Goal: Task Accomplishment & Management: Complete application form

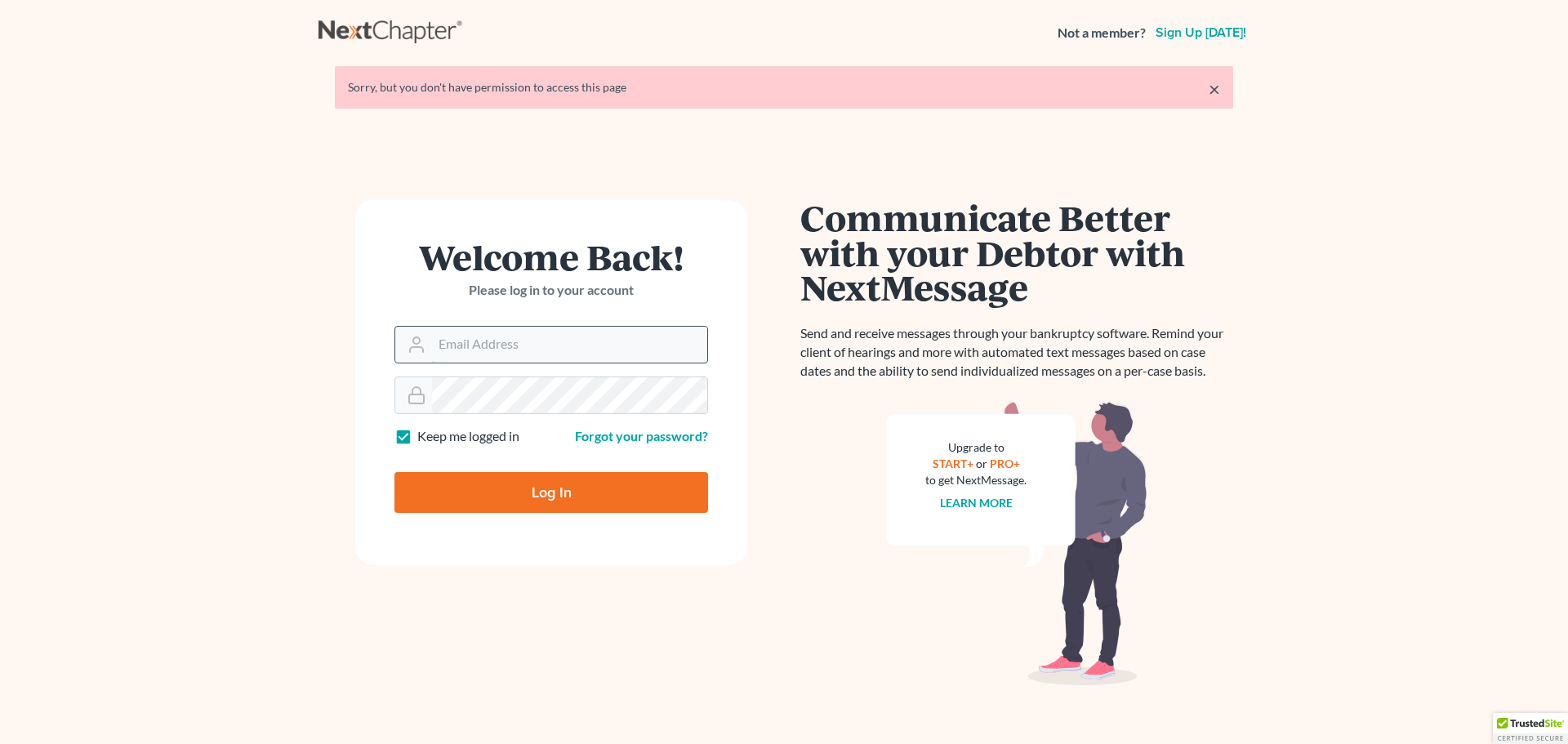
click at [486, 331] on input "Email Address" at bounding box center [569, 345] width 275 height 36
type input "[PERSON_NAME][EMAIL_ADDRESS][DOMAIN_NAME]"
click at [395, 472] on input "Log In" at bounding box center [551, 492] width 313 height 41
type input "Thinking..."
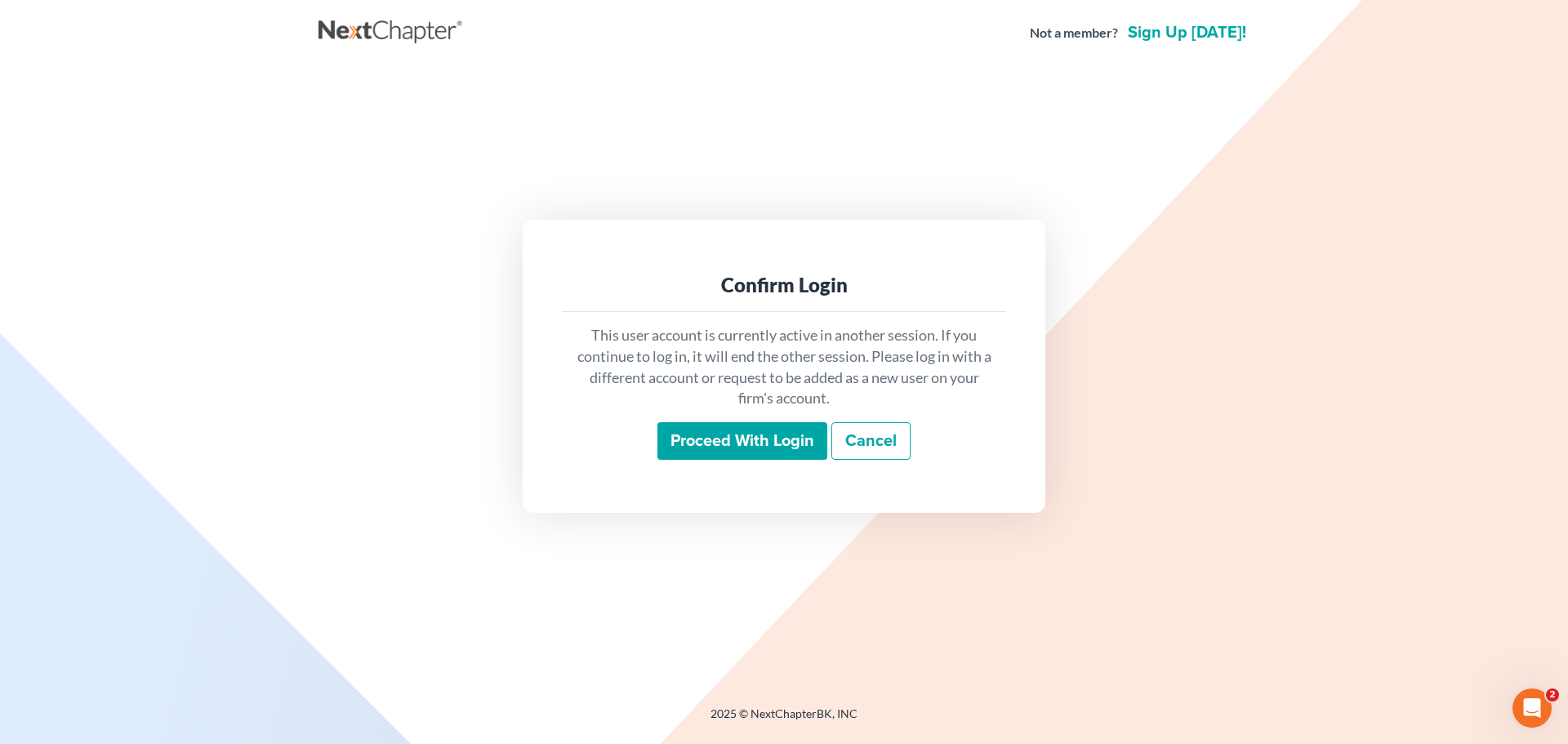
click at [771, 443] on input "Proceed with login" at bounding box center [742, 441] width 170 height 38
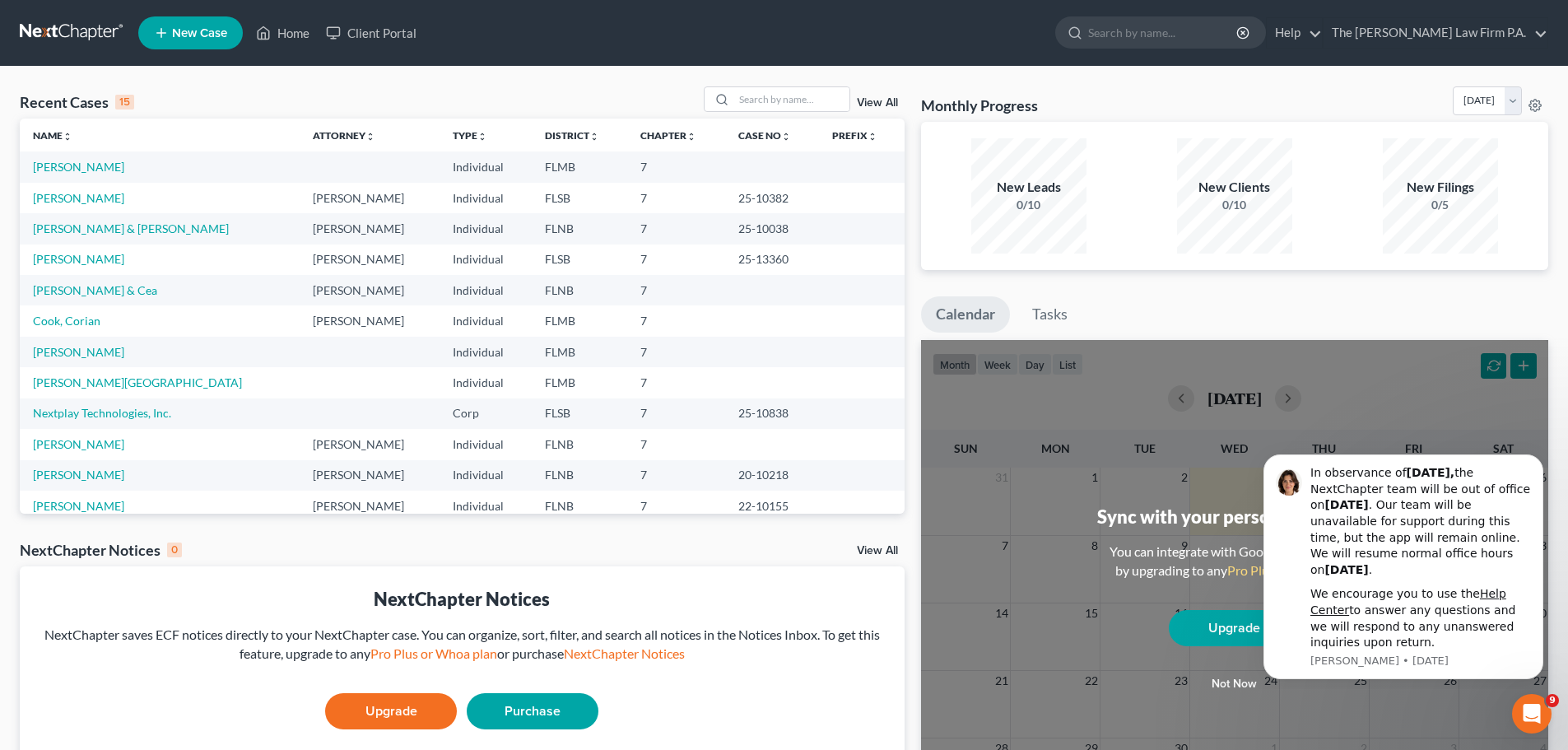
click at [78, 297] on td "[PERSON_NAME] & Cea" at bounding box center [160, 291] width 280 height 31
click at [78, 294] on link "[PERSON_NAME] & Cea" at bounding box center [95, 291] width 125 height 14
select select "10"
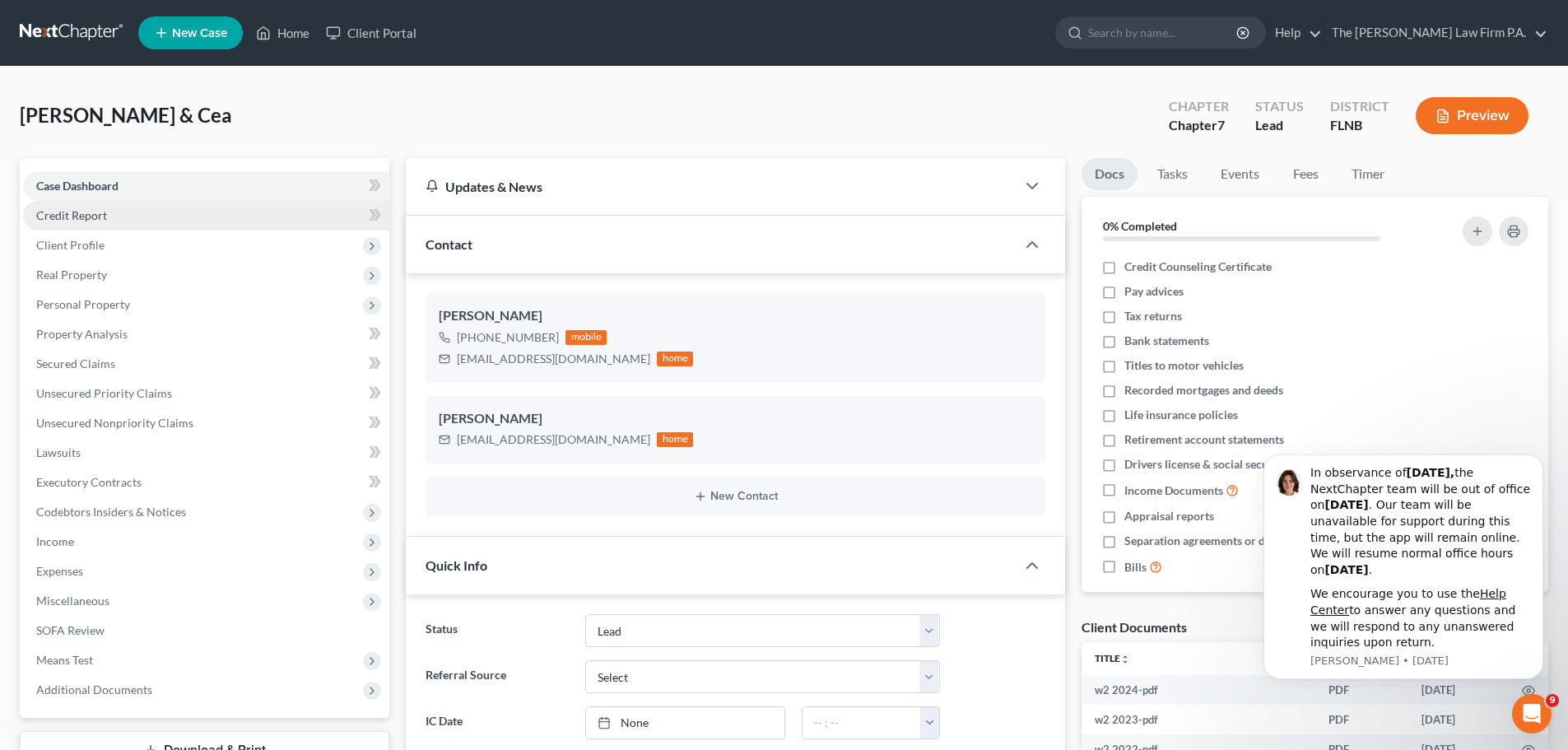
click at [128, 218] on link "Credit Report" at bounding box center [207, 216] width 366 height 30
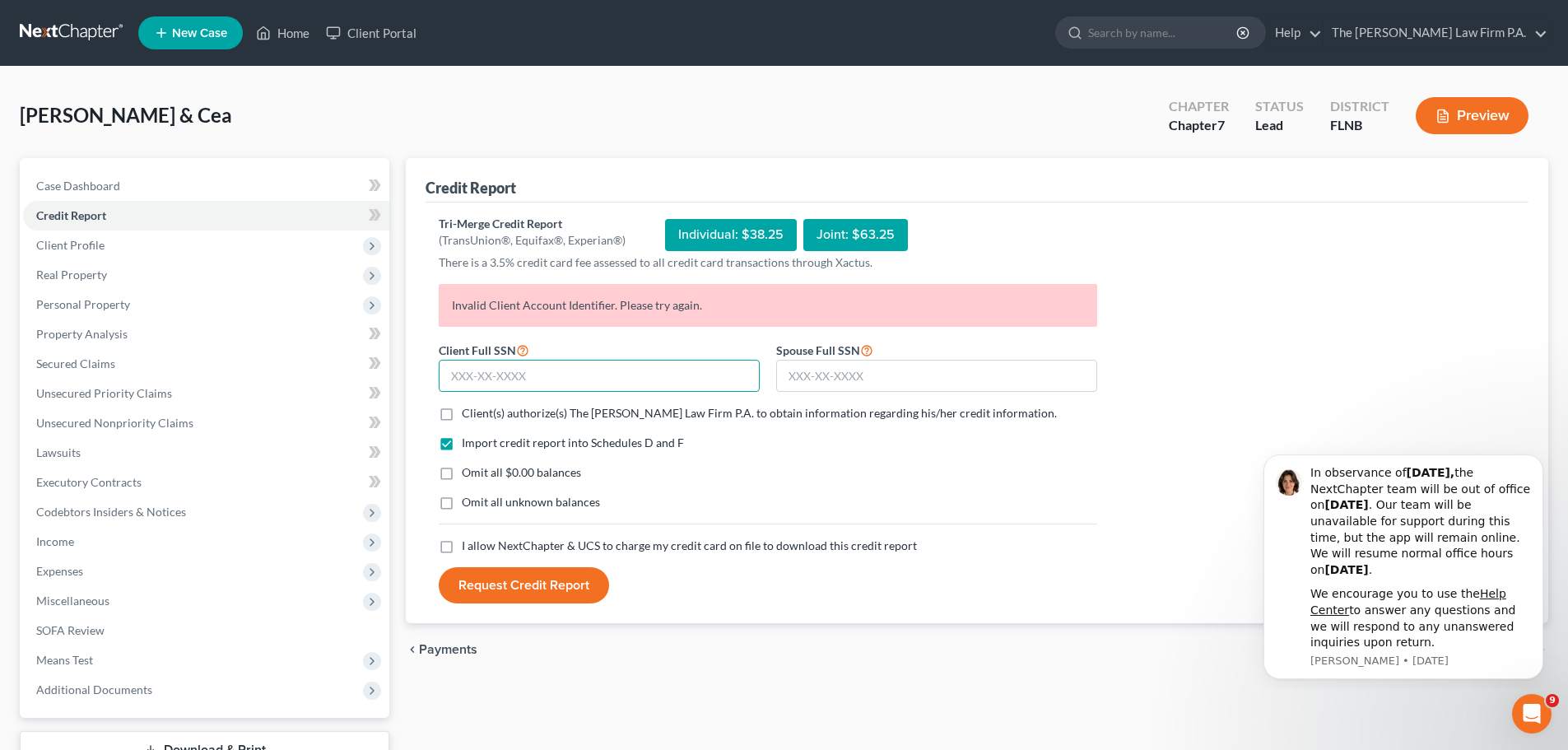
click at [581, 382] on input "text" at bounding box center [599, 376] width 321 height 32
click at [183, 286] on span "Real Property" at bounding box center [207, 274] width 366 height 30
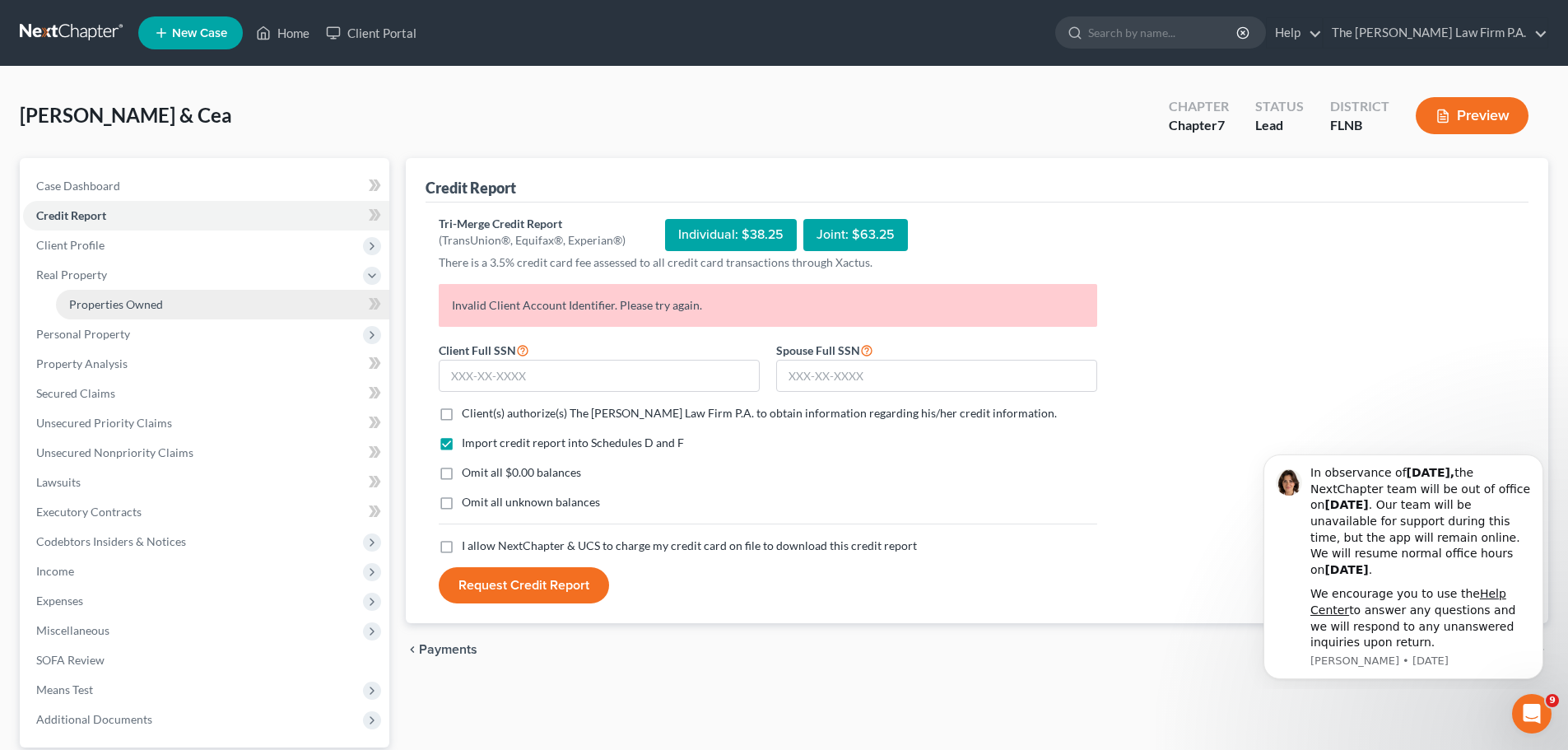
click at [186, 310] on link "Properties Owned" at bounding box center [223, 304] width 334 height 30
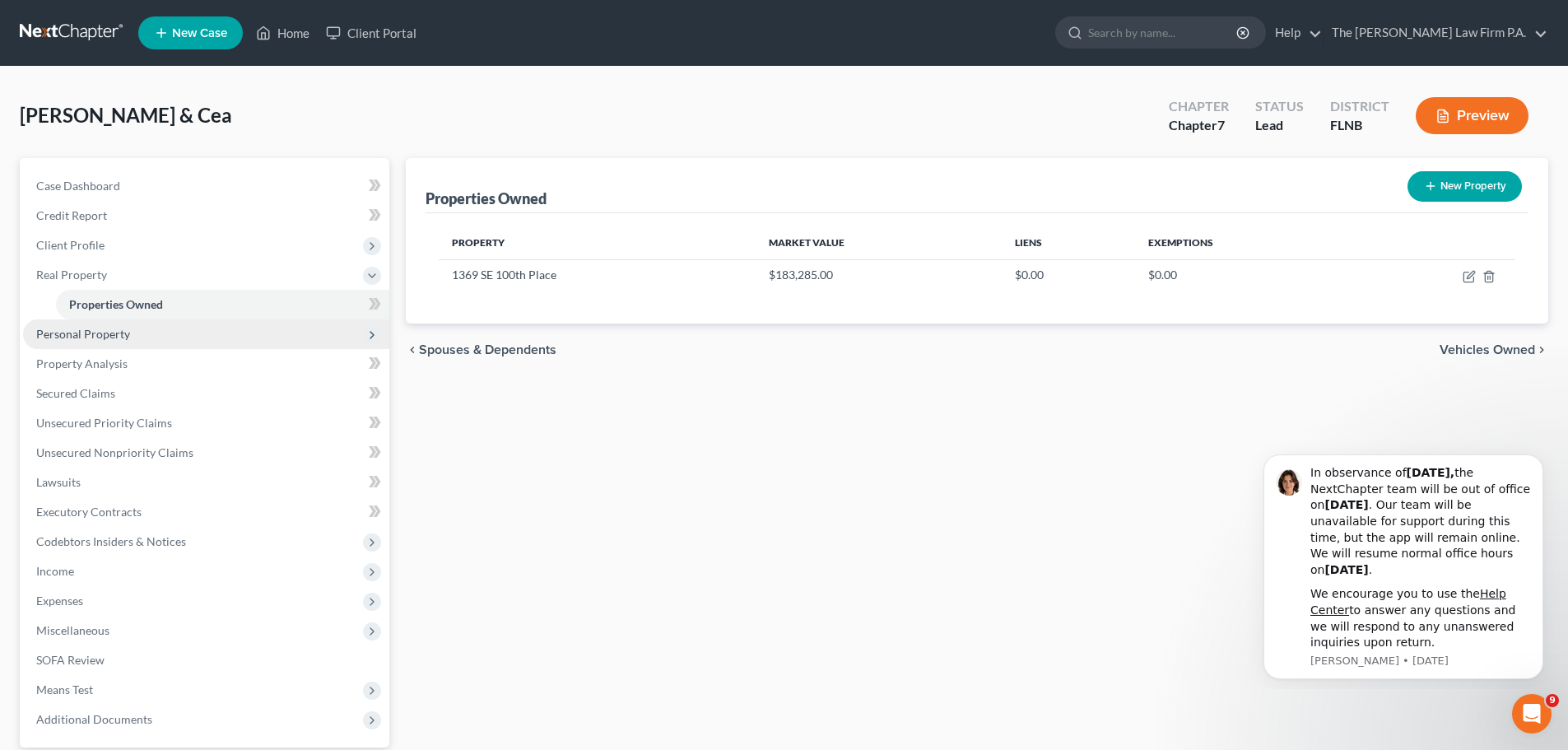
click at [172, 340] on span "Personal Property" at bounding box center [207, 334] width 366 height 30
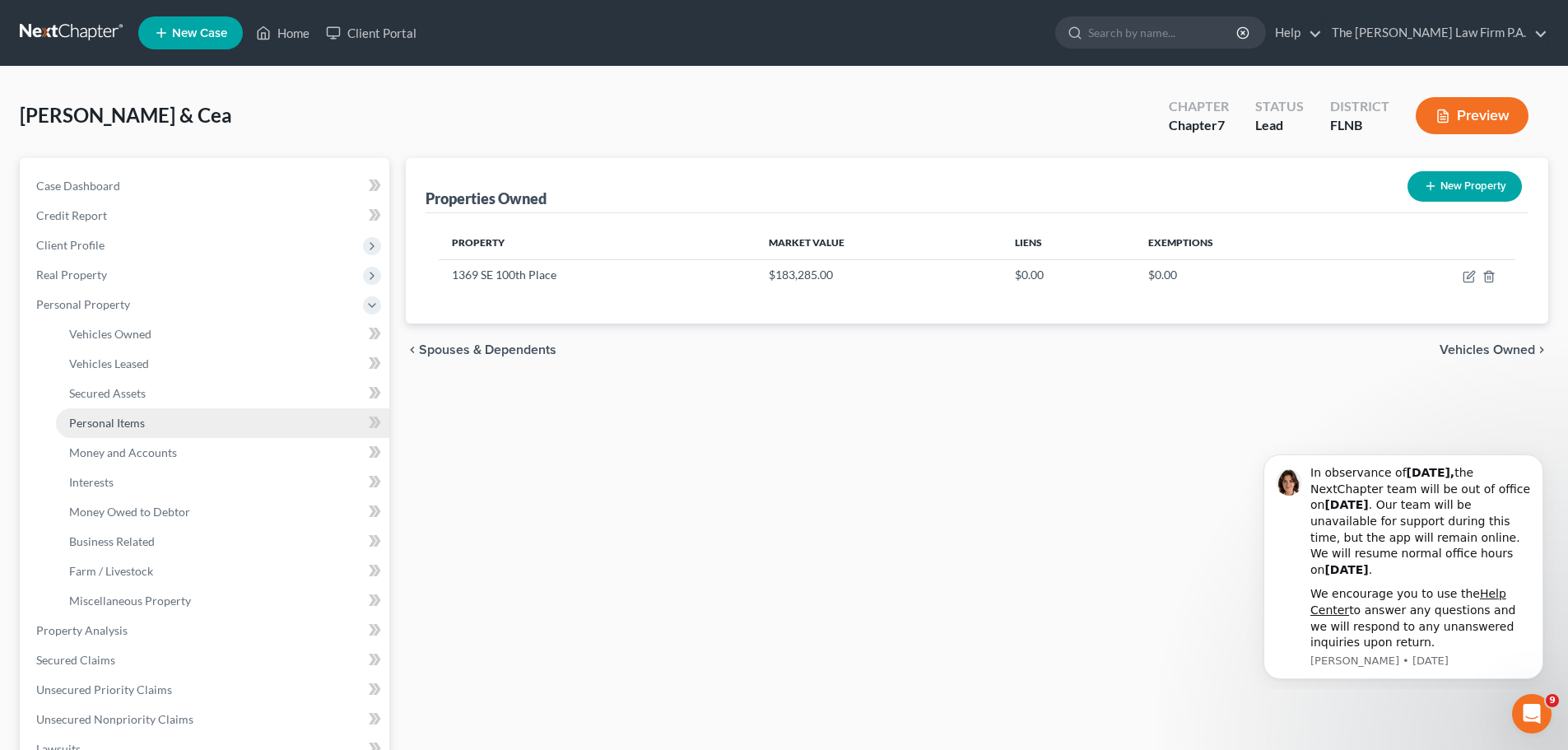
click at [173, 410] on link "Personal Items" at bounding box center [223, 423] width 334 height 30
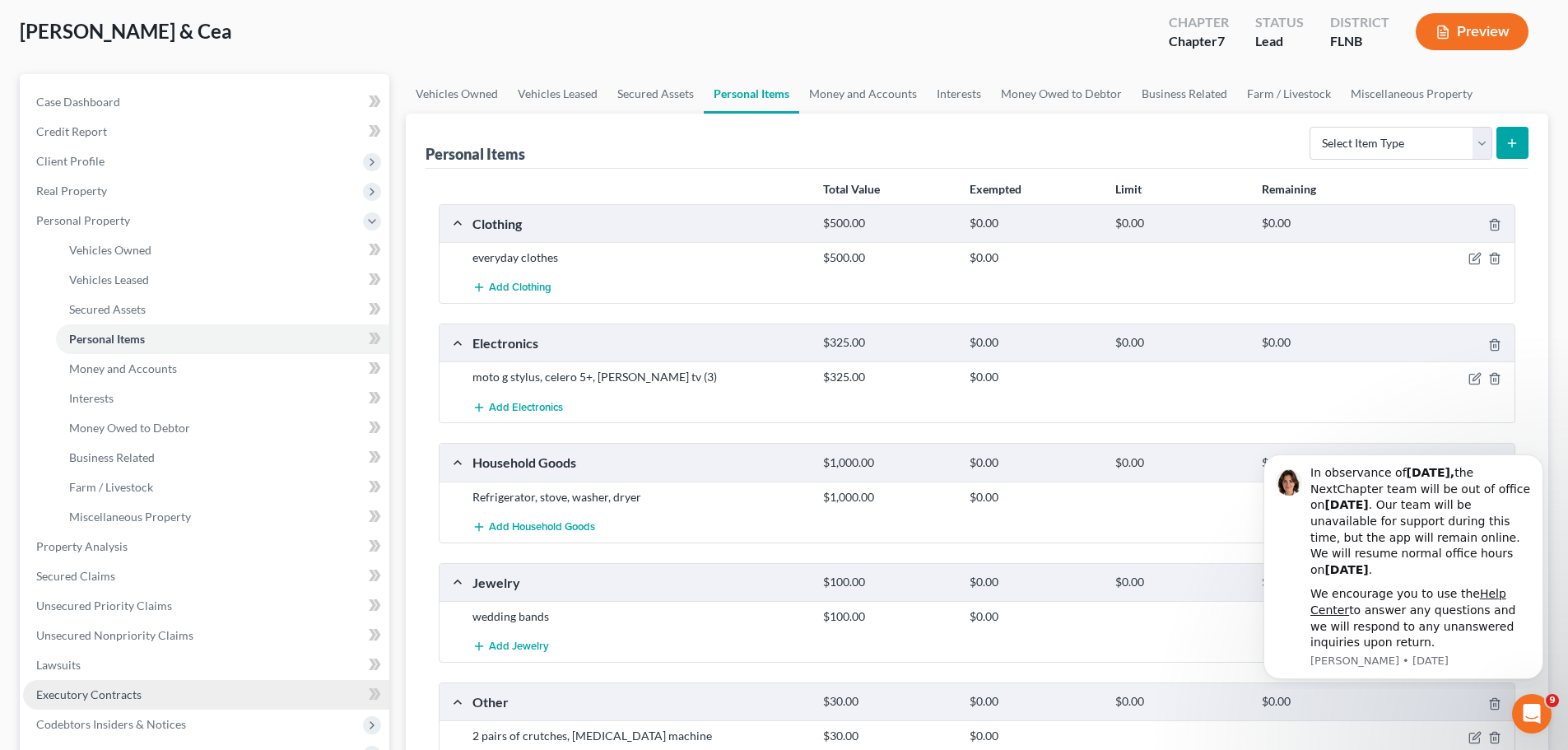
scroll to position [164, 0]
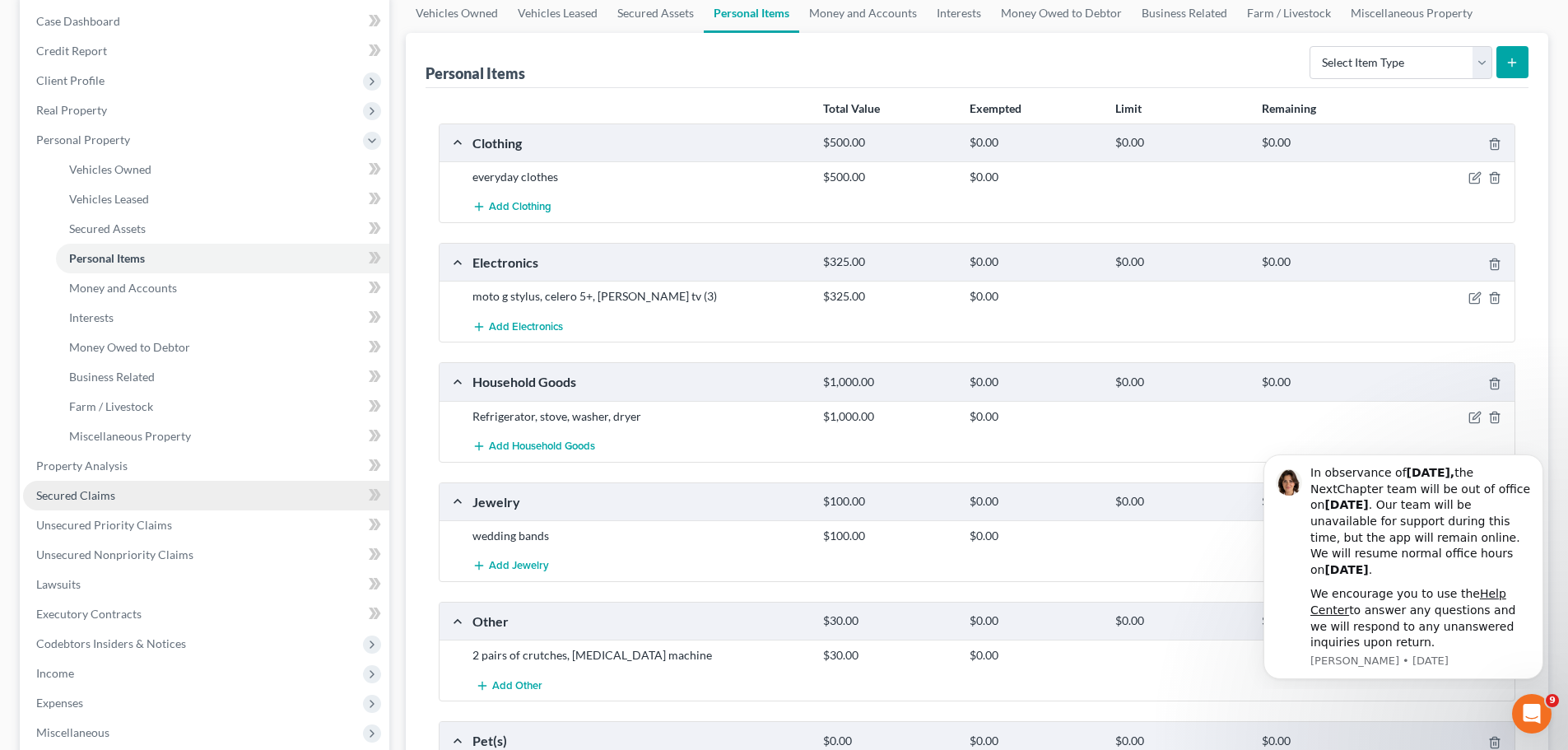
click at [115, 494] on link "Secured Claims" at bounding box center [207, 495] width 366 height 30
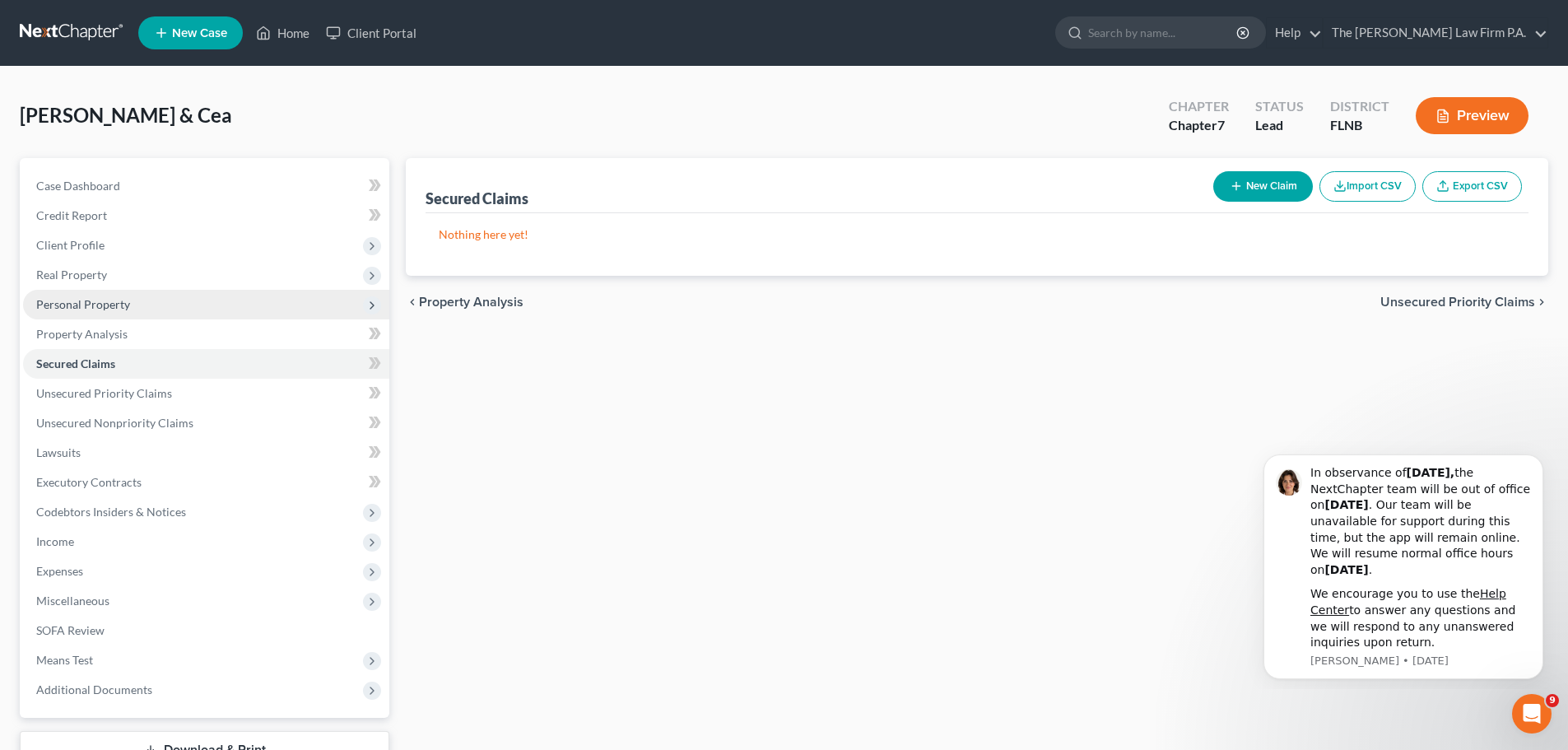
click at [74, 312] on span "Personal Property" at bounding box center [207, 304] width 366 height 30
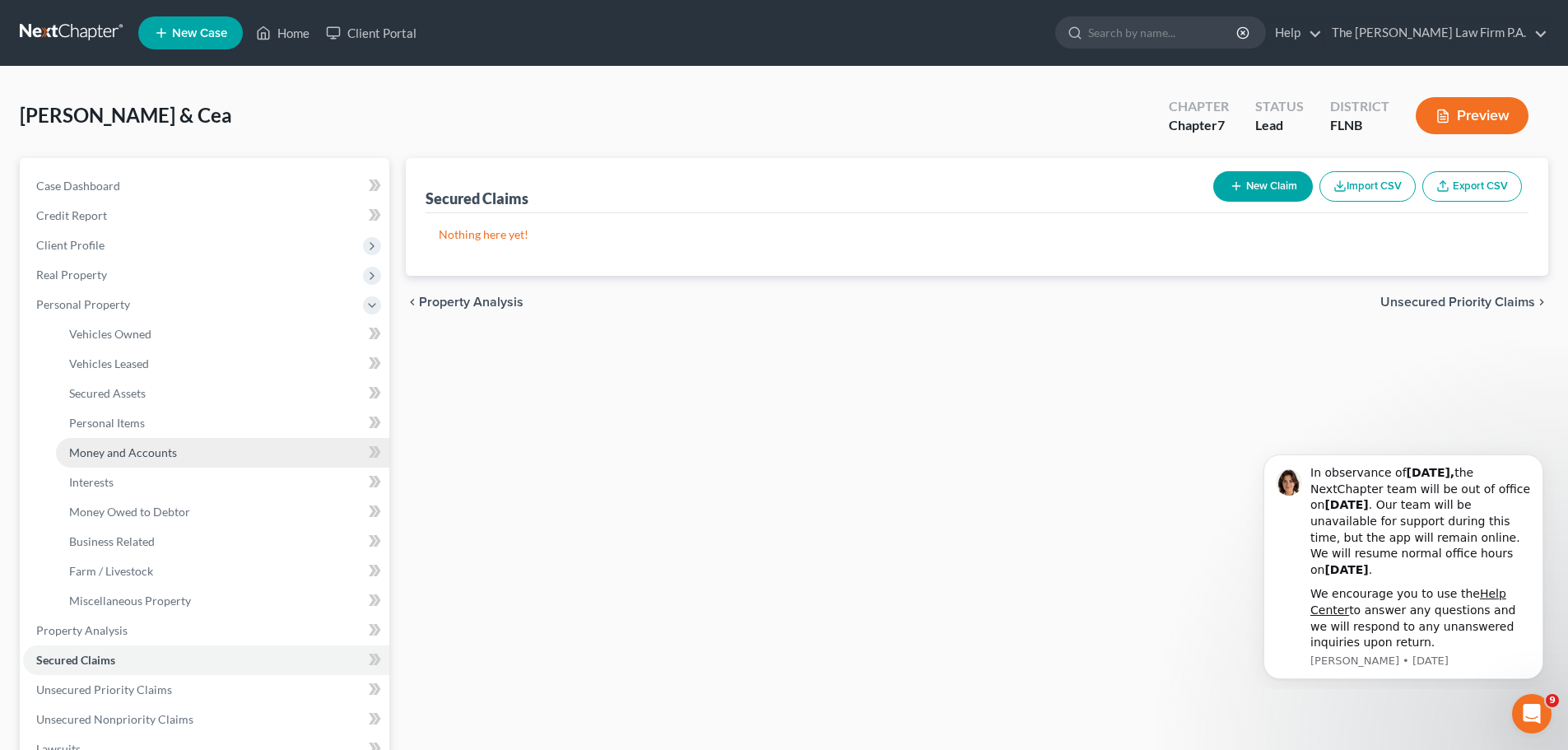
click at [157, 456] on span "Money and Accounts" at bounding box center [124, 453] width 108 height 14
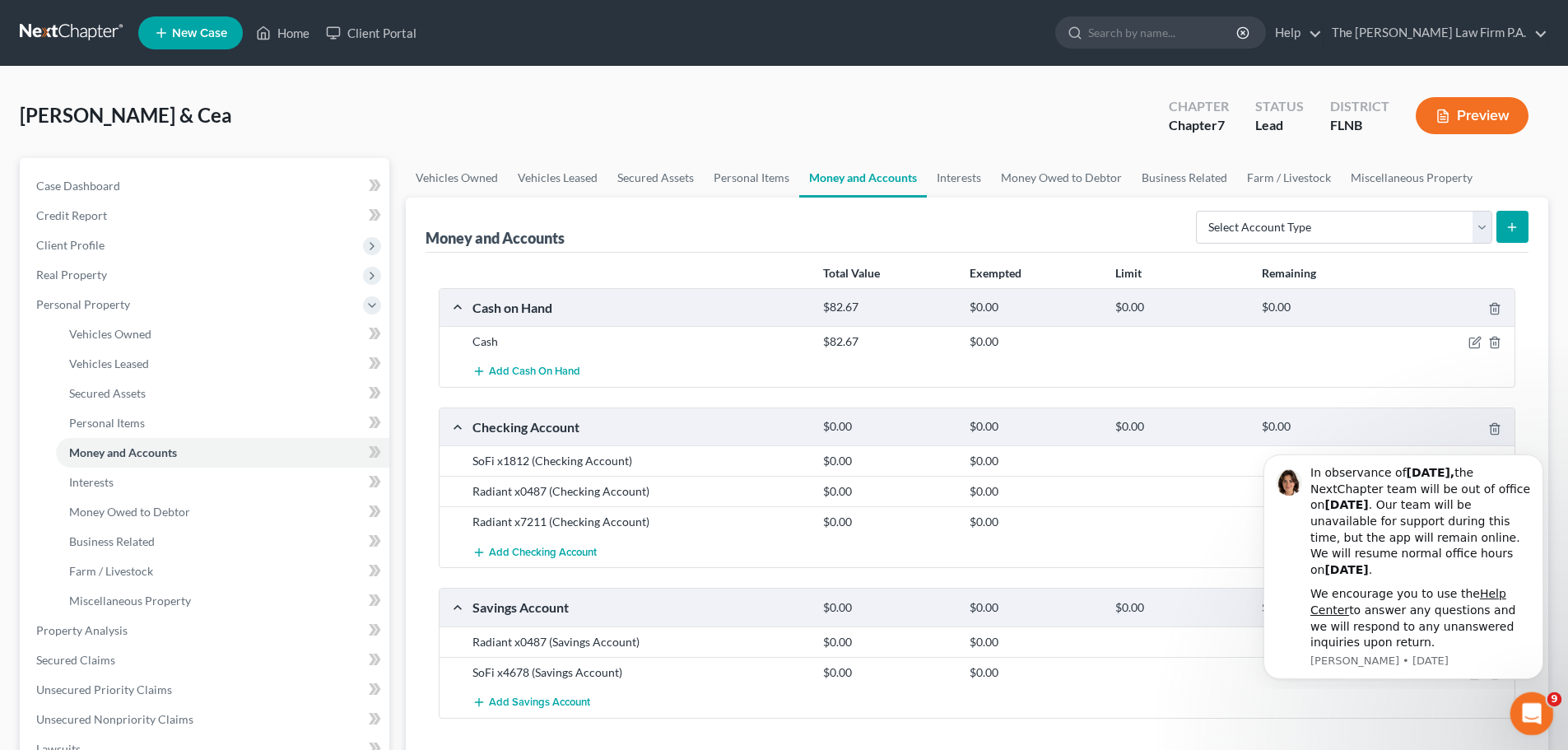
click at [1536, 703] on icon "Open Intercom Messenger" at bounding box center [1530, 712] width 27 height 27
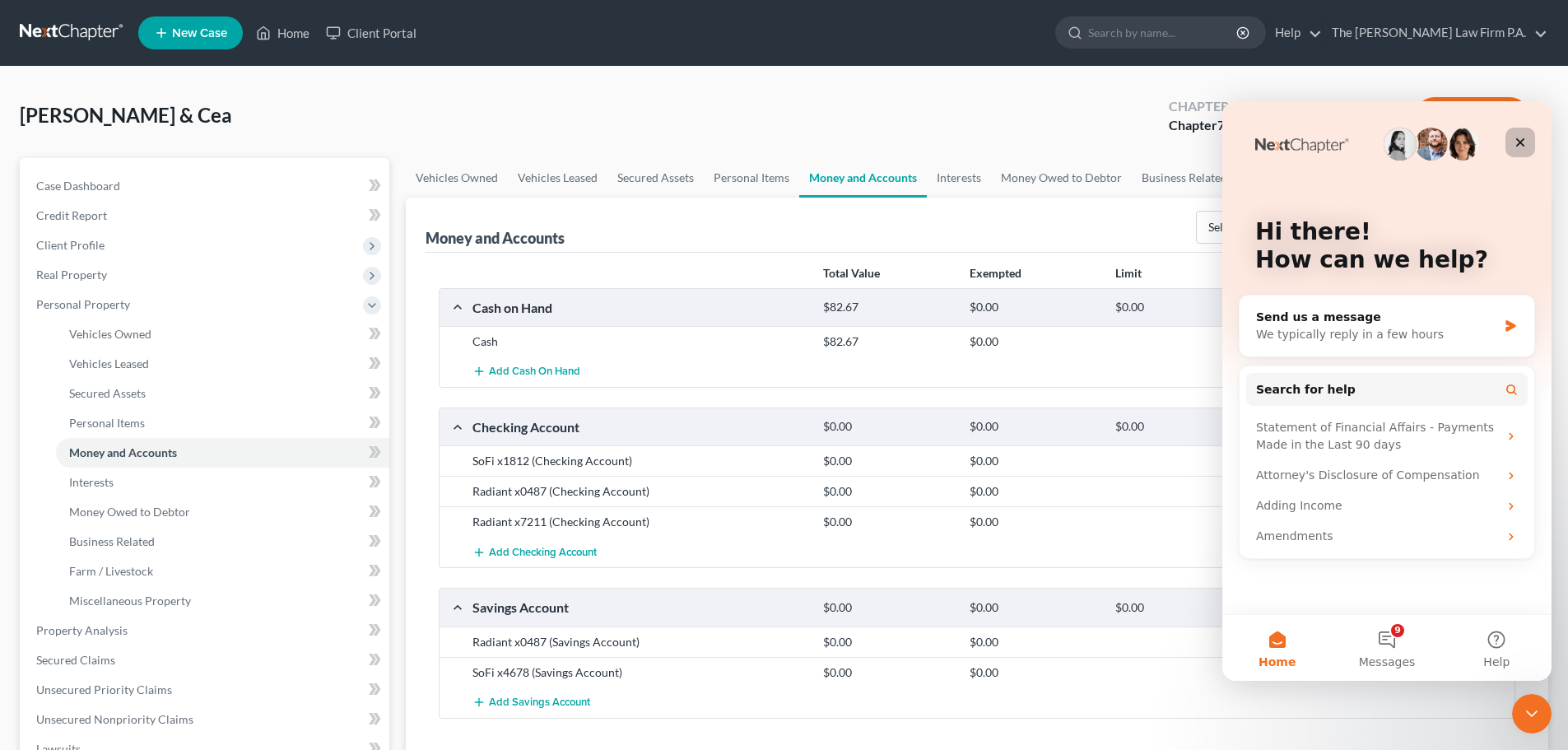
click at [1522, 147] on icon "Close" at bounding box center [1520, 143] width 14 height 14
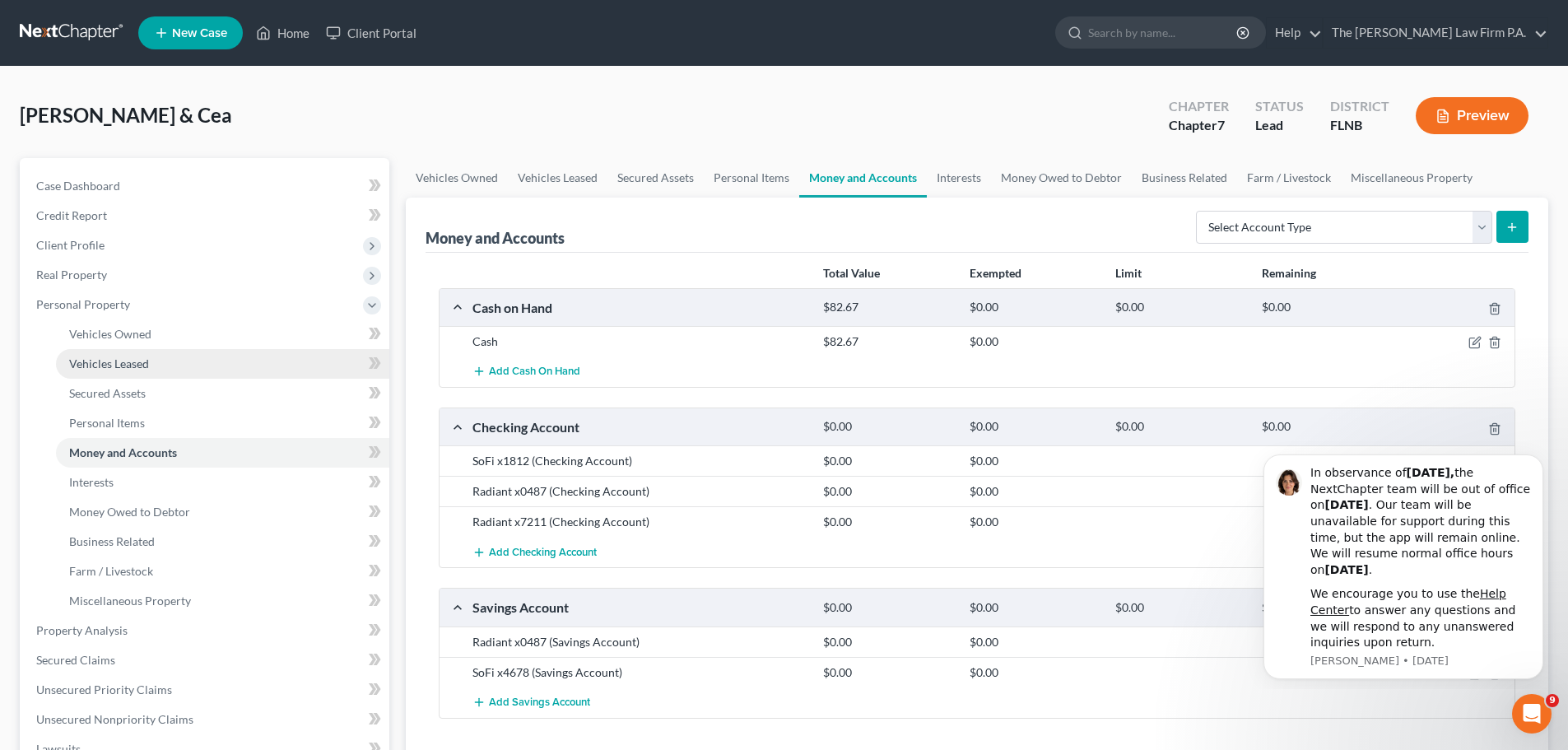
click at [142, 365] on span "Vehicles Leased" at bounding box center [109, 364] width 80 height 14
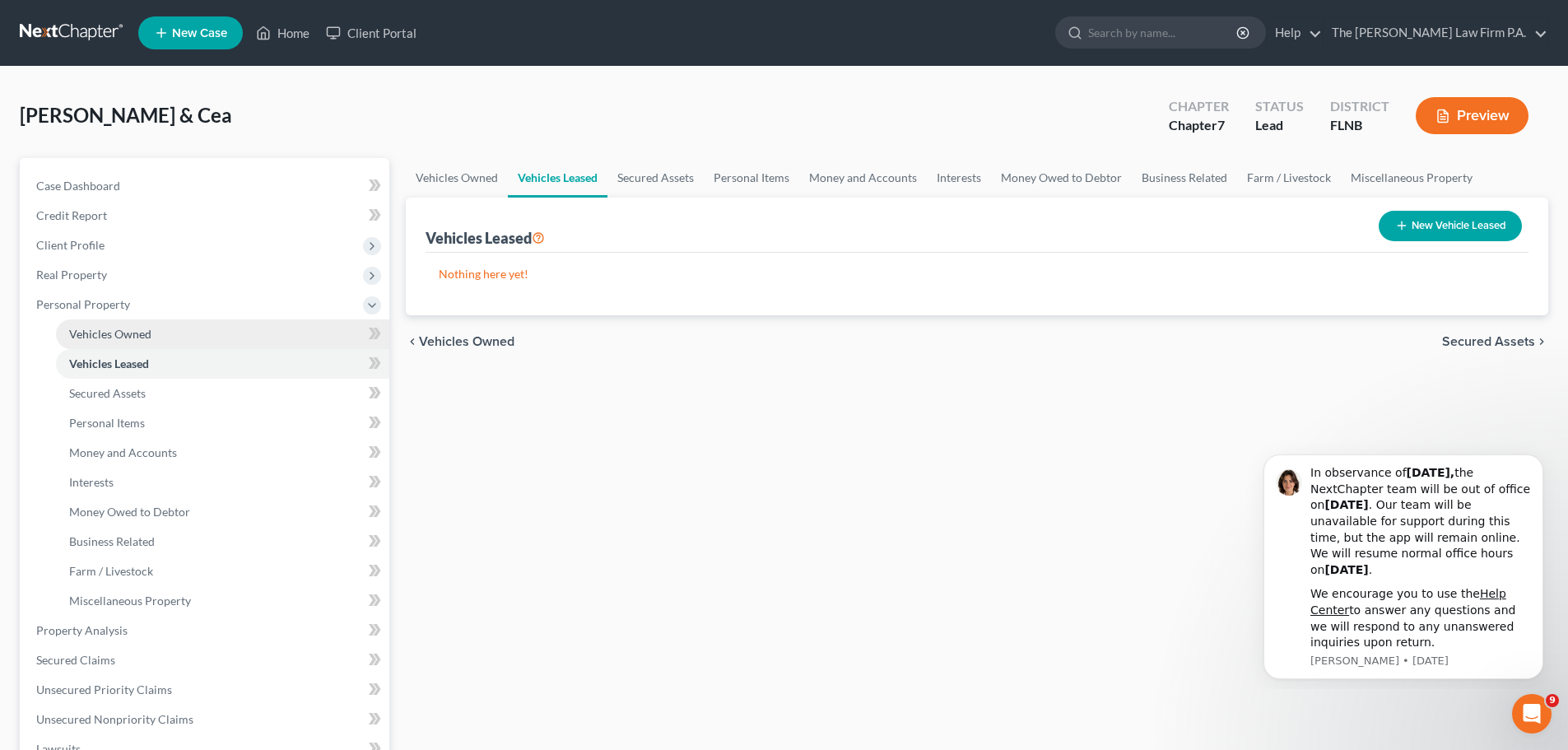
click at [156, 341] on link "Vehicles Owned" at bounding box center [223, 334] width 334 height 30
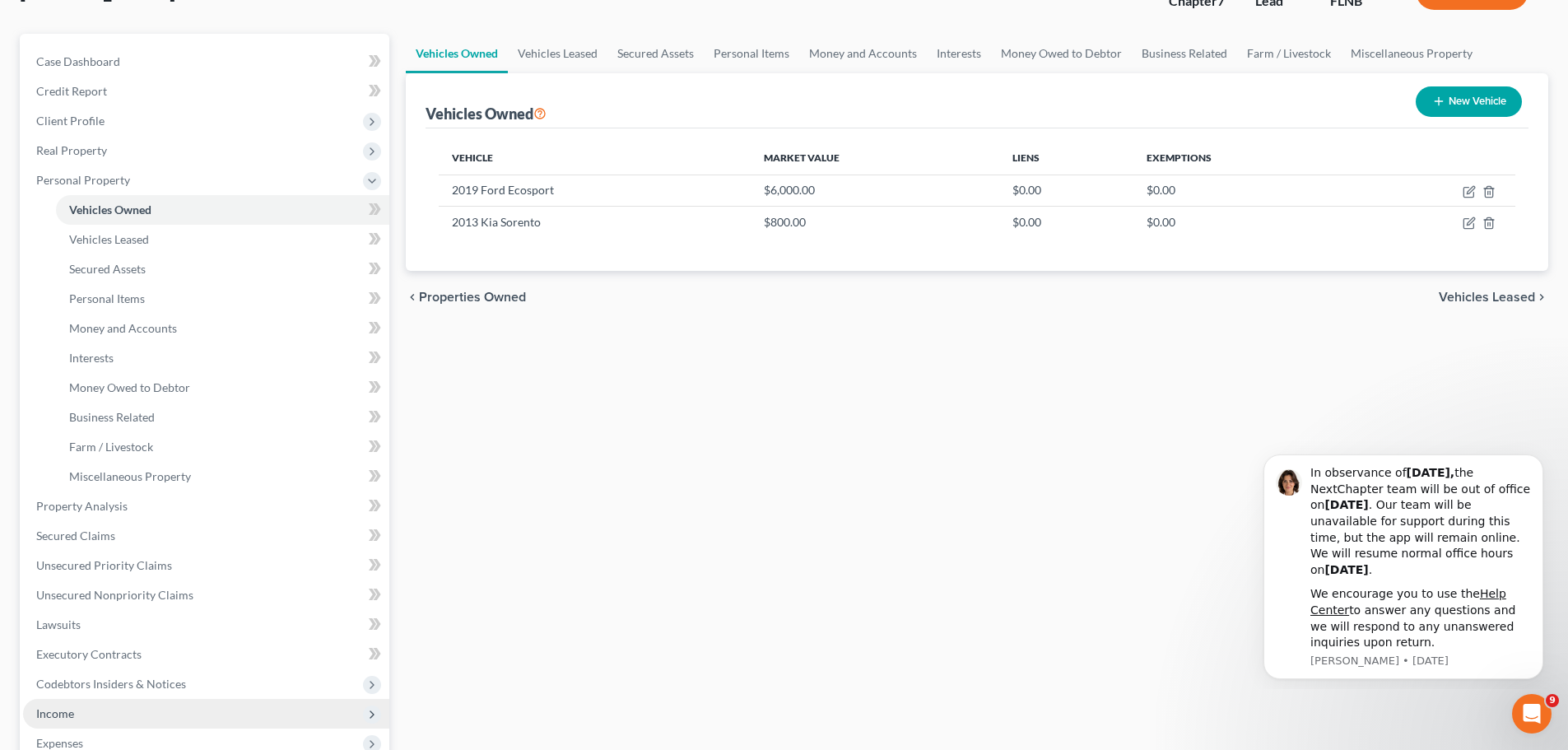
scroll to position [164, 0]
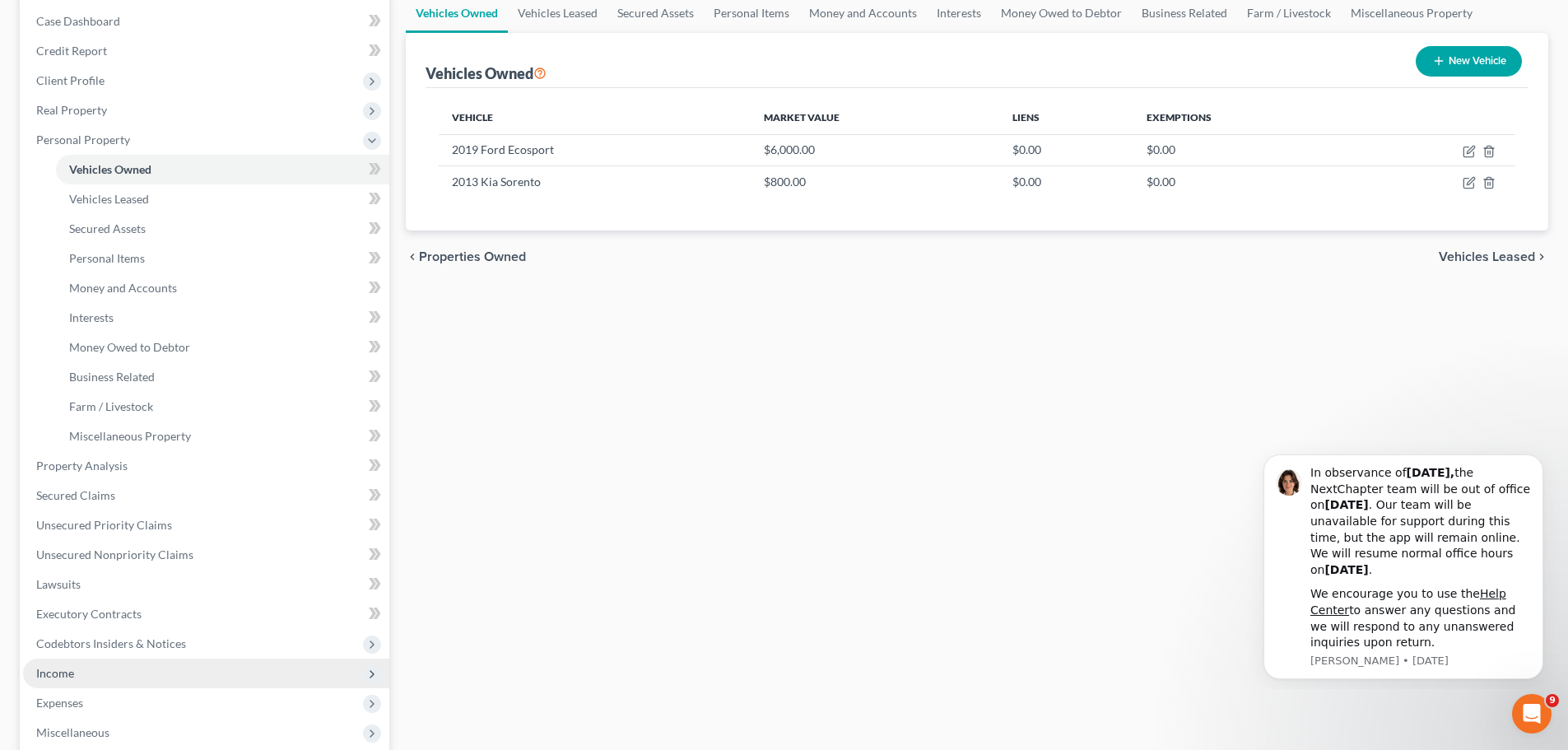
click at [72, 678] on span "Income" at bounding box center [55, 673] width 38 height 14
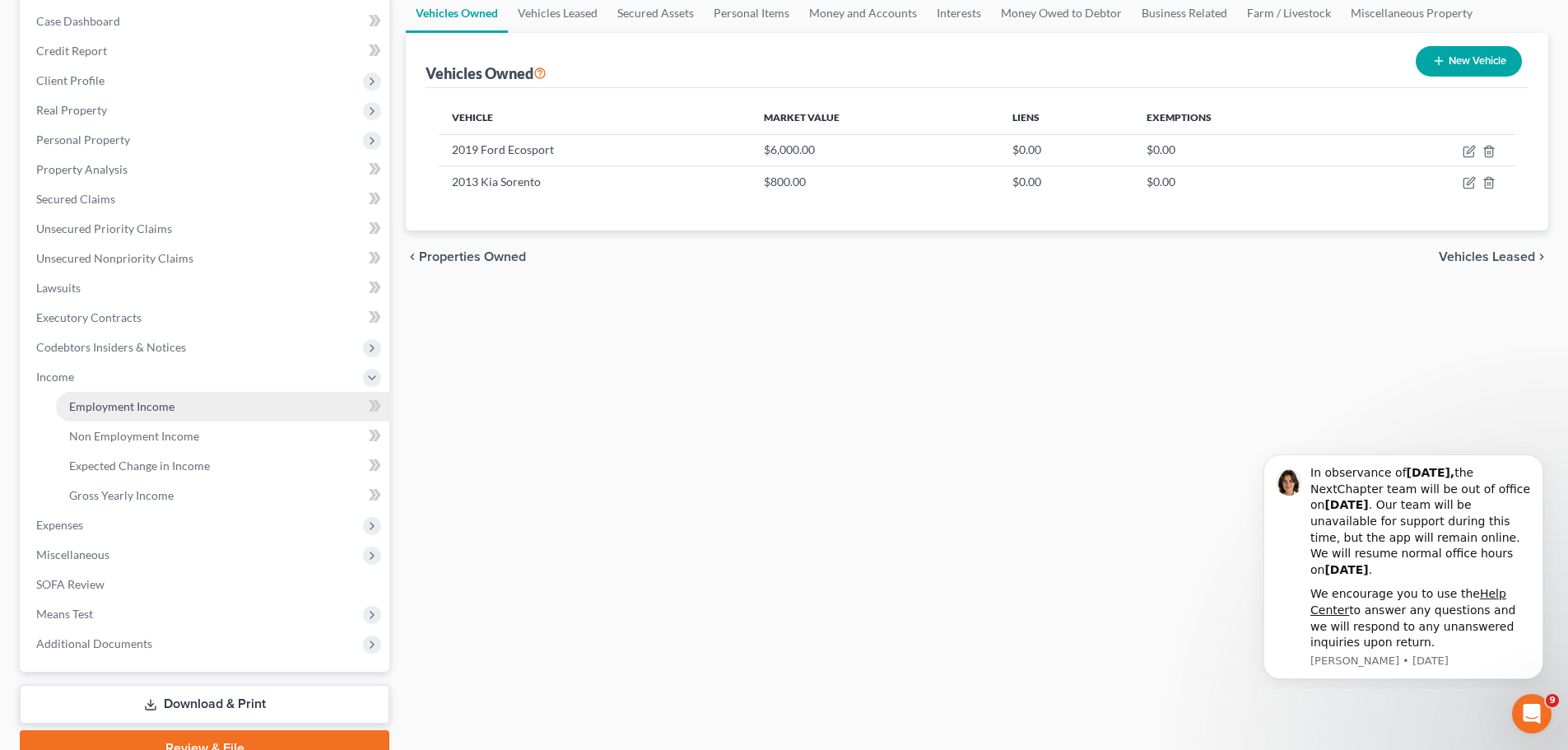
click at [79, 403] on span "Employment Income" at bounding box center [122, 407] width 106 height 14
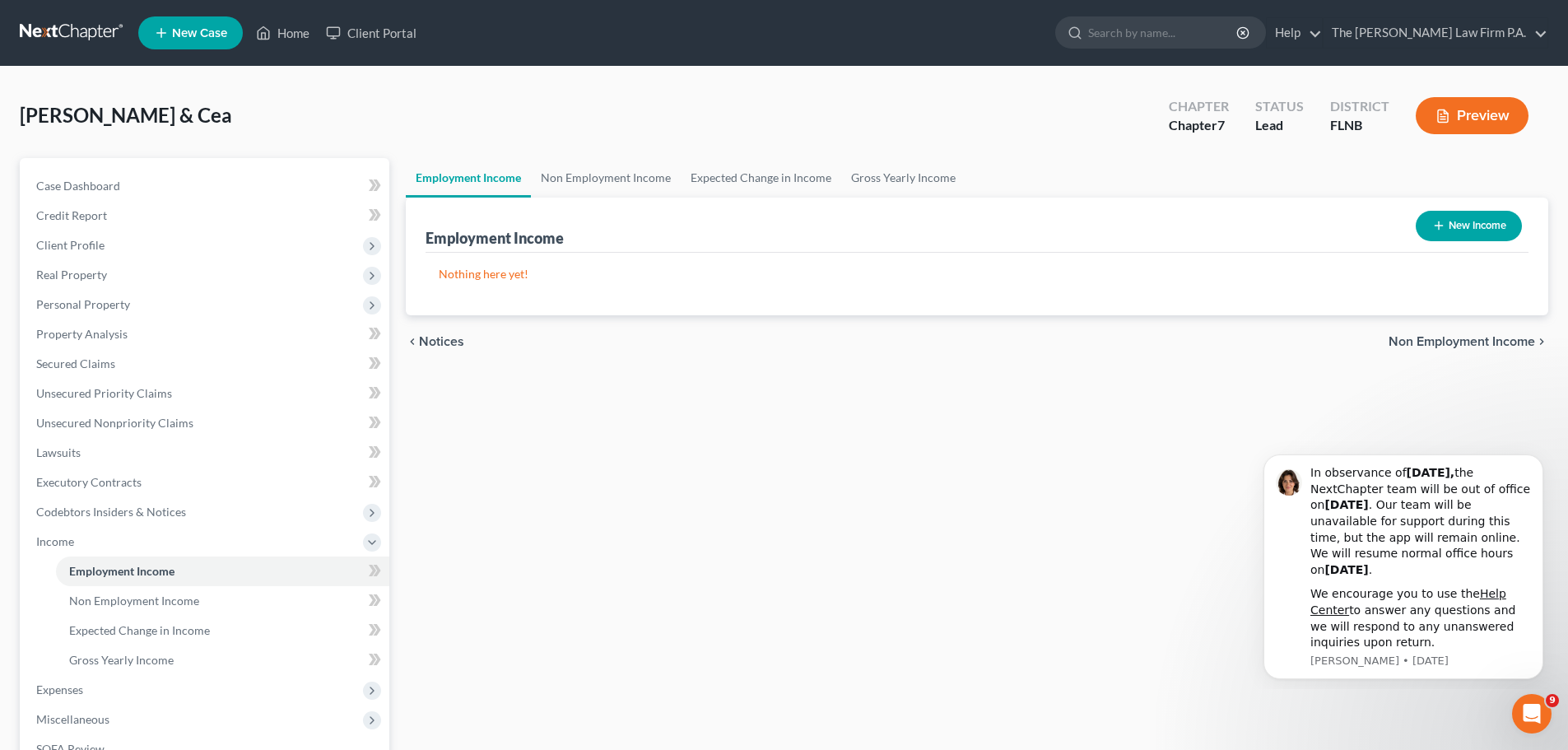
click at [1446, 234] on button "New Income" at bounding box center [1469, 227] width 106 height 31
select select "0"
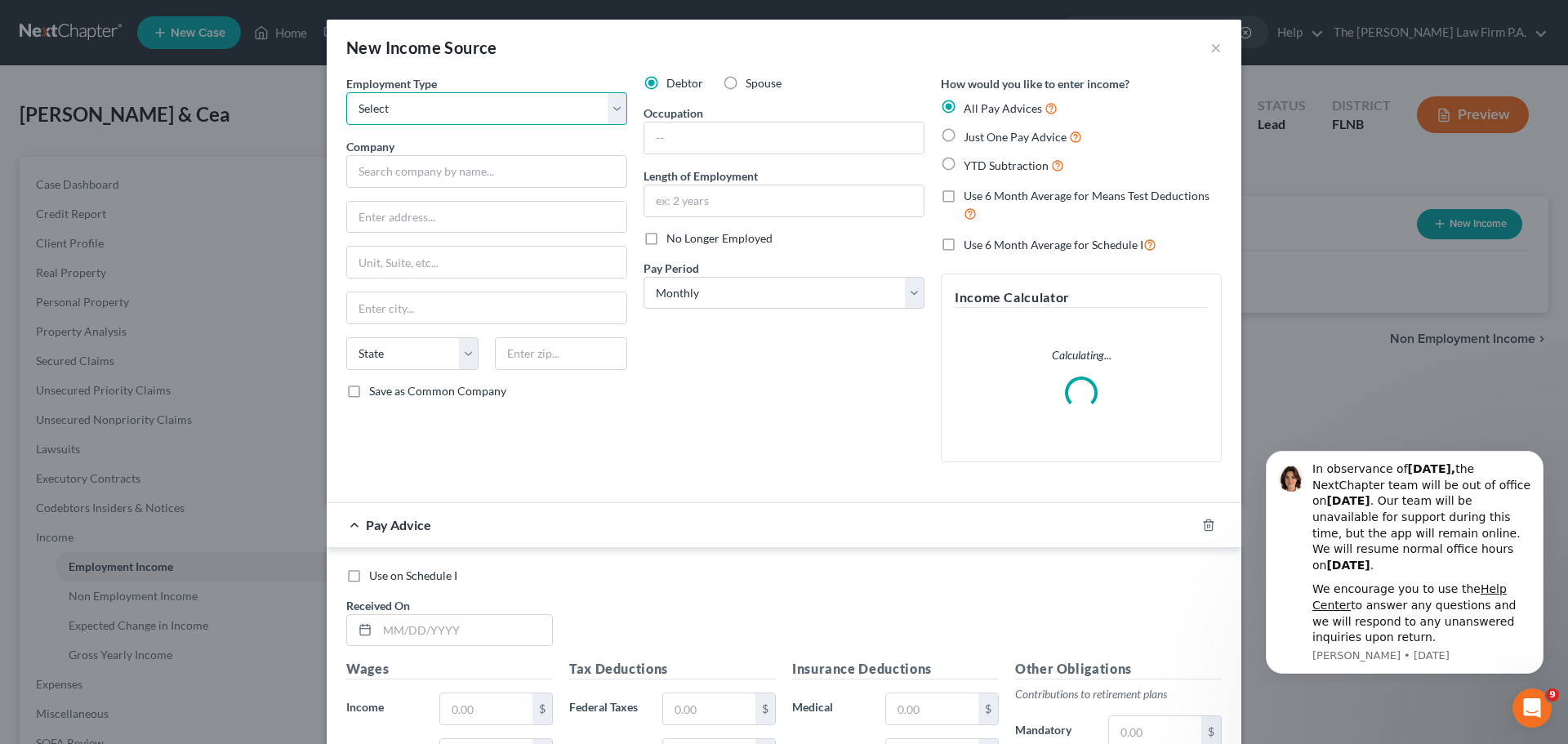
click at [446, 112] on select "Select Full or [DEMOGRAPHIC_DATA] Employment Self Employment" at bounding box center [487, 108] width 281 height 32
select select "0"
click at [346, 92] on select "Select Full or [DEMOGRAPHIC_DATA] Employment Self Employment" at bounding box center [487, 108] width 281 height 32
click at [435, 166] on input "text" at bounding box center [487, 171] width 281 height 32
drag, startPoint x: 778, startPoint y: 139, endPoint x: 782, endPoint y: 131, distance: 8.9
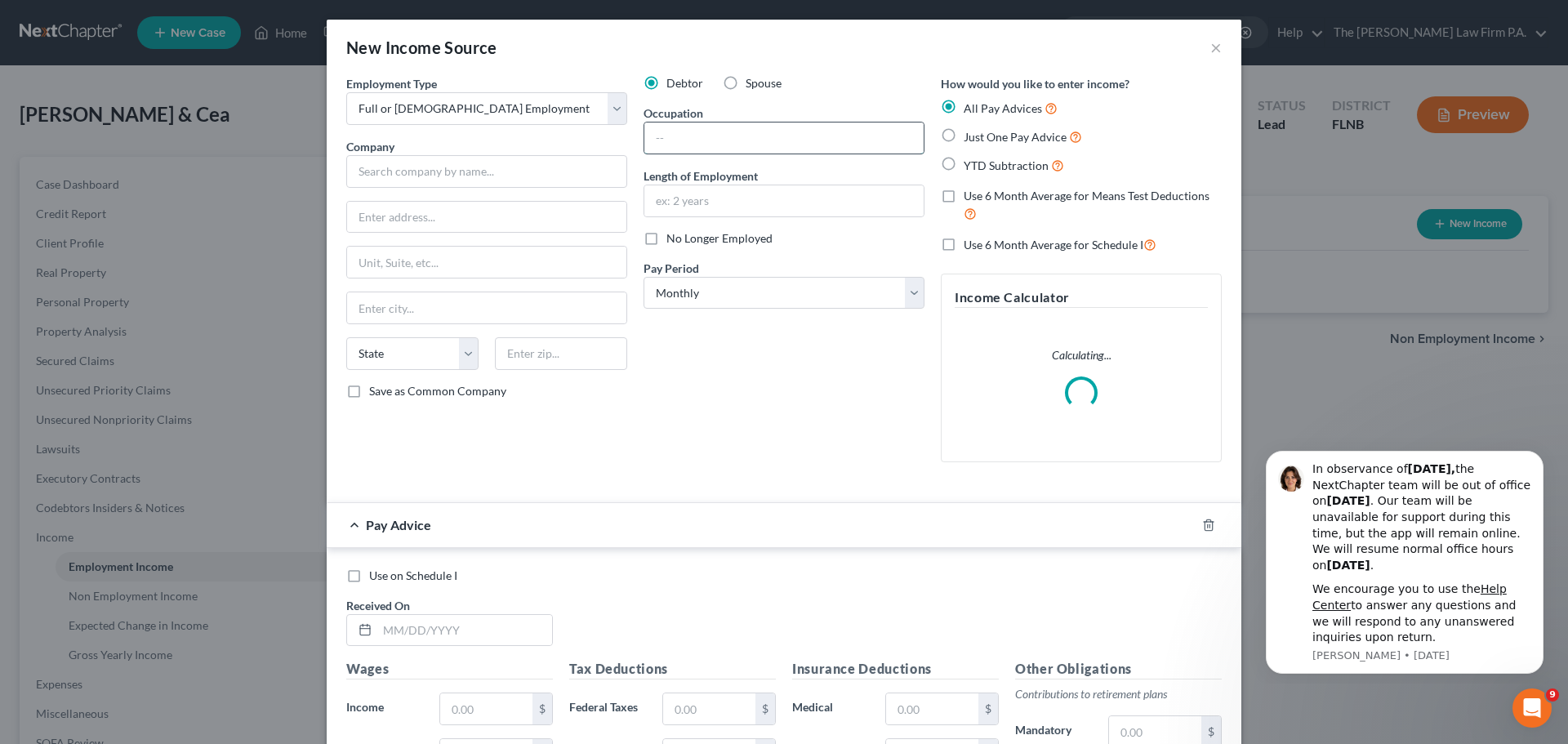
click at [778, 139] on input "text" at bounding box center [784, 138] width 279 height 31
type input "Teacher"
click at [524, 161] on input "text" at bounding box center [487, 171] width 281 height 32
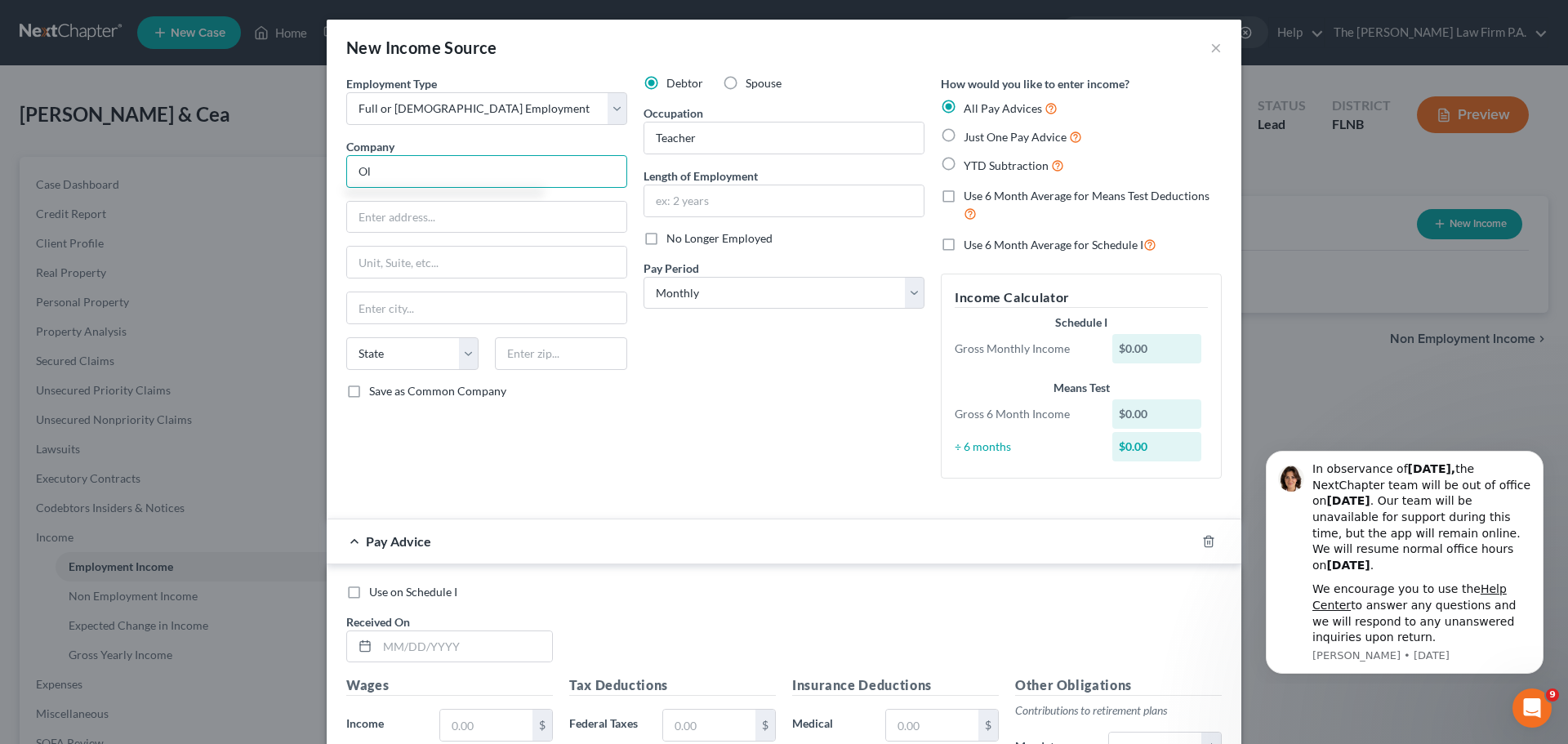
type input "O"
type input "G"
type input "[GEOGRAPHIC_DATA]"
click at [763, 208] on input "text" at bounding box center [784, 201] width 279 height 31
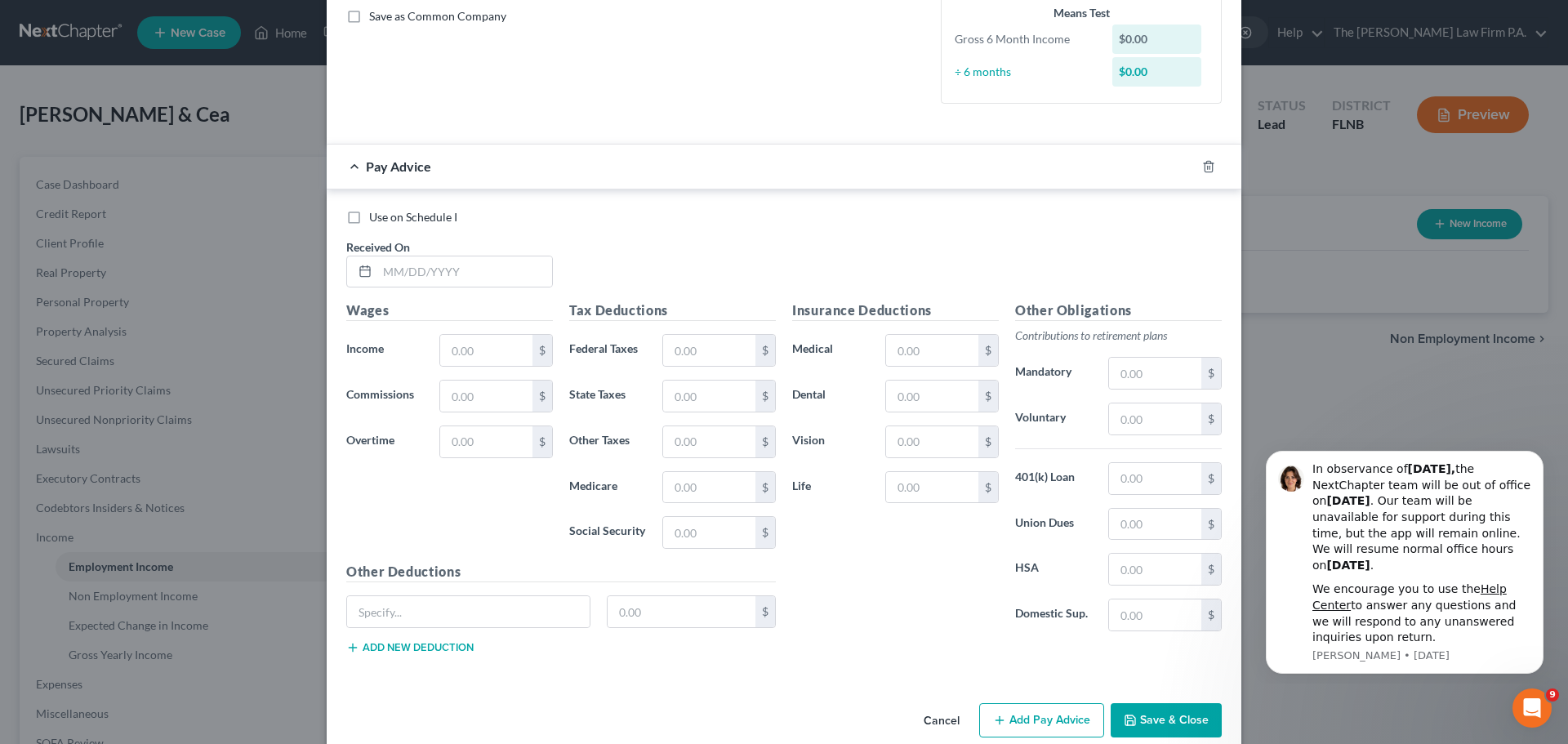
scroll to position [401, 0]
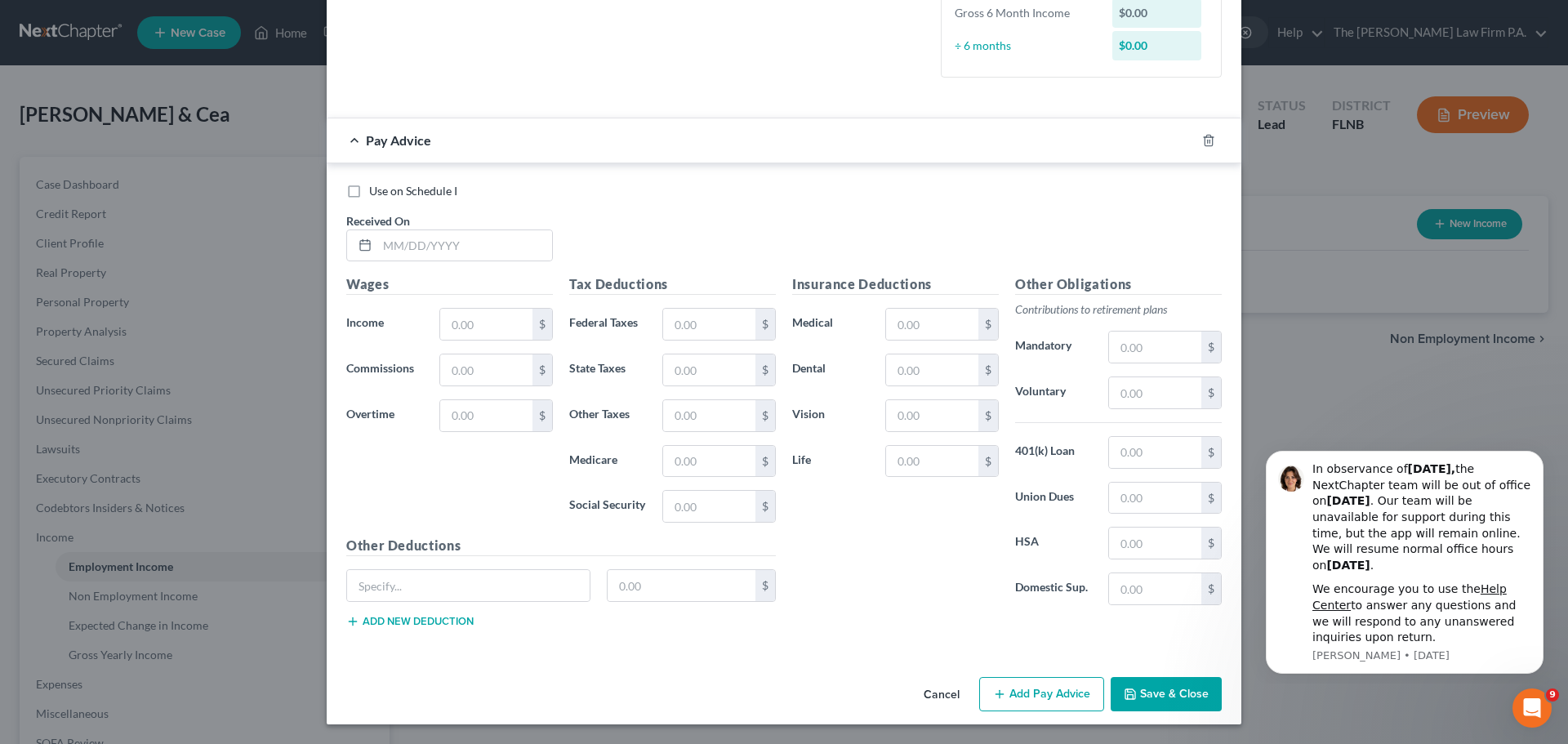
type input "10 years"
click at [1179, 691] on button "Save & Close" at bounding box center [1166, 694] width 111 height 34
click at [429, 253] on input "text" at bounding box center [464, 245] width 175 height 31
click at [406, 192] on span "Use on Schedule I" at bounding box center [413, 191] width 89 height 14
click at [387, 192] on input "Use on Schedule I" at bounding box center [381, 188] width 11 height 11
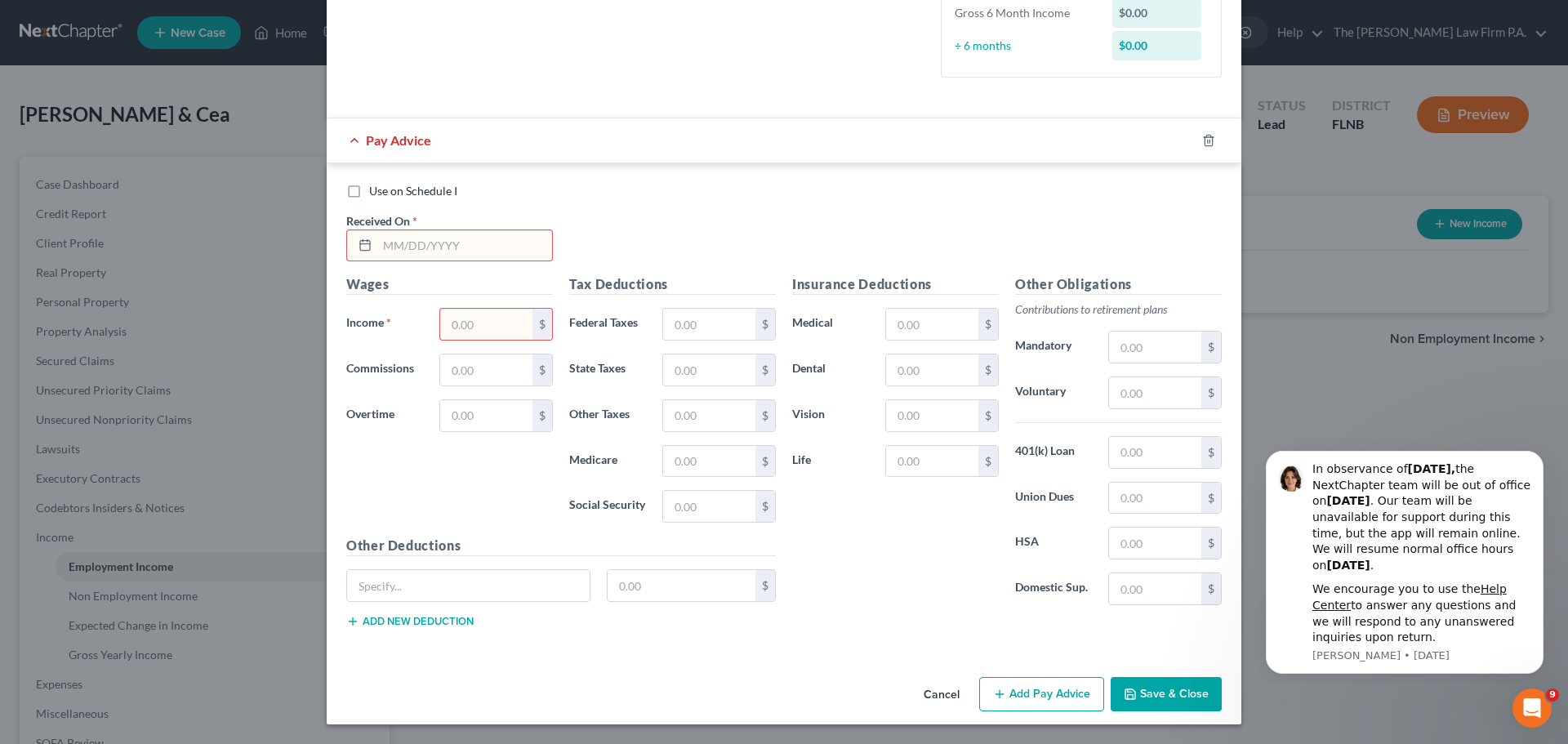
checkbox input "true"
click at [359, 247] on icon at bounding box center [365, 244] width 13 height 13
click at [416, 246] on input "text" at bounding box center [464, 245] width 175 height 31
type input "[DATE]"
click at [517, 321] on input "text" at bounding box center [486, 324] width 92 height 31
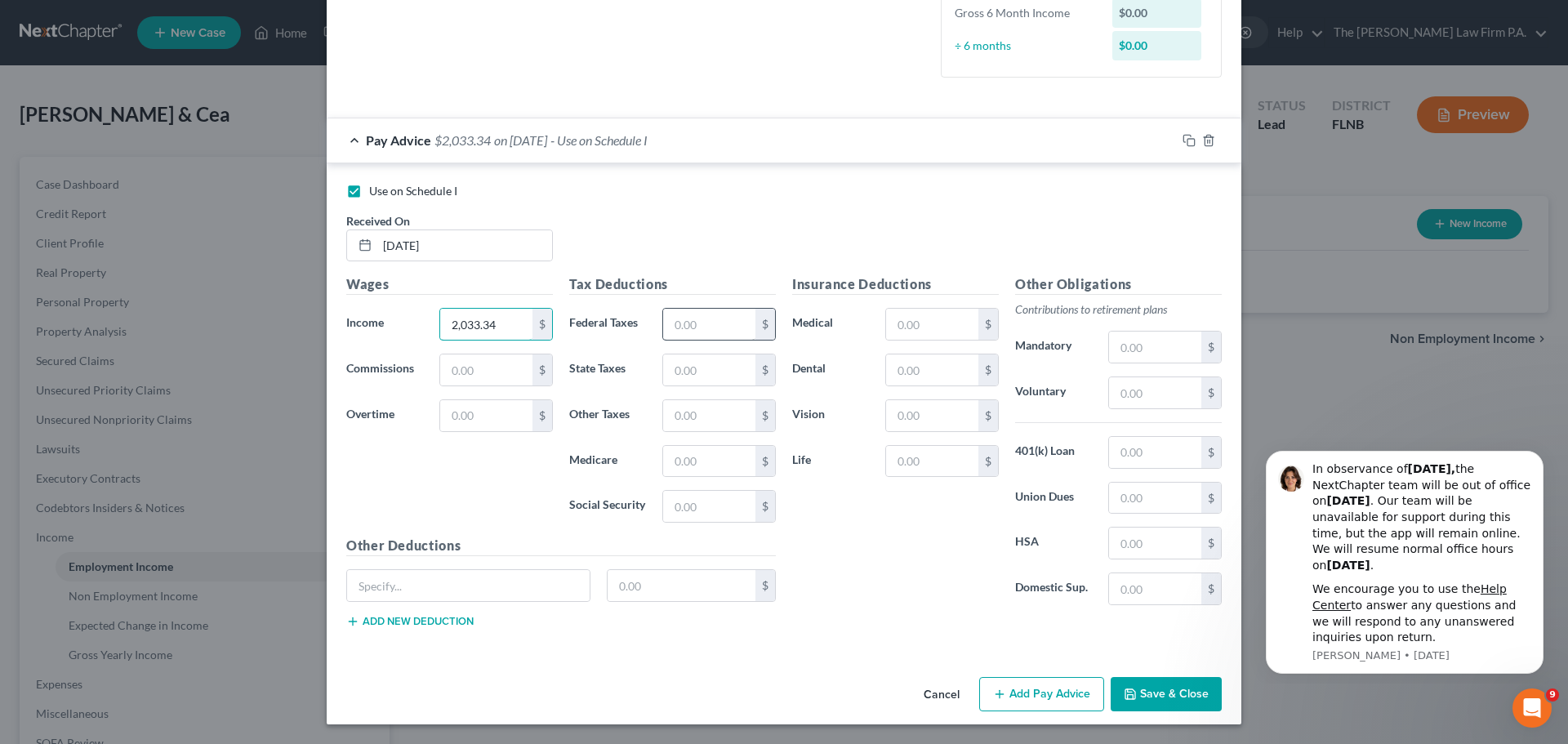
type input "2,033.34"
click at [703, 324] on input "text" at bounding box center [709, 324] width 92 height 31
type input "174.03"
click at [1153, 355] on input "text" at bounding box center [1155, 346] width 92 height 31
type input "61"
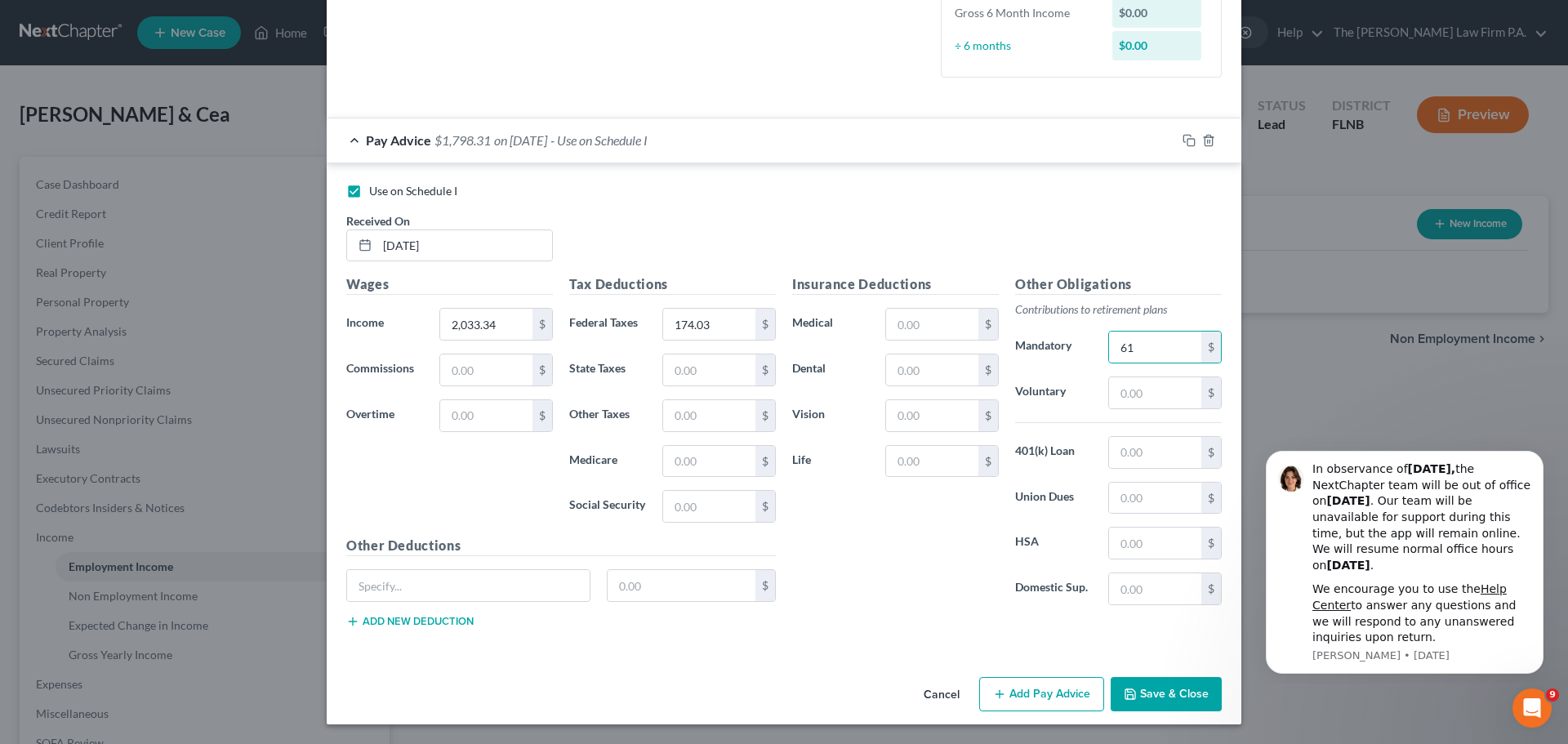
click at [1154, 688] on button "Save & Close" at bounding box center [1166, 694] width 111 height 34
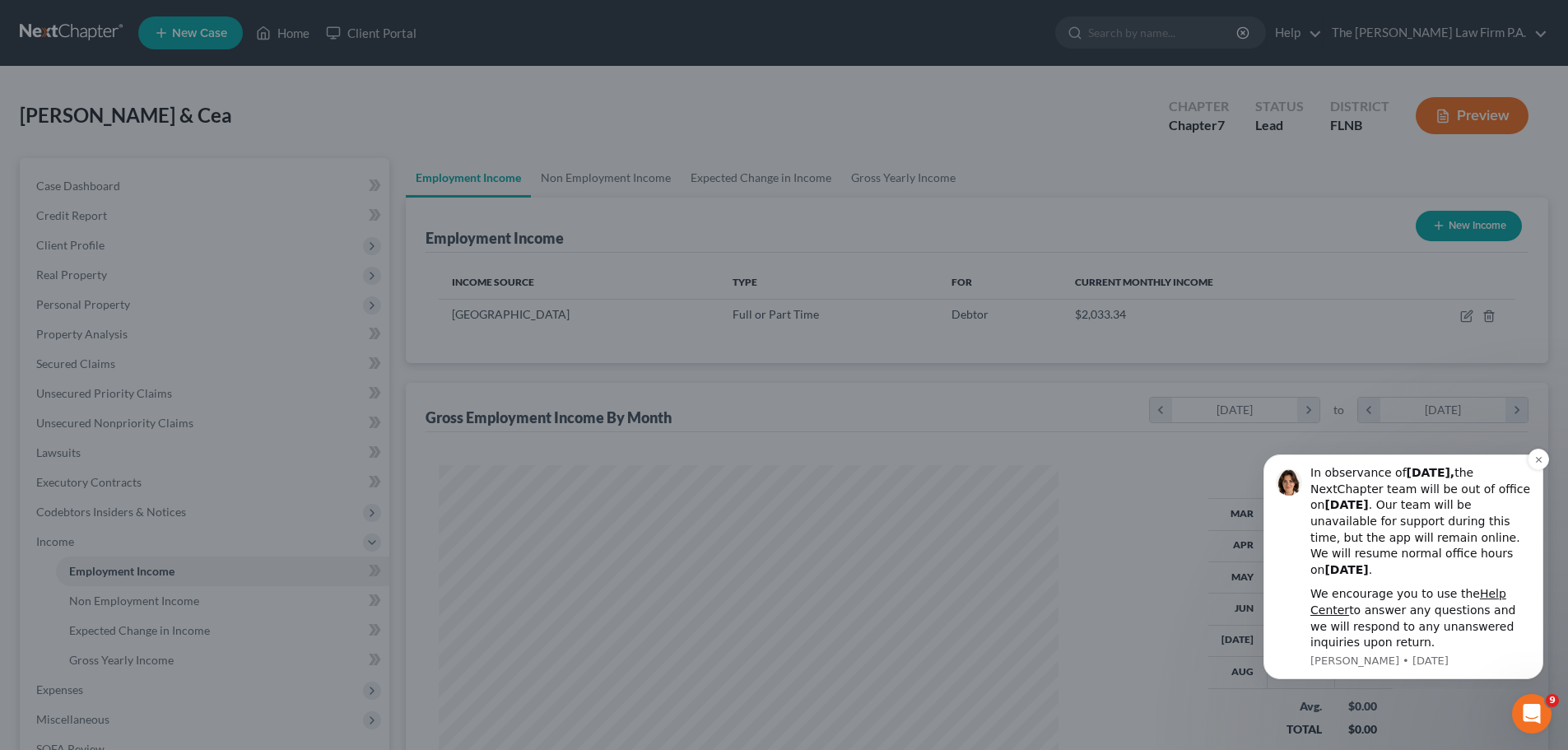
scroll to position [823142, 822491]
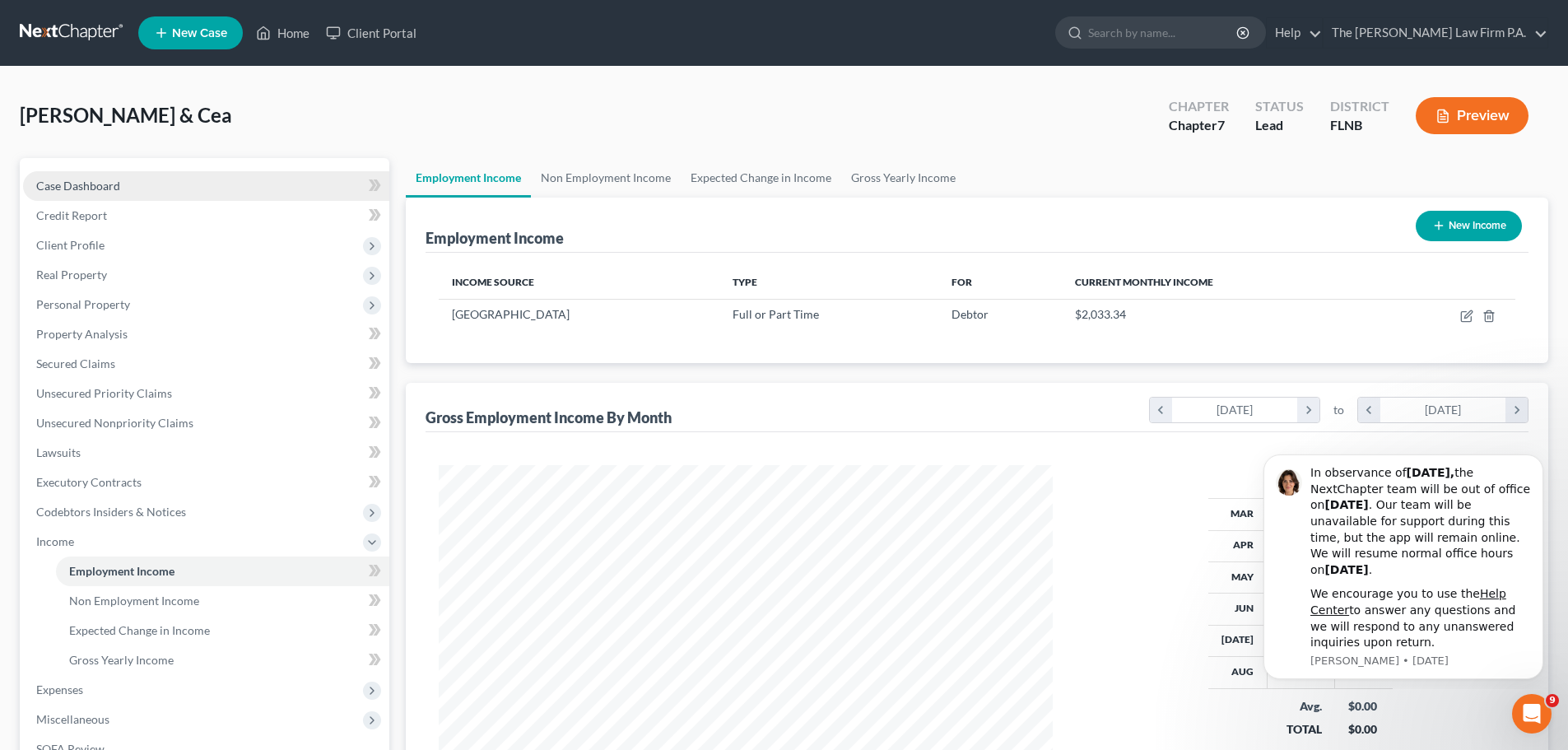
click at [72, 189] on span "Case Dashboard" at bounding box center [78, 186] width 84 height 14
select select "10"
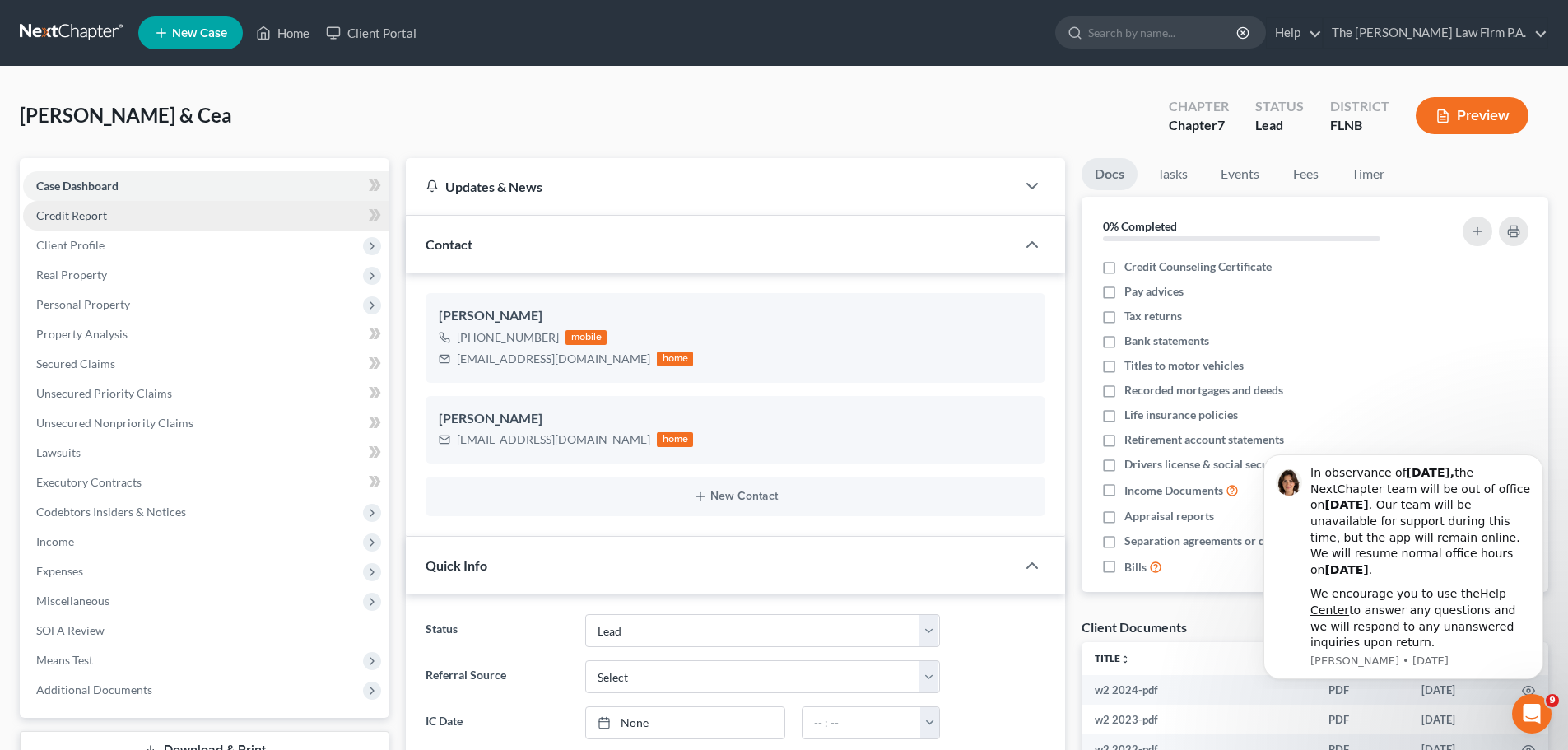
click at [143, 218] on link "Credit Report" at bounding box center [207, 216] width 366 height 30
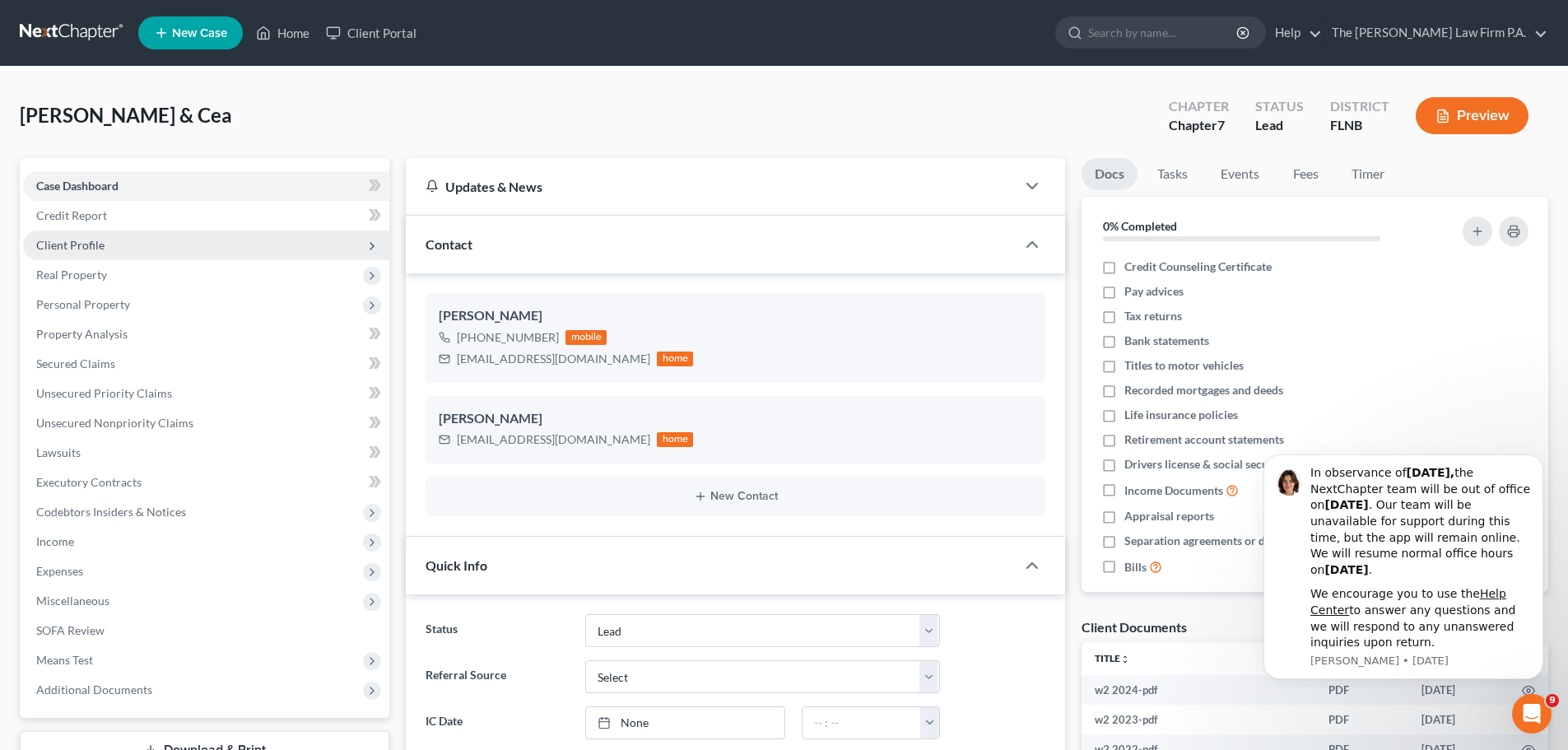
click at [140, 254] on span "Client Profile" at bounding box center [207, 245] width 366 height 30
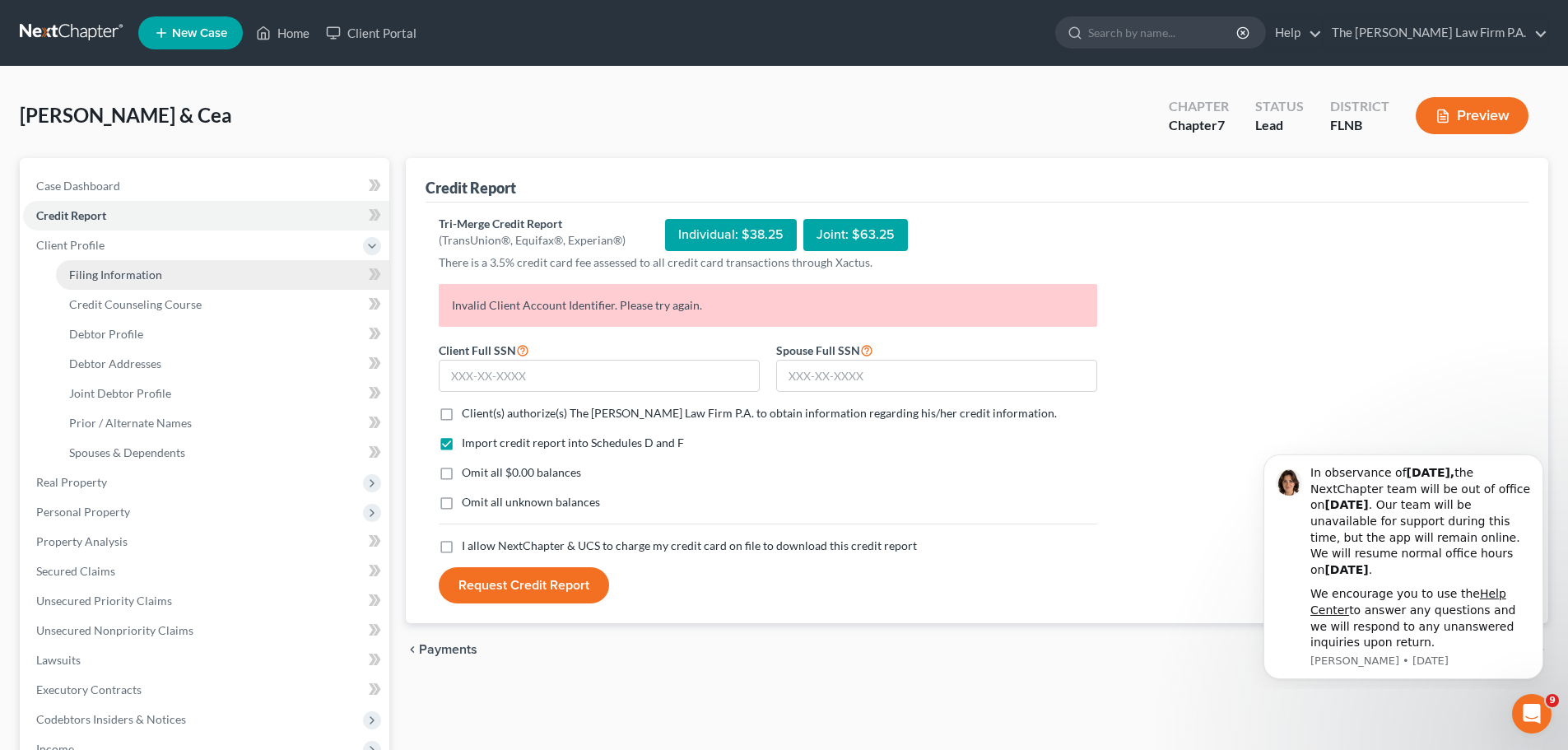
click at [148, 283] on link "Filing Information" at bounding box center [223, 274] width 334 height 30
select select "1"
select select "0"
select select "9"
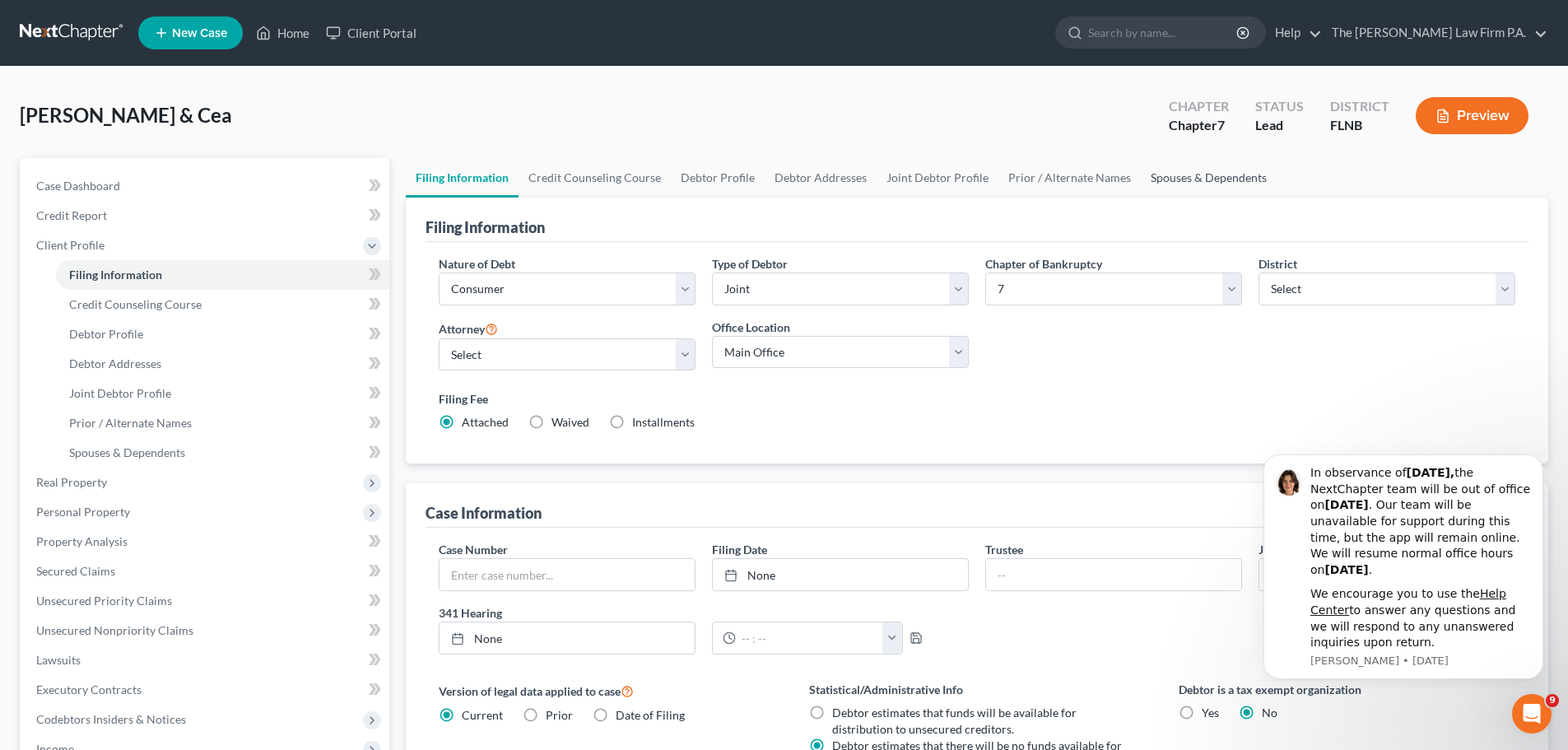
click at [1191, 182] on link "Spouses & Dependents" at bounding box center [1209, 178] width 136 height 40
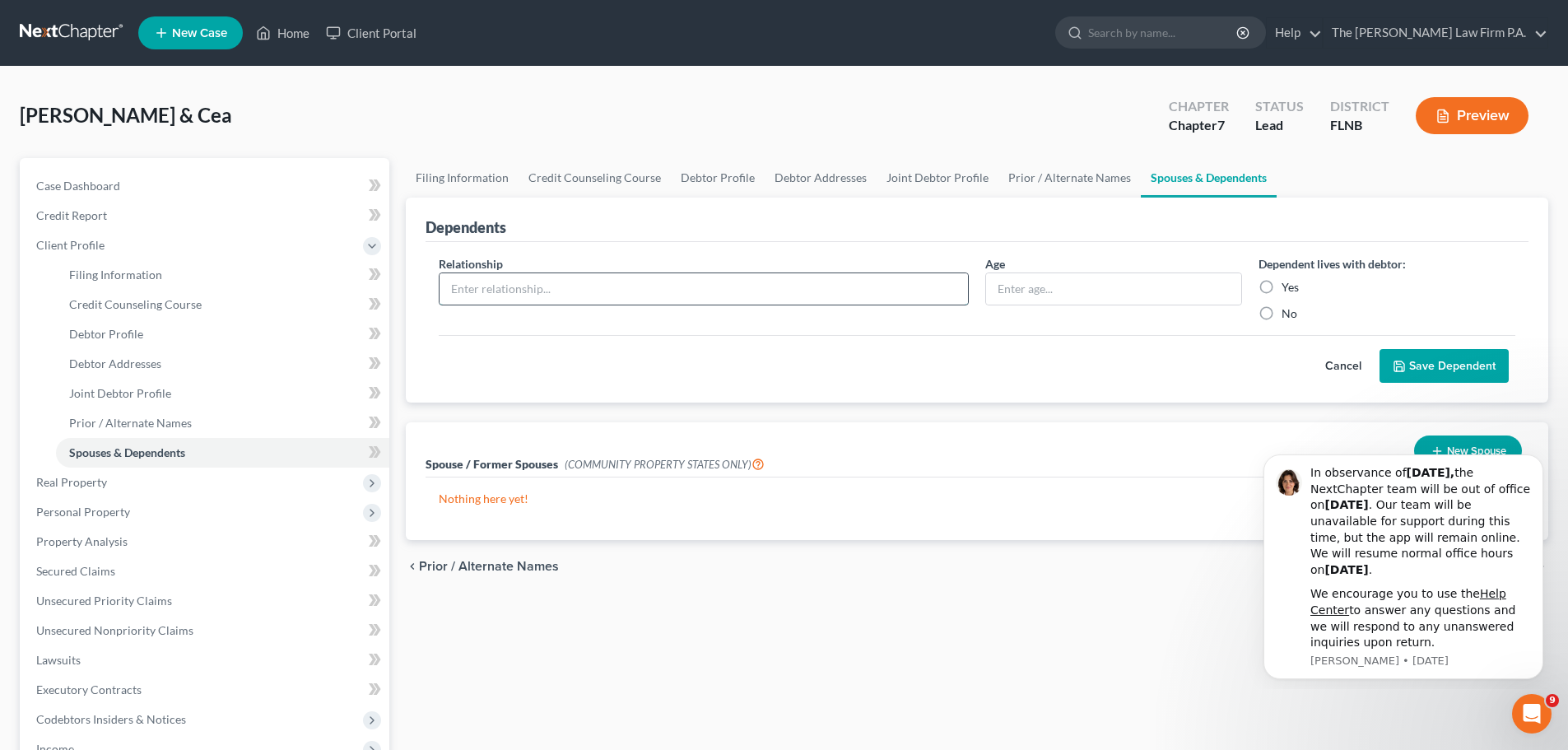
click at [764, 281] on input "text" at bounding box center [704, 289] width 529 height 32
type input "Daughter"
type input "2"
type input "17"
drag, startPoint x: 1265, startPoint y: 283, endPoint x: 1401, endPoint y: 357, distance: 154.8
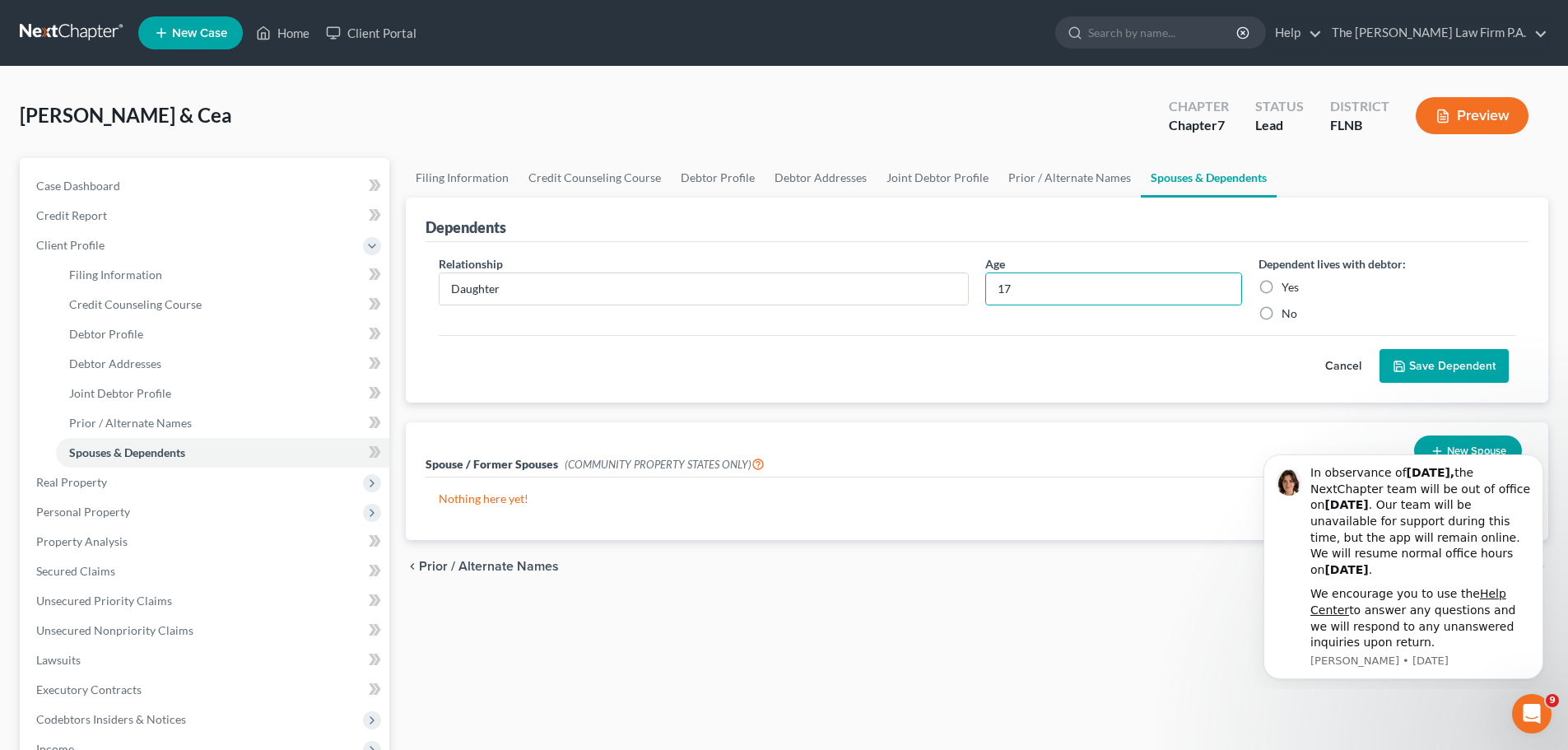
click at [1282, 284] on label "Yes" at bounding box center [1290, 287] width 17 height 16
click at [1288, 284] on input "Yes" at bounding box center [1294, 284] width 11 height 11
radio input "true"
click at [1439, 370] on button "Save Dependent" at bounding box center [1443, 366] width 129 height 34
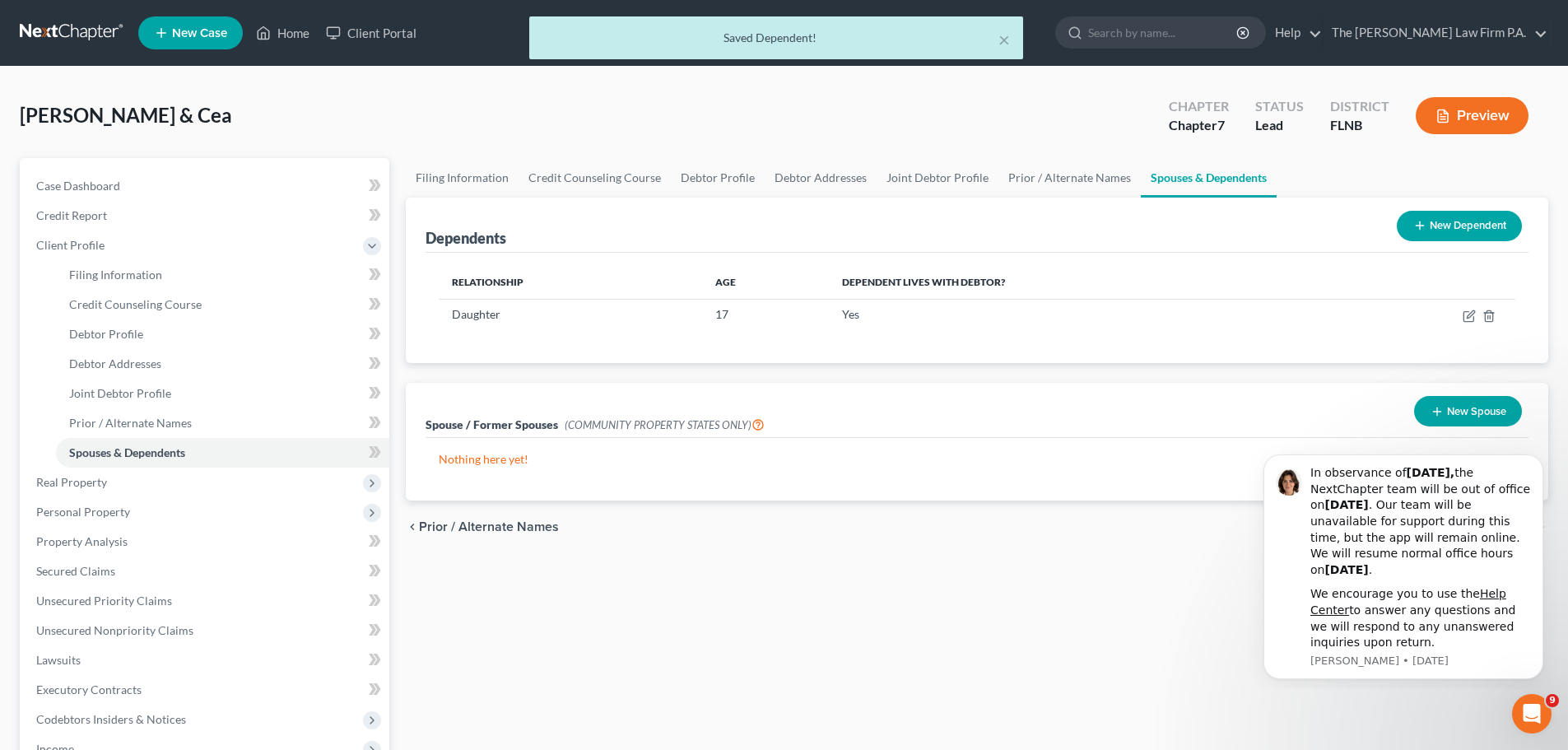
click at [1476, 232] on button "New Dependent" at bounding box center [1459, 227] width 125 height 31
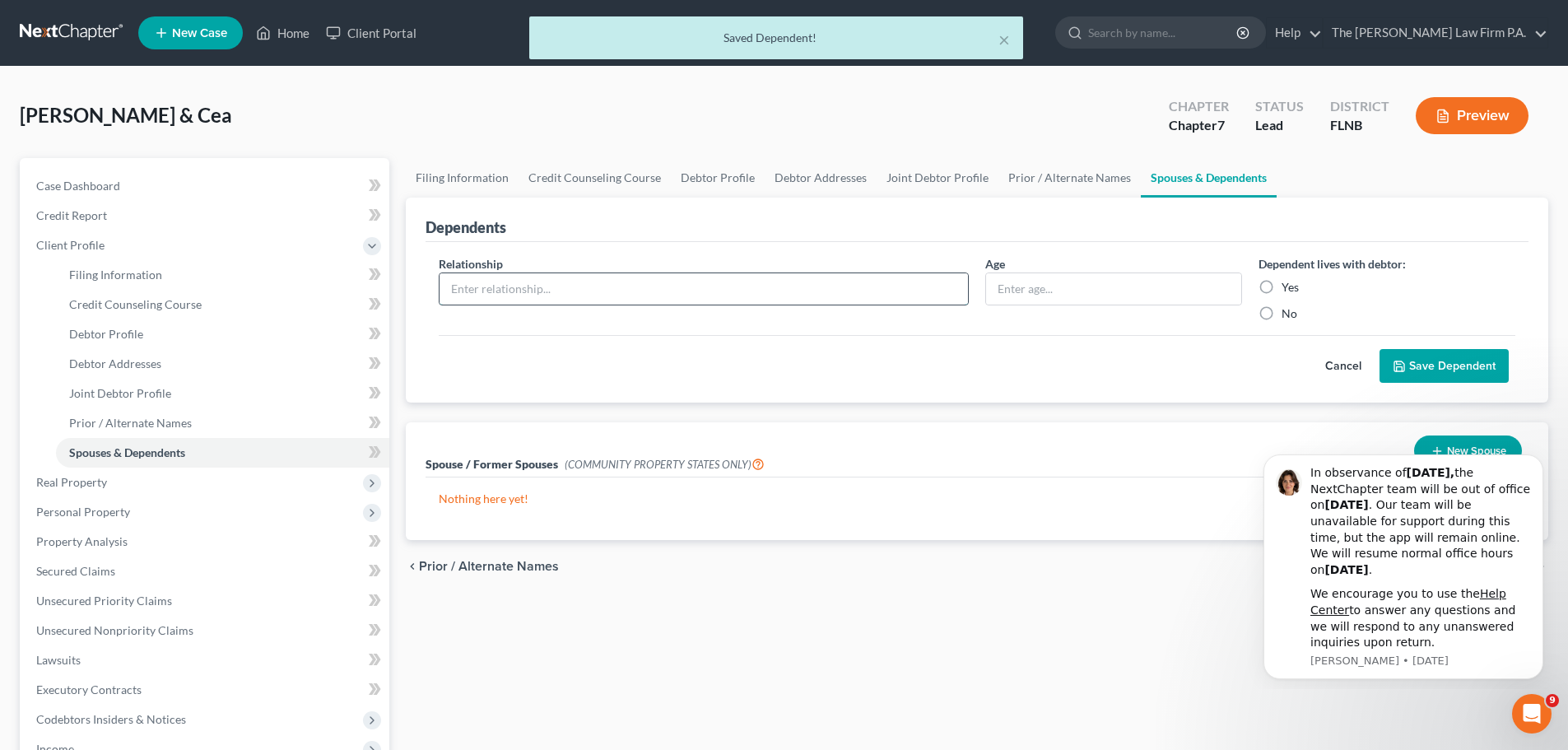
click at [509, 281] on input "text" at bounding box center [704, 289] width 529 height 32
type input "Daughter"
type input "15"
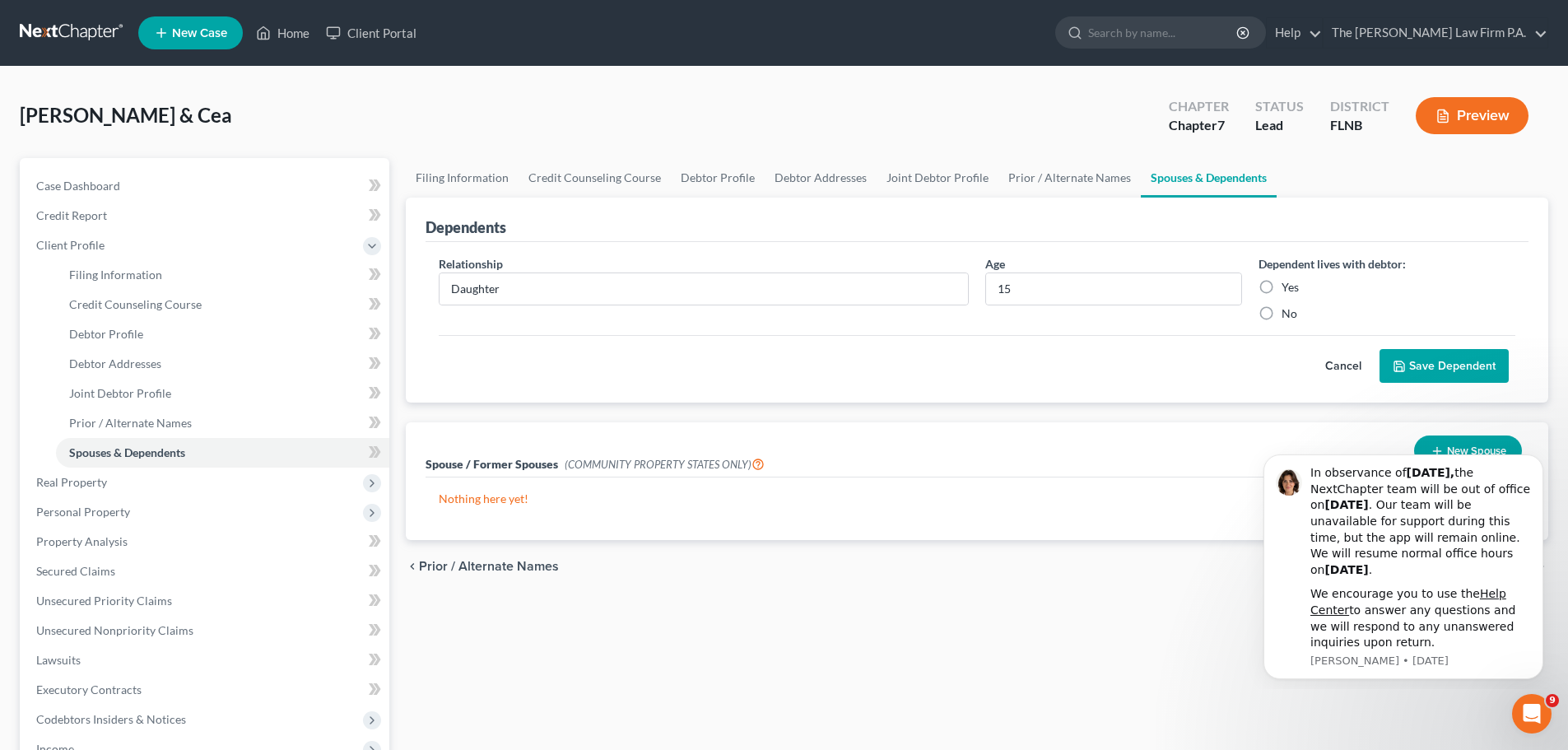
drag, startPoint x: 1267, startPoint y: 283, endPoint x: 1420, endPoint y: 373, distance: 177.5
click at [1282, 285] on label "Yes" at bounding box center [1290, 287] width 17 height 16
click at [1288, 285] on input "Yes" at bounding box center [1294, 284] width 11 height 11
radio input "true"
click at [1461, 371] on button "Save Dependent" at bounding box center [1443, 366] width 129 height 34
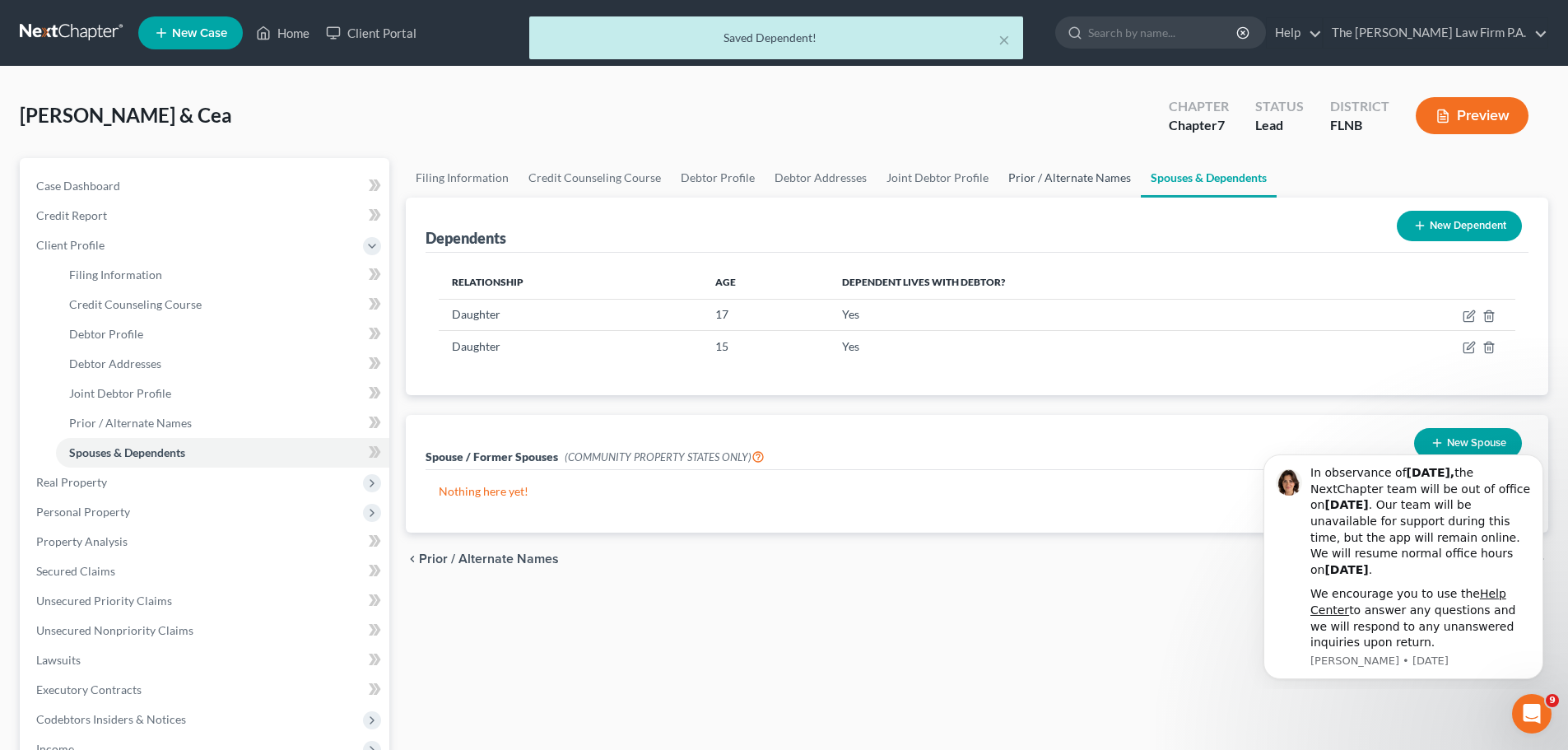
click at [1010, 171] on link "Prior / Alternate Names" at bounding box center [1070, 178] width 143 height 40
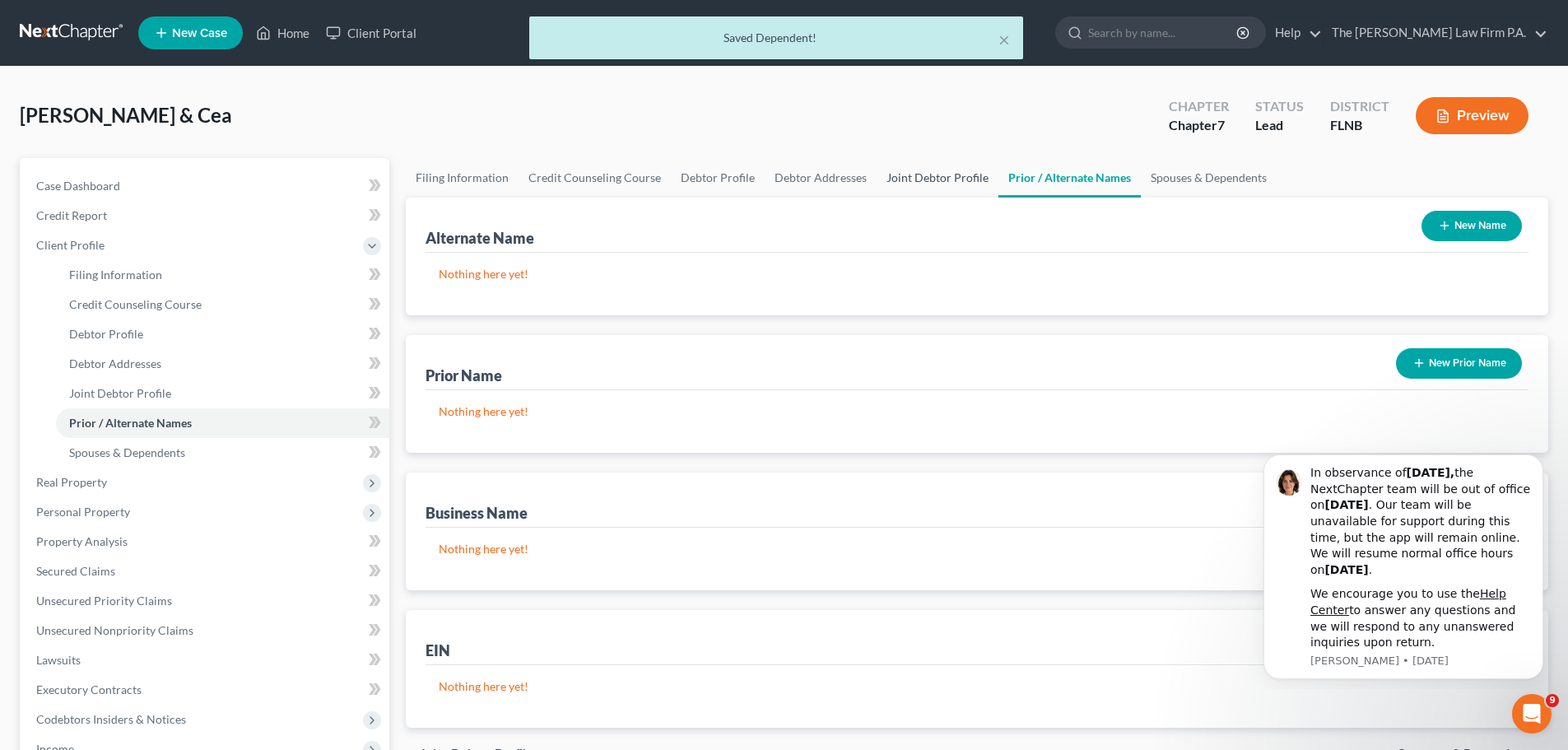
click at [931, 177] on link "Joint Debtor Profile" at bounding box center [937, 178] width 122 height 40
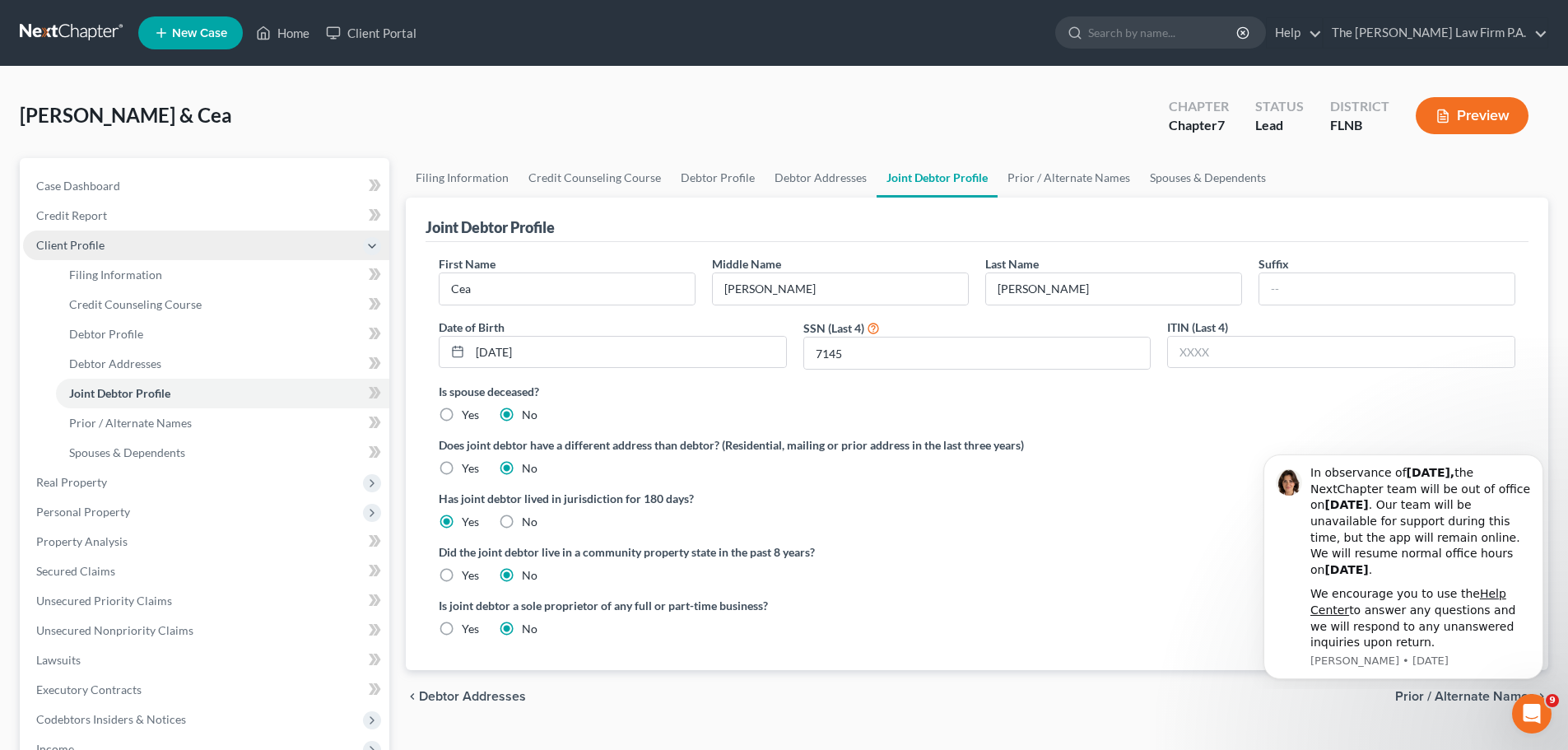
click at [123, 244] on span "Client Profile" at bounding box center [207, 245] width 366 height 30
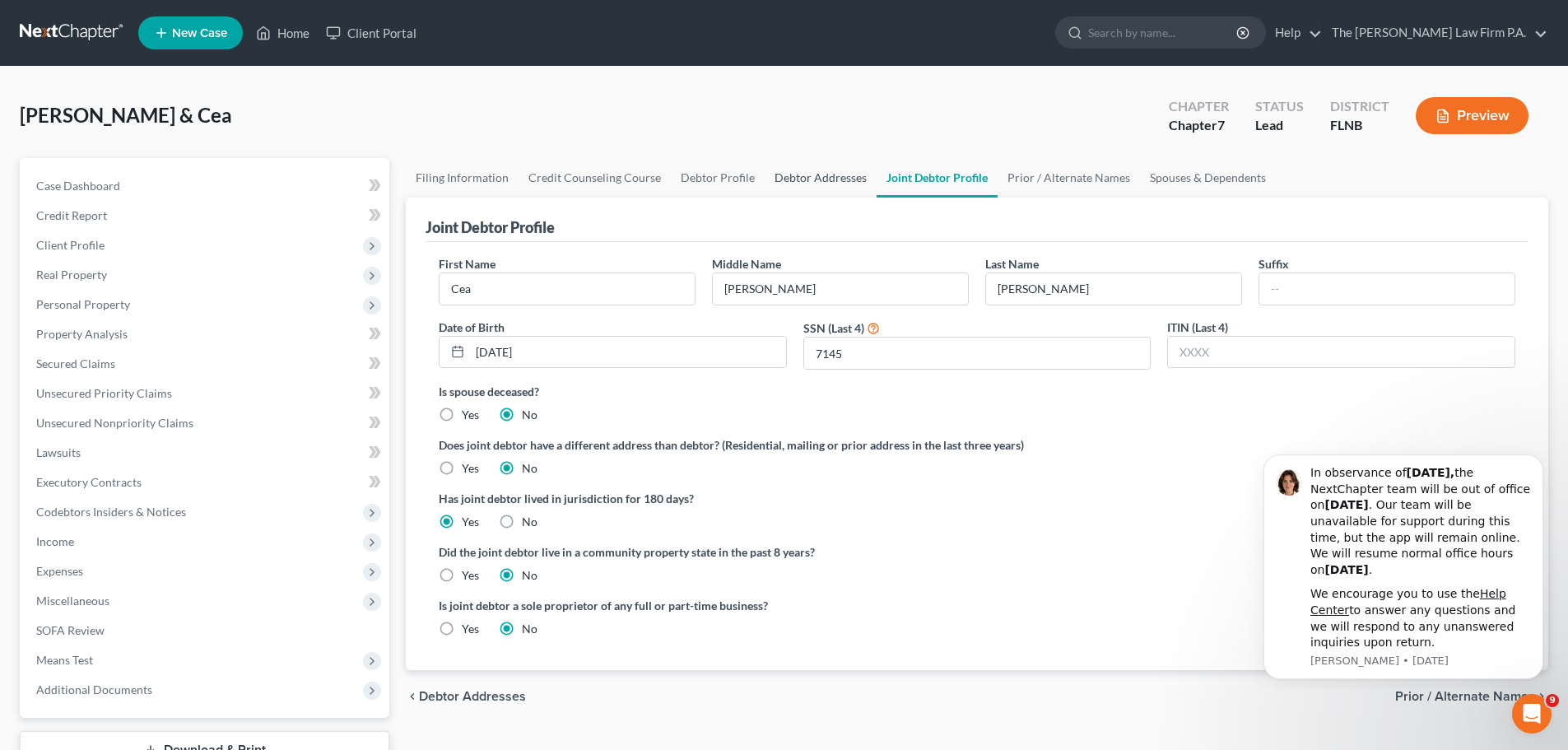
click at [803, 174] on link "Debtor Addresses" at bounding box center [821, 178] width 112 height 40
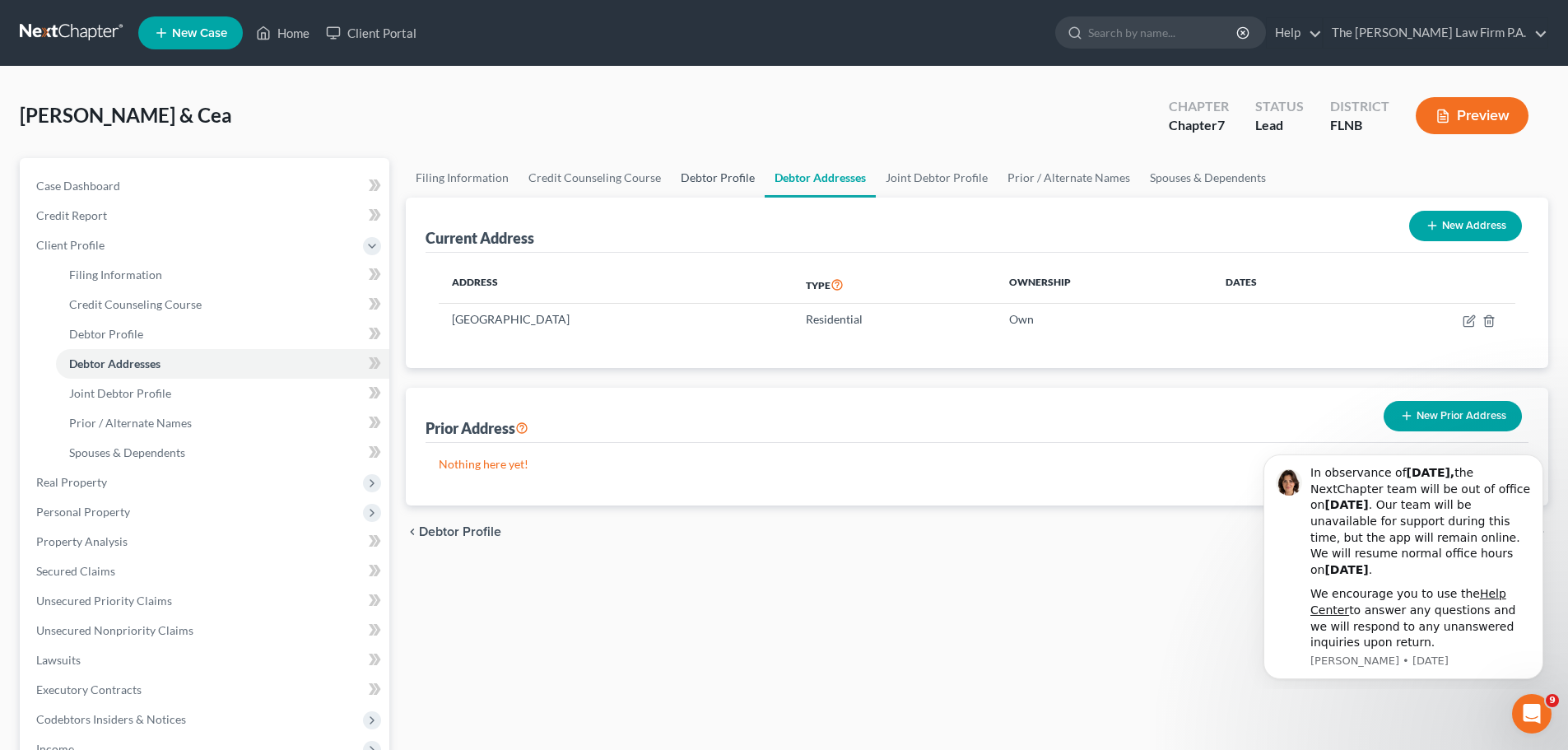
click at [742, 177] on link "Debtor Profile" at bounding box center [718, 178] width 94 height 40
select select "1"
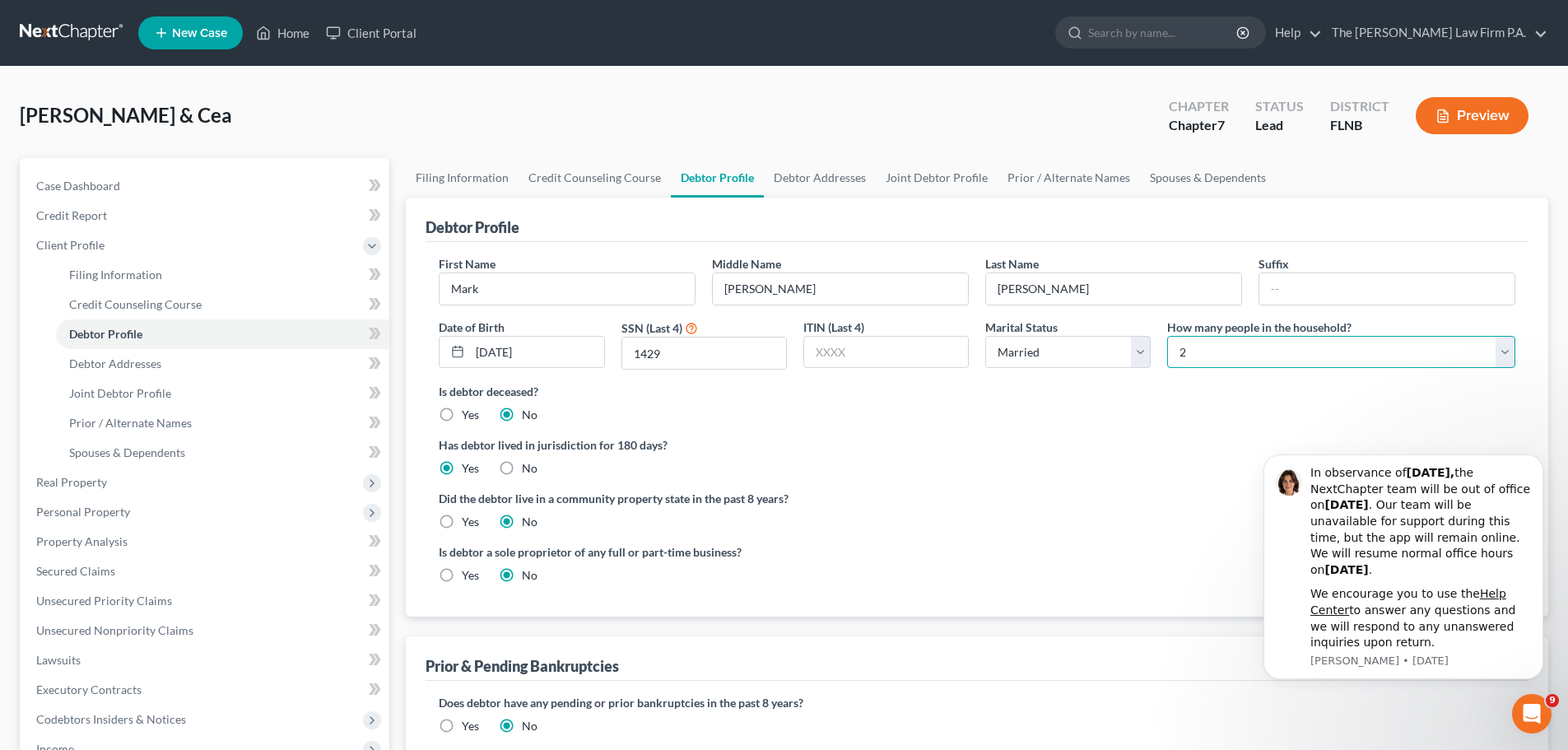
click at [1265, 368] on select "Select 1 2 3 4 5 6 7 8 9 10 11 12 13 14 15 16 17 18 19 20" at bounding box center [1342, 352] width 348 height 32
select select "3"
click at [1167, 336] on select "Select 1 2 3 4 5 6 7 8 9 10 11 12 13 14 15 16 17 18 19 20" at bounding box center [1342, 352] width 348 height 32
drag, startPoint x: 1093, startPoint y: 500, endPoint x: 1010, endPoint y: 497, distance: 83.1
click at [1091, 500] on label "Did the debtor live in a community property state in the past 8 years?" at bounding box center [976, 498] width 1076 height 17
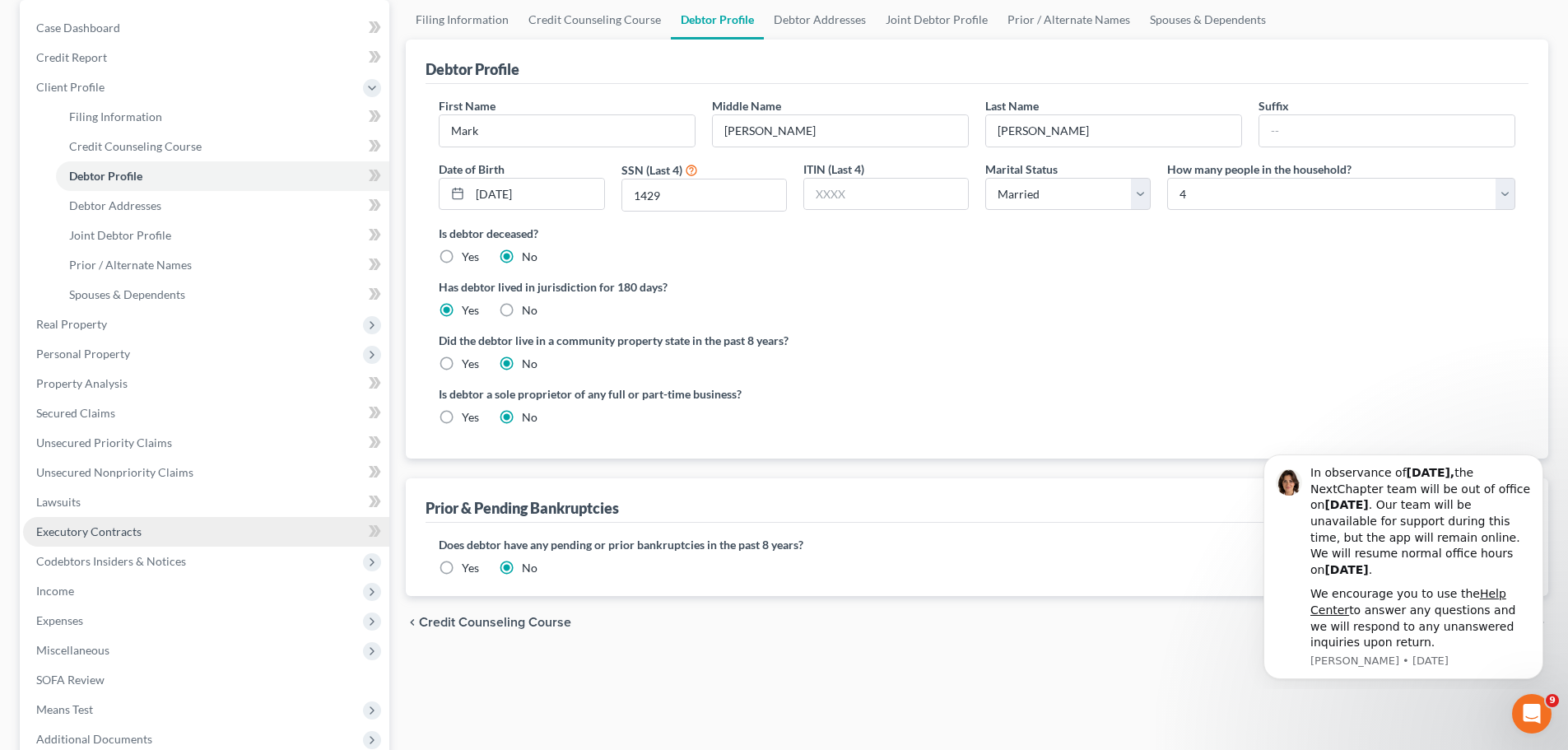
scroll to position [164, 0]
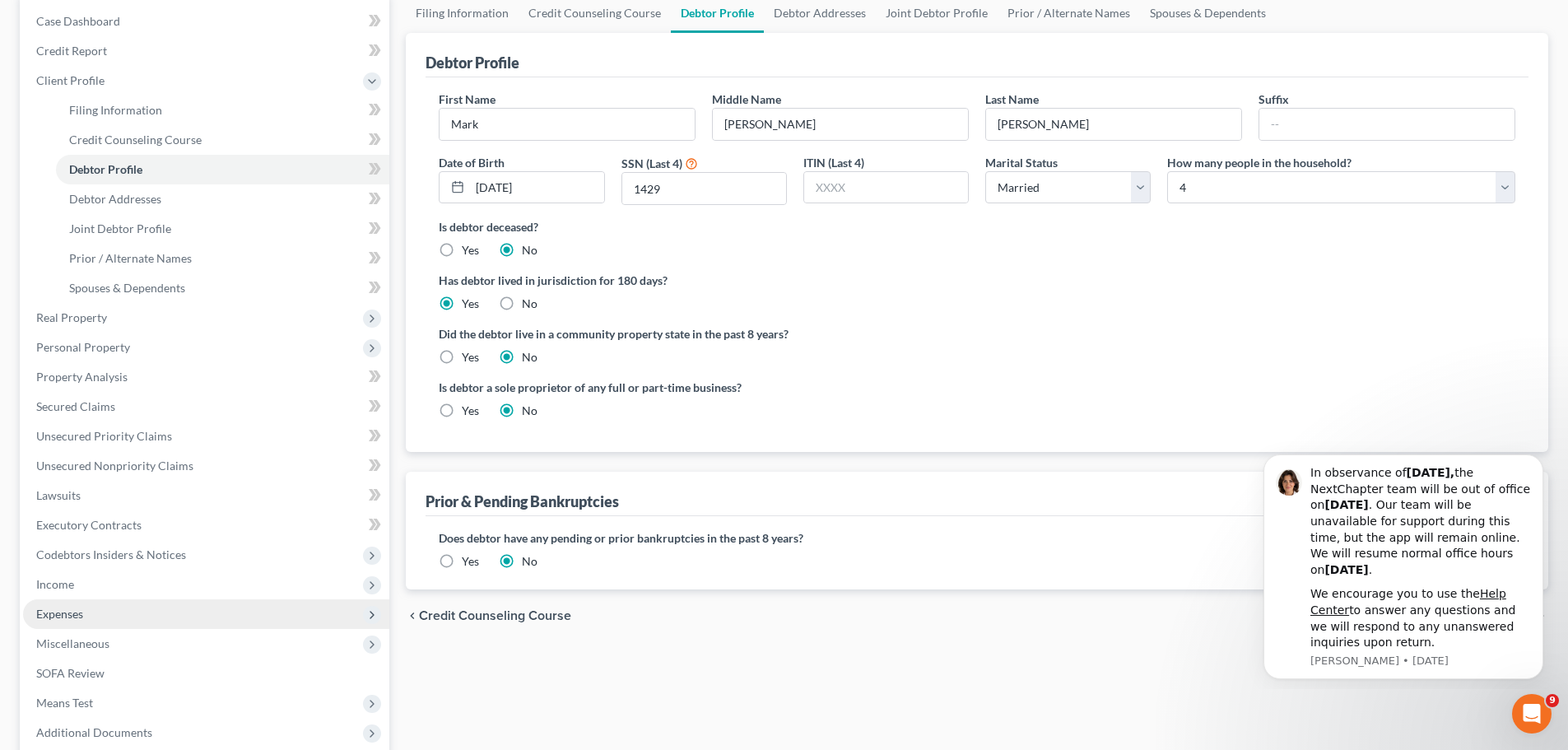
click at [89, 616] on span "Expenses" at bounding box center [207, 614] width 366 height 30
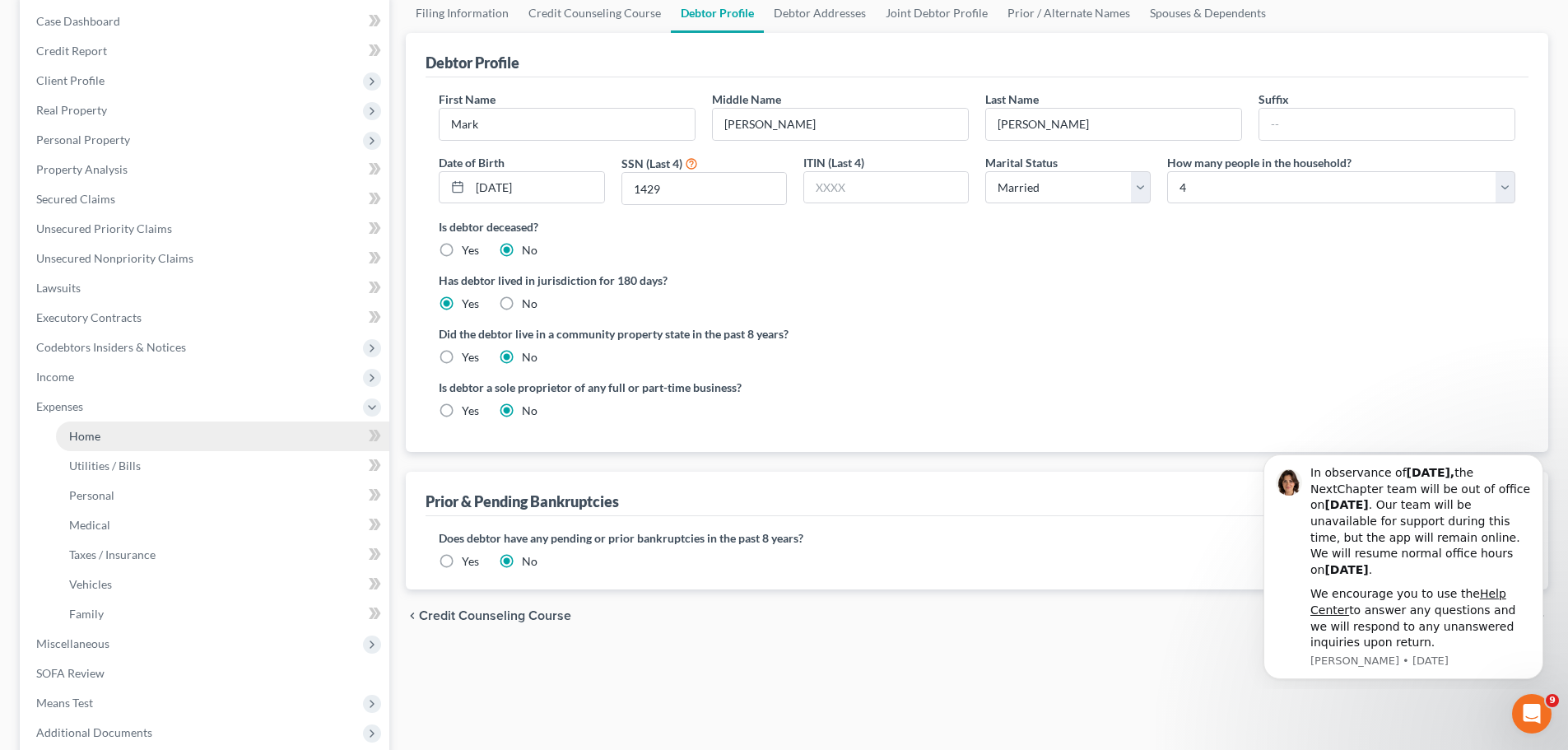
click at [122, 447] on link "Home" at bounding box center [223, 436] width 334 height 30
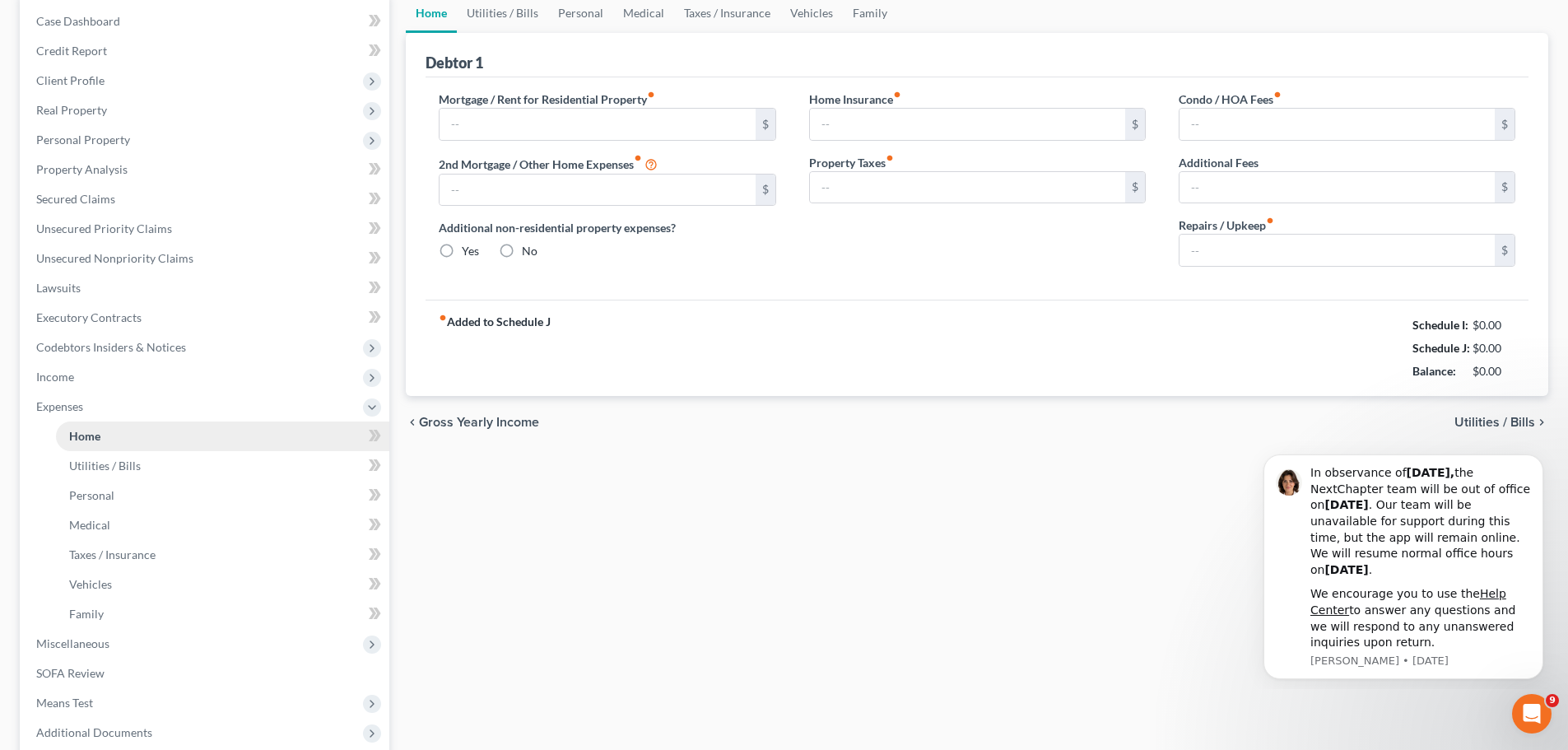
type input "0.00"
radio input "true"
type input "0.00"
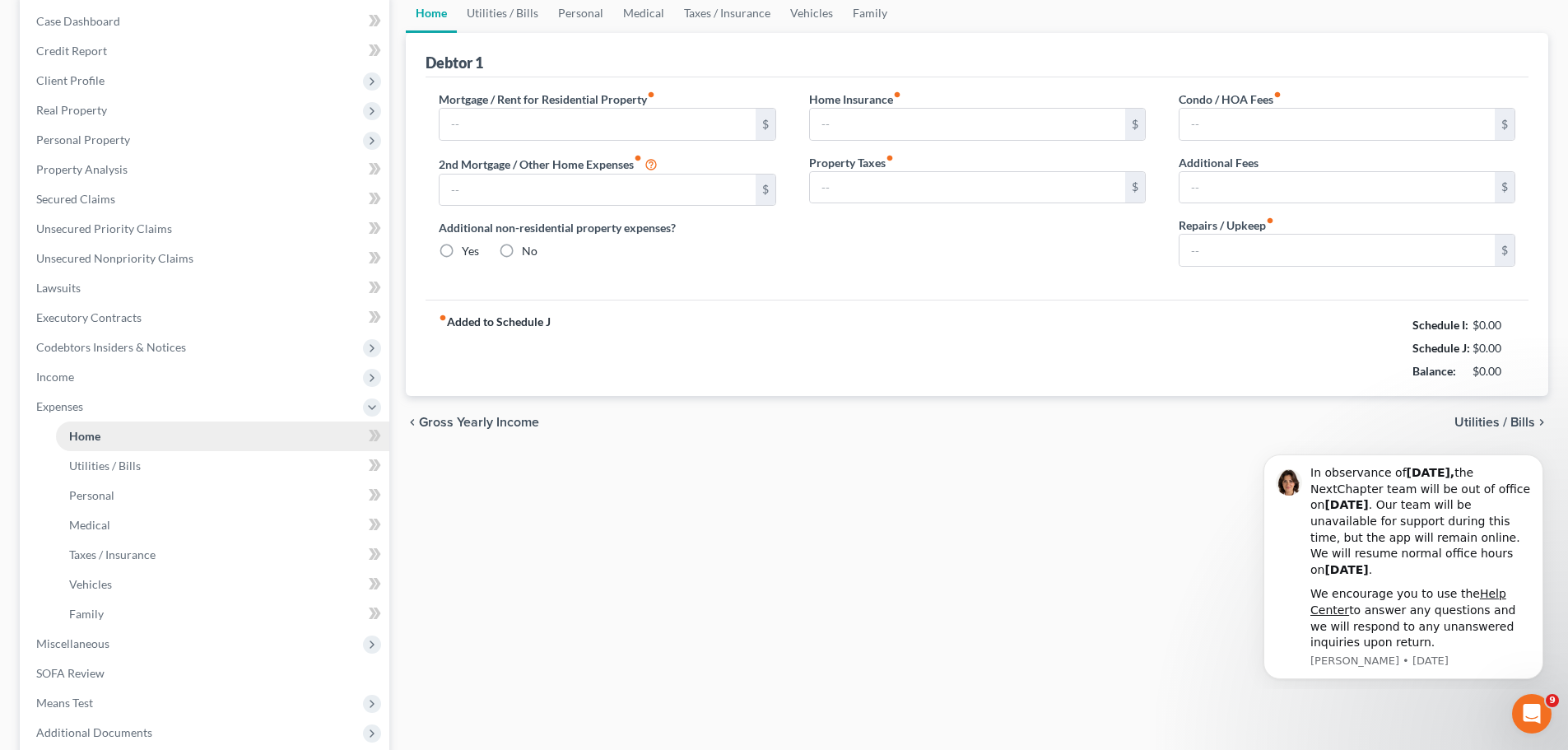
type input "0.00"
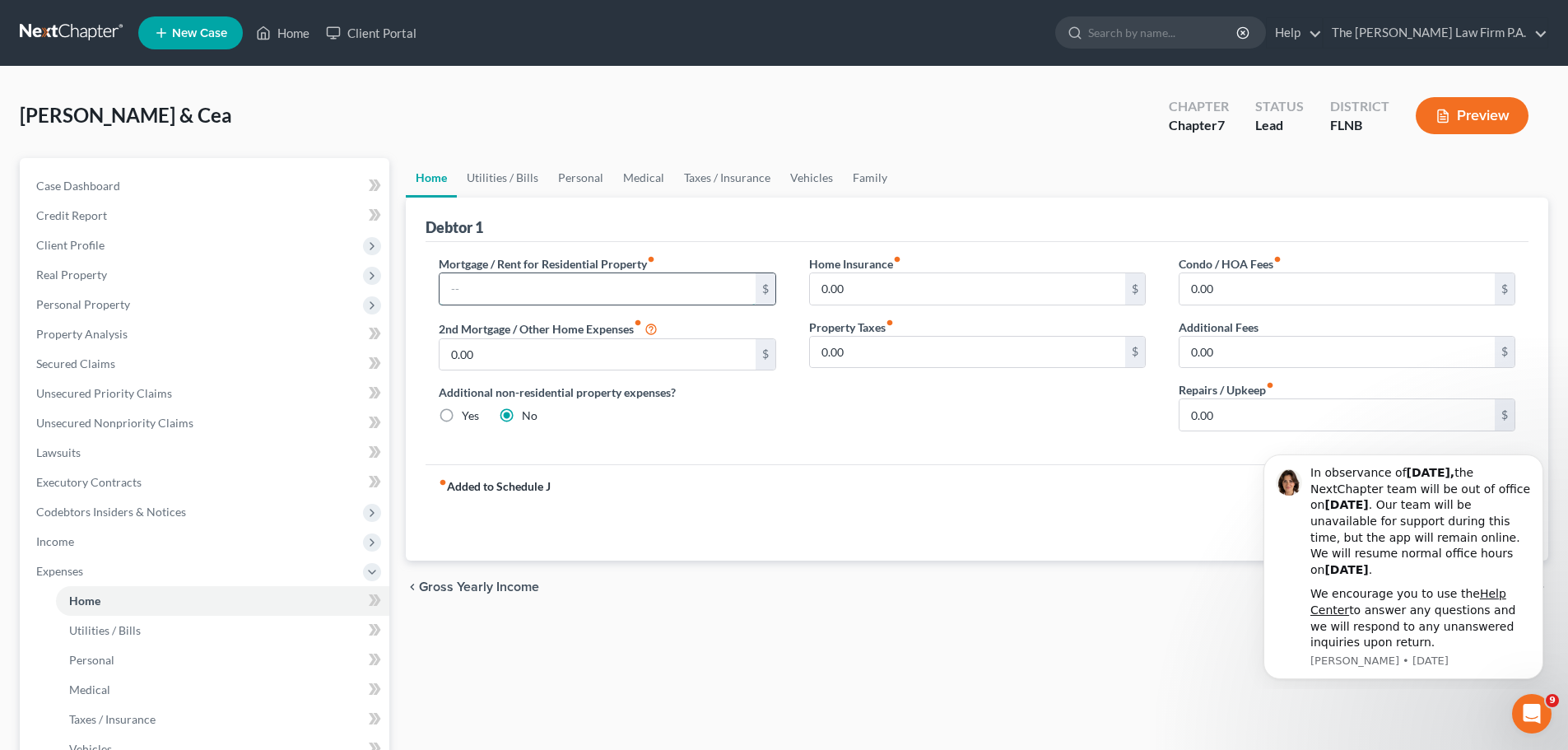
click at [552, 292] on input "text" at bounding box center [596, 289] width 315 height 32
type input "700.00"
drag, startPoint x: 902, startPoint y: 348, endPoint x: 887, endPoint y: 349, distance: 15.0
click at [899, 349] on input "0.00" at bounding box center [967, 352] width 315 height 32
type input "100"
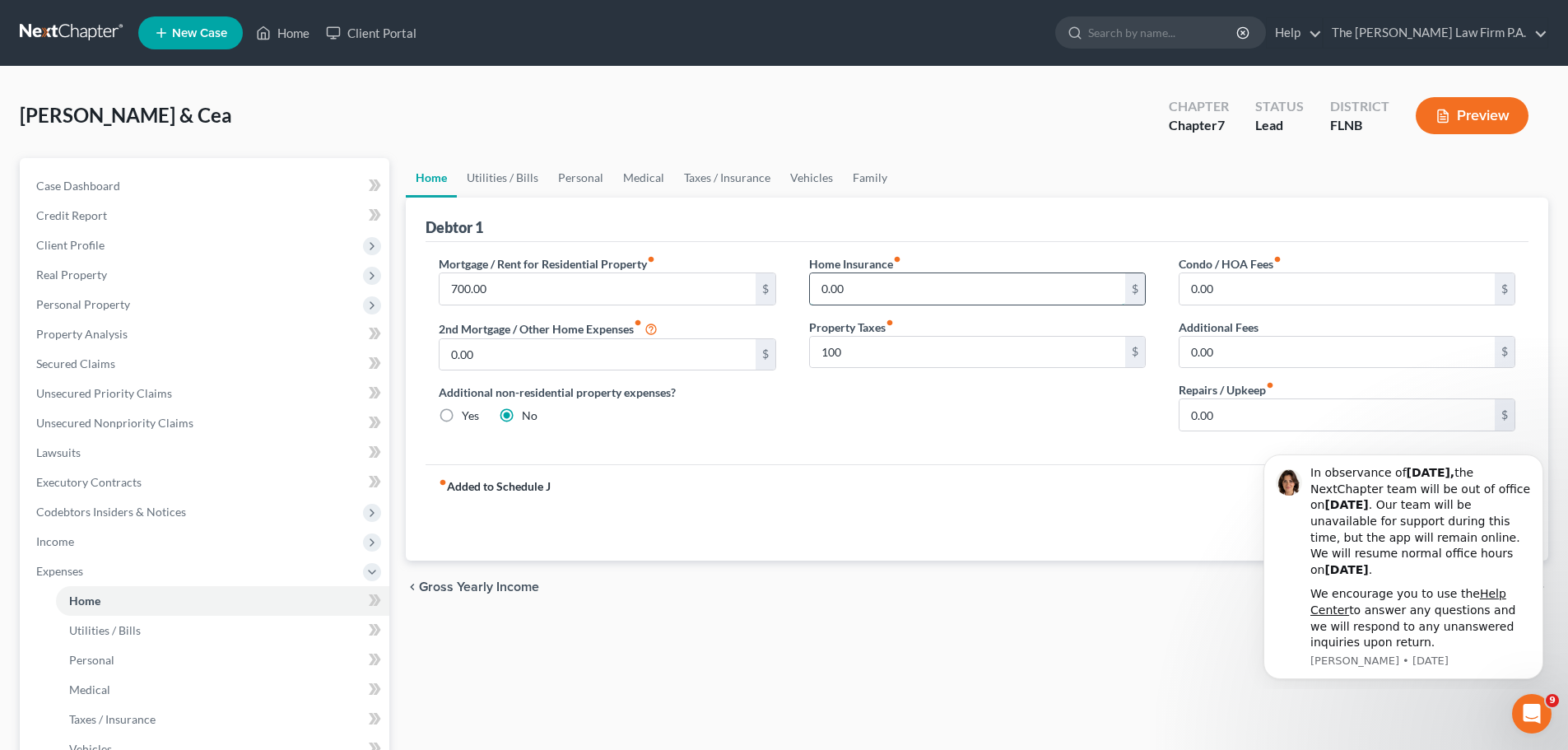
click at [1028, 289] on input "0.00" at bounding box center [967, 289] width 315 height 32
click at [1247, 409] on input "0.00" at bounding box center [1336, 415] width 315 height 32
type input "200"
click at [511, 178] on link "Utilities / Bills" at bounding box center [502, 178] width 91 height 40
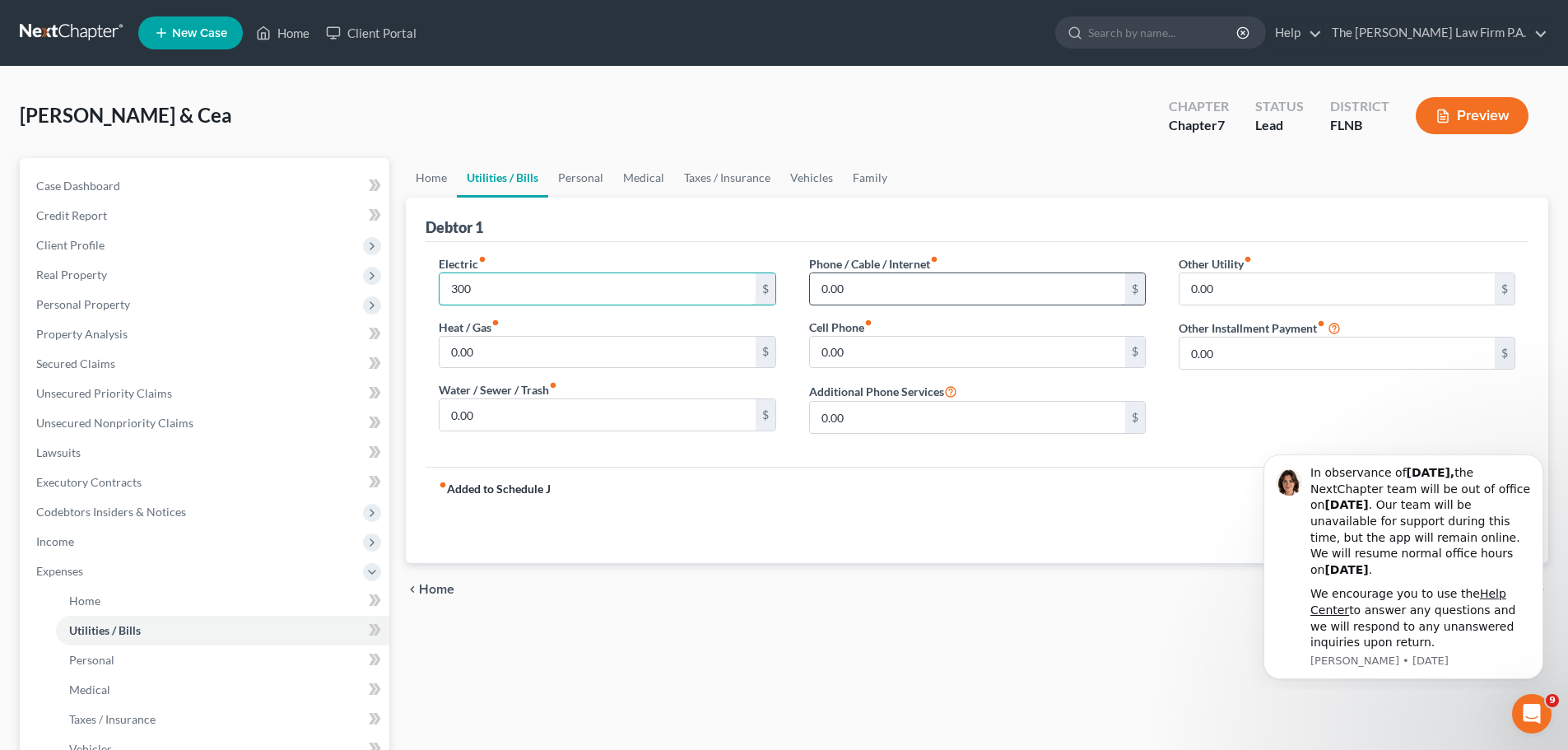
type input "300"
click at [888, 299] on input "0.00" at bounding box center [967, 289] width 315 height 32
drag, startPoint x: 617, startPoint y: 282, endPoint x: 358, endPoint y: 266, distance: 259.5
click at [367, 267] on div "Petition Navigation Case Dashboard Payments Invoices Payments Payments Credit R…" at bounding box center [784, 588] width 1545 height 862
type input "150"
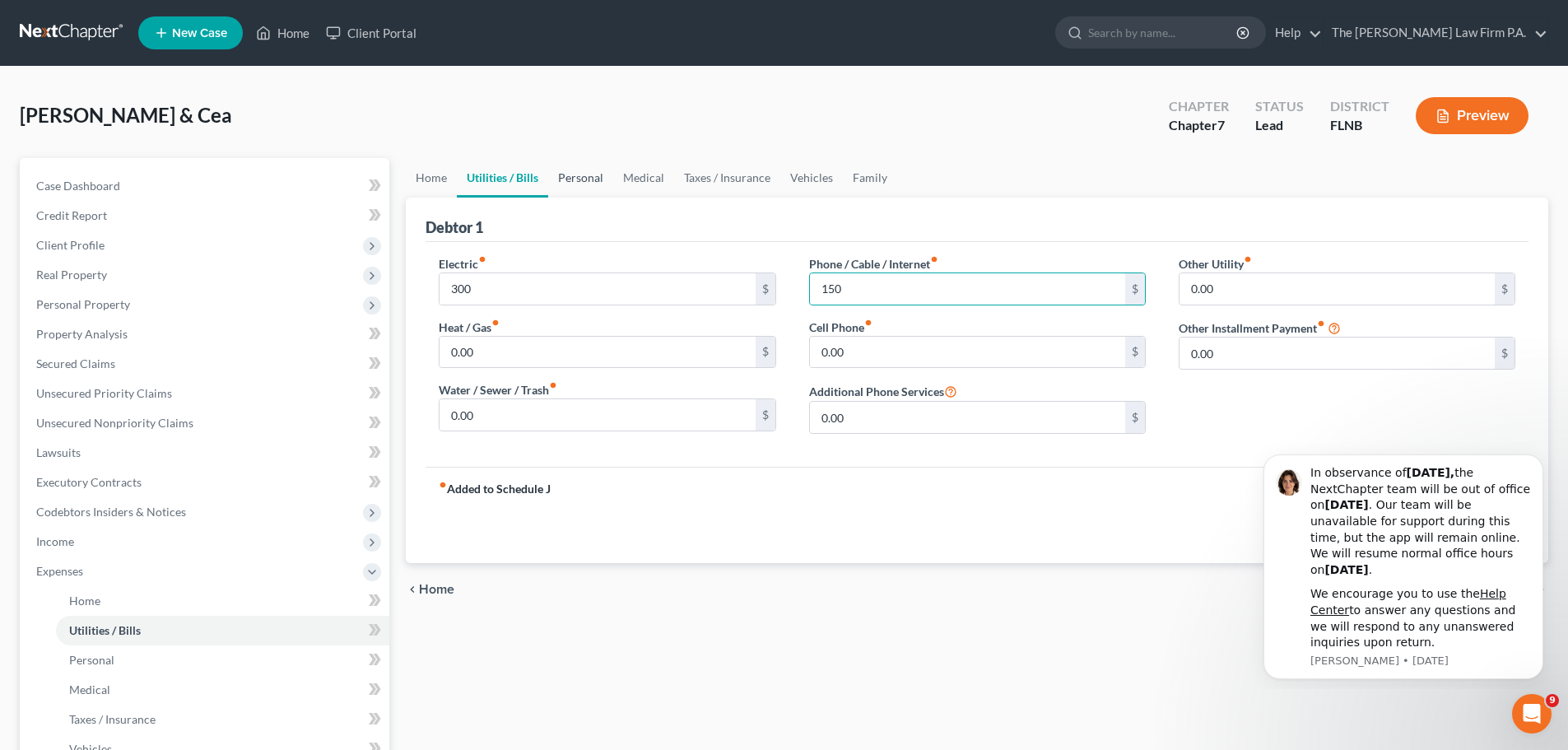
click at [581, 179] on link "Personal" at bounding box center [581, 178] width 65 height 40
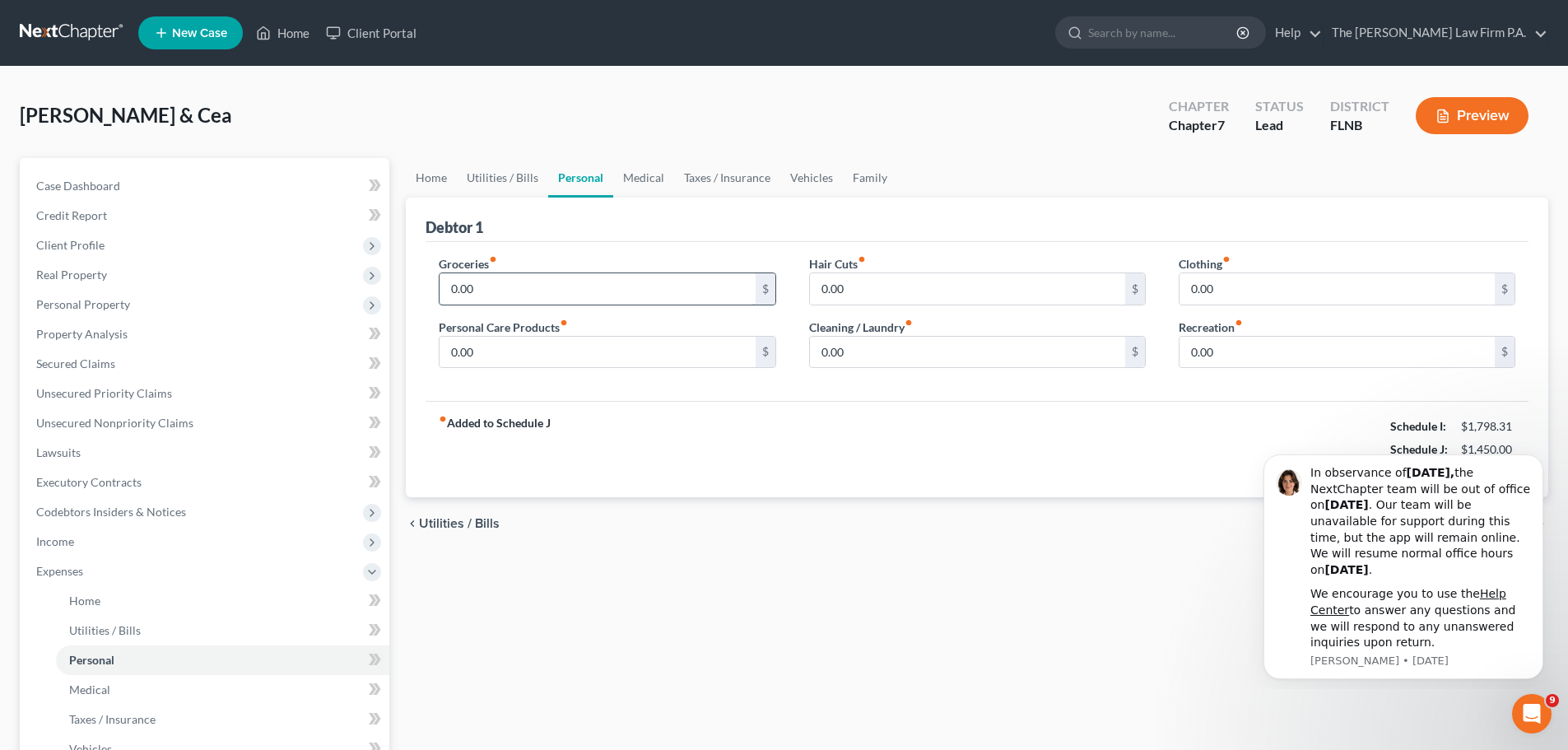
click at [581, 303] on input "0.00" at bounding box center [596, 289] width 315 height 32
type input "1,000"
click at [942, 518] on div "chevron_left Utilities / Bills Medical chevron_right" at bounding box center [977, 523] width 1142 height 52
click at [1305, 290] on input "0.00" at bounding box center [1336, 289] width 315 height 32
type input "200"
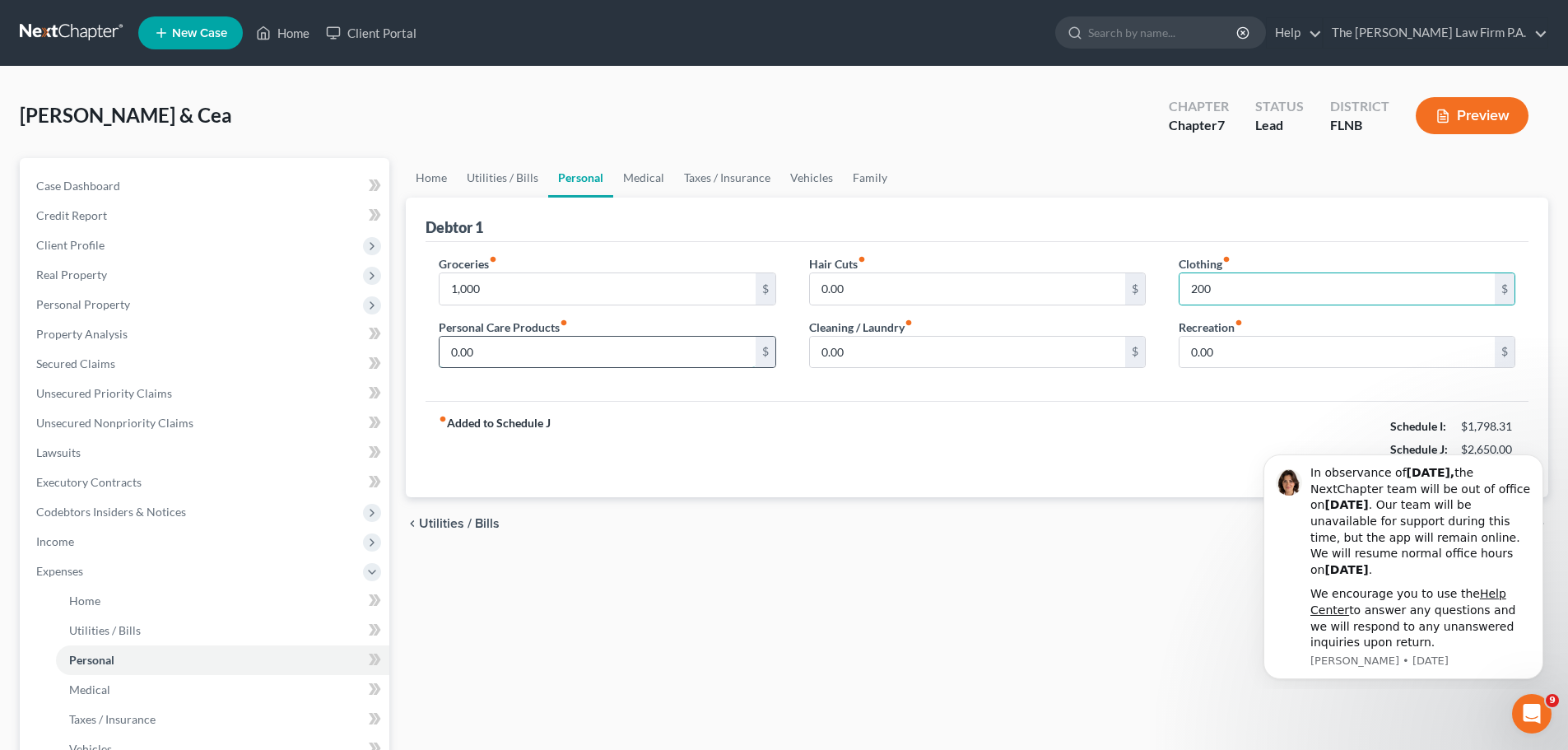
click at [611, 352] on input "0.00" at bounding box center [596, 352] width 315 height 32
type input "100"
click at [652, 183] on link "Medical" at bounding box center [644, 178] width 61 height 40
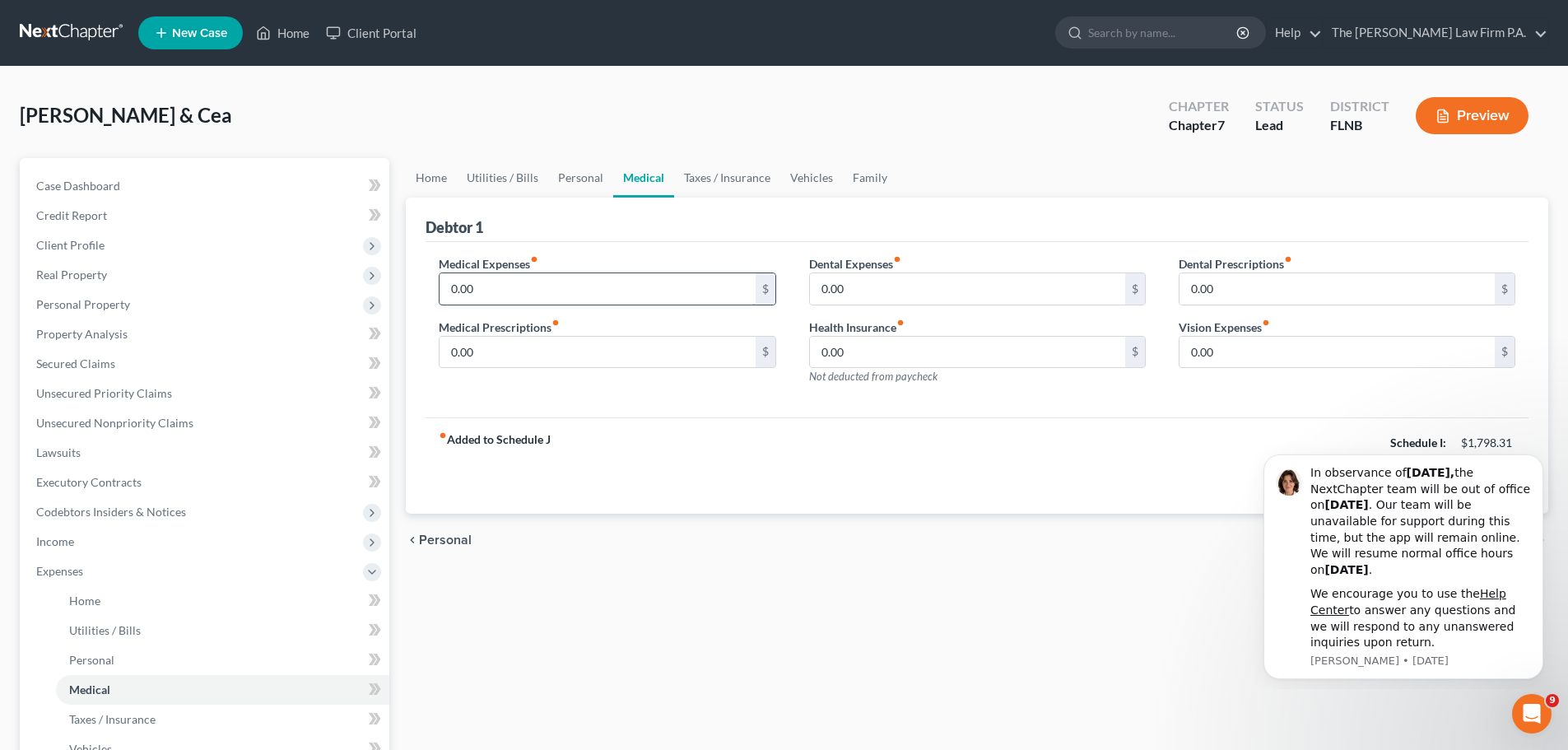
click at [566, 298] on input "0.00" at bounding box center [596, 289] width 315 height 32
type input "0"
type input "200"
click at [715, 188] on link "Taxes / Insurance" at bounding box center [727, 178] width 106 height 40
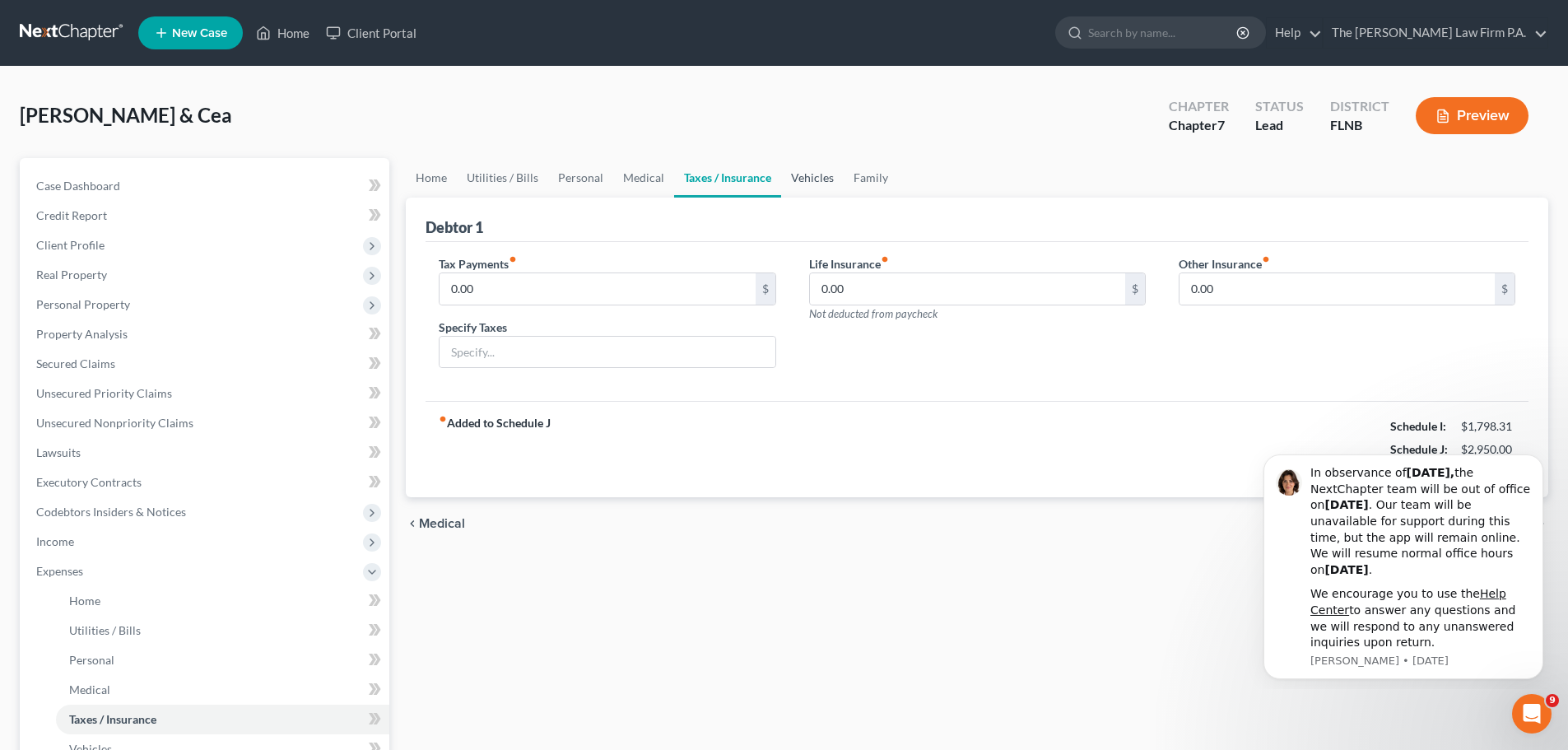
click at [802, 182] on link "Vehicles" at bounding box center [812, 178] width 62 height 40
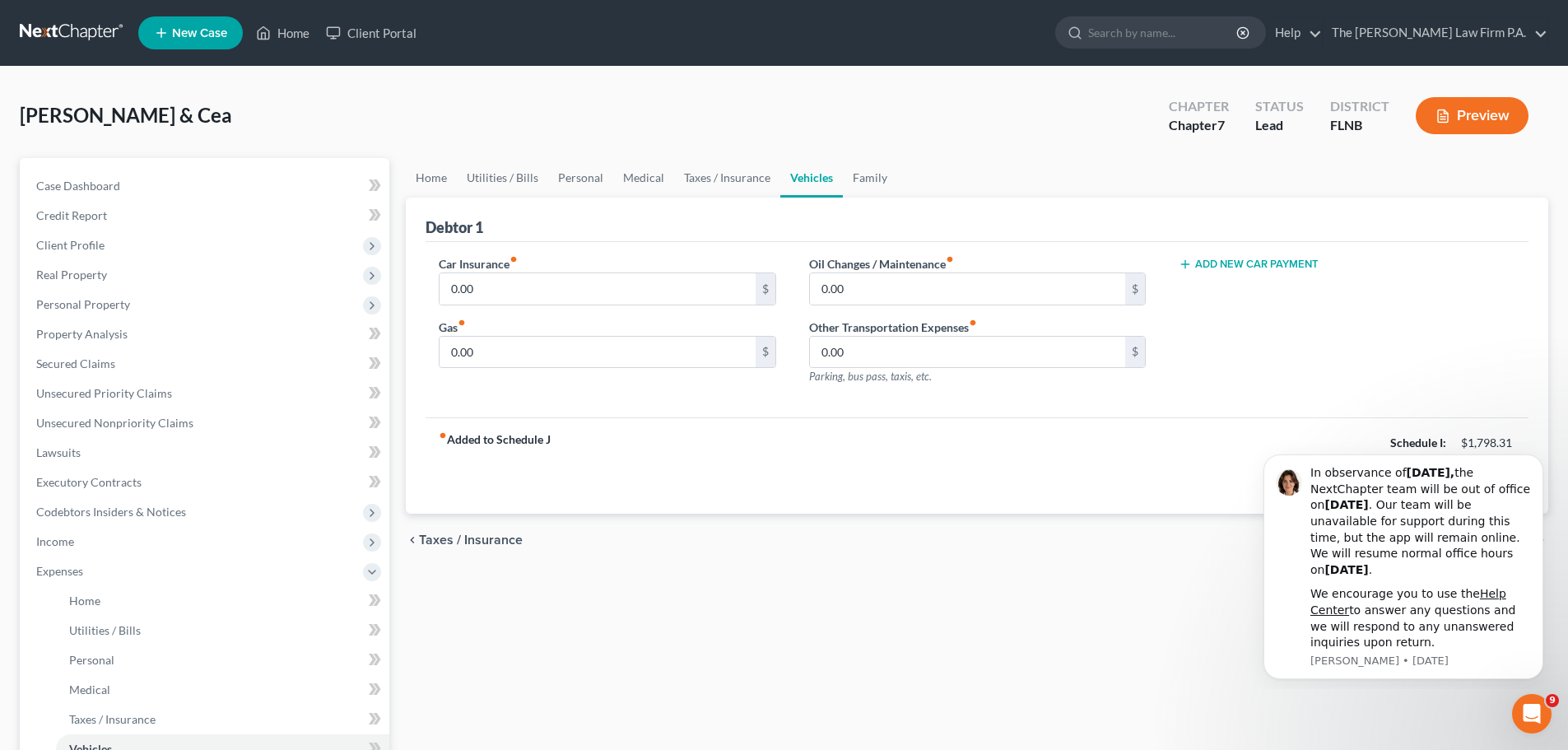
click at [892, 328] on label "Other Transportation Expenses fiber_manual_record" at bounding box center [893, 327] width 168 height 17
click at [899, 356] on input "0.00" at bounding box center [967, 352] width 315 height 32
click at [901, 290] on input "0.00" at bounding box center [967, 289] width 315 height 32
type input "400"
click at [587, 174] on link "Personal" at bounding box center [581, 178] width 65 height 40
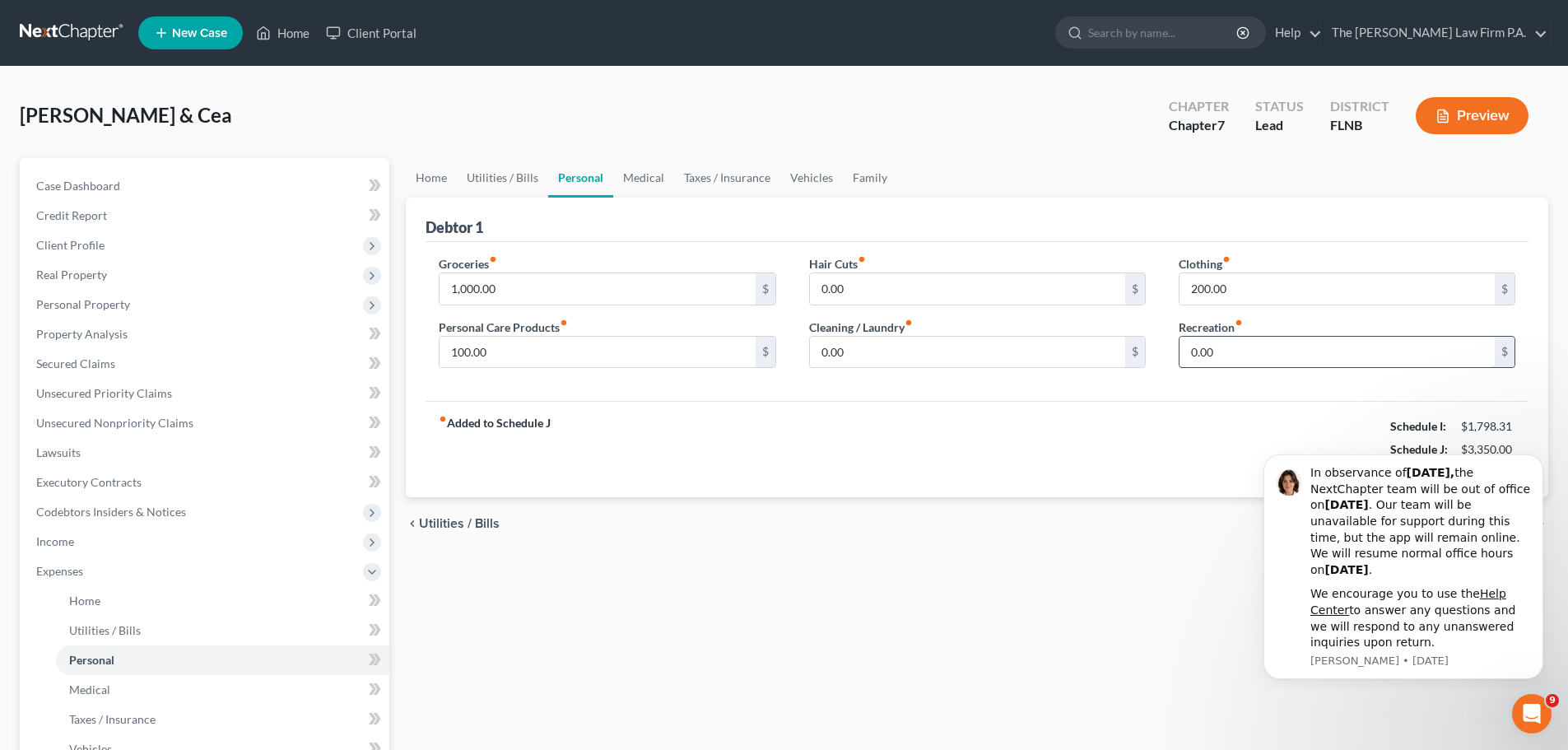
click at [1255, 362] on input "0.00" at bounding box center [1336, 352] width 315 height 32
type input "100"
click at [749, 178] on link "Taxes / Insurance" at bounding box center [727, 178] width 106 height 40
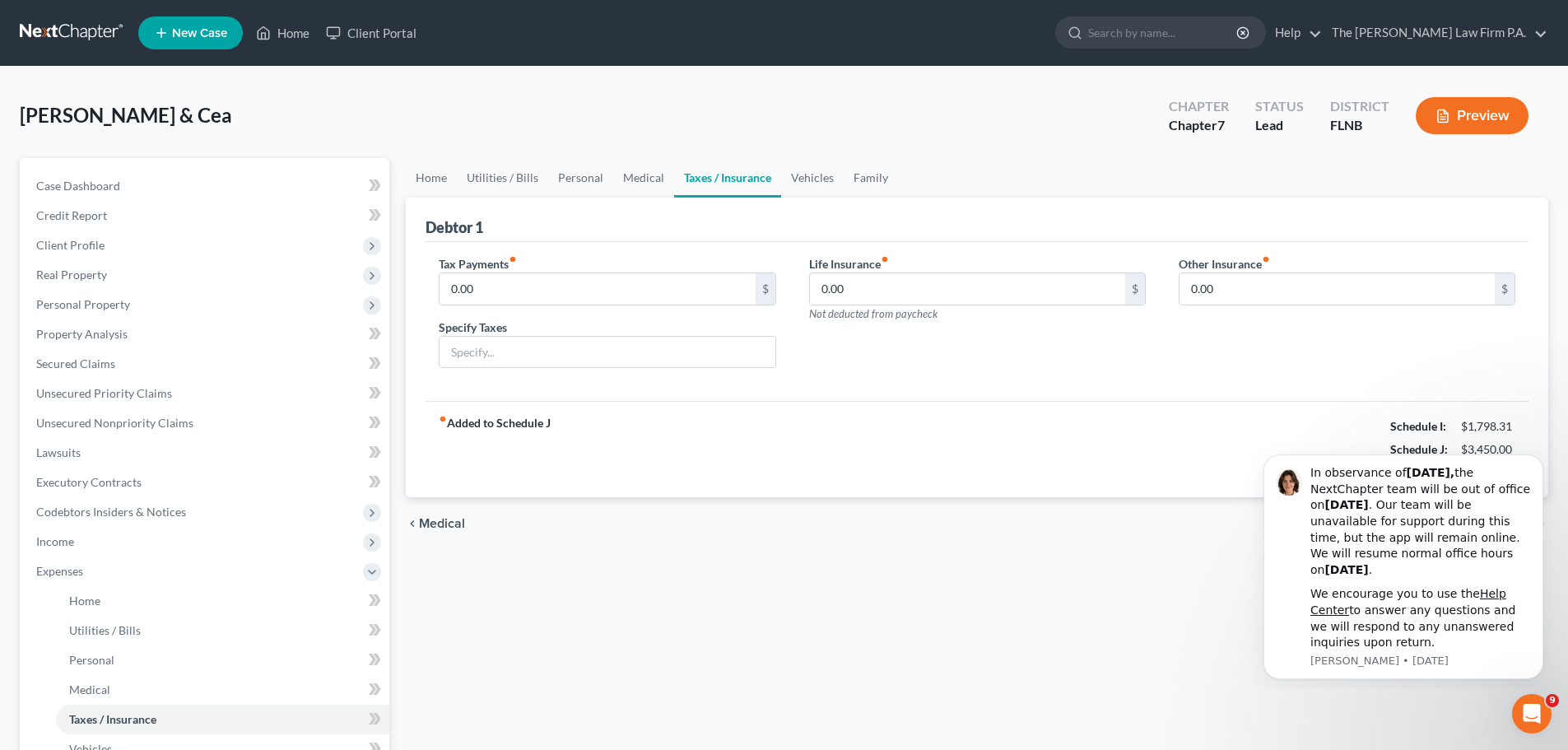
click at [937, 305] on div "Life Insurance fiber_manual_record 0.00 $ Not deducted from paycheck" at bounding box center [977, 289] width 337 height 67
click at [893, 292] on input "0.00" at bounding box center [967, 289] width 315 height 32
type input "18"
click at [1285, 292] on input "0.00" at bounding box center [1336, 289] width 315 height 32
type input "7.68"
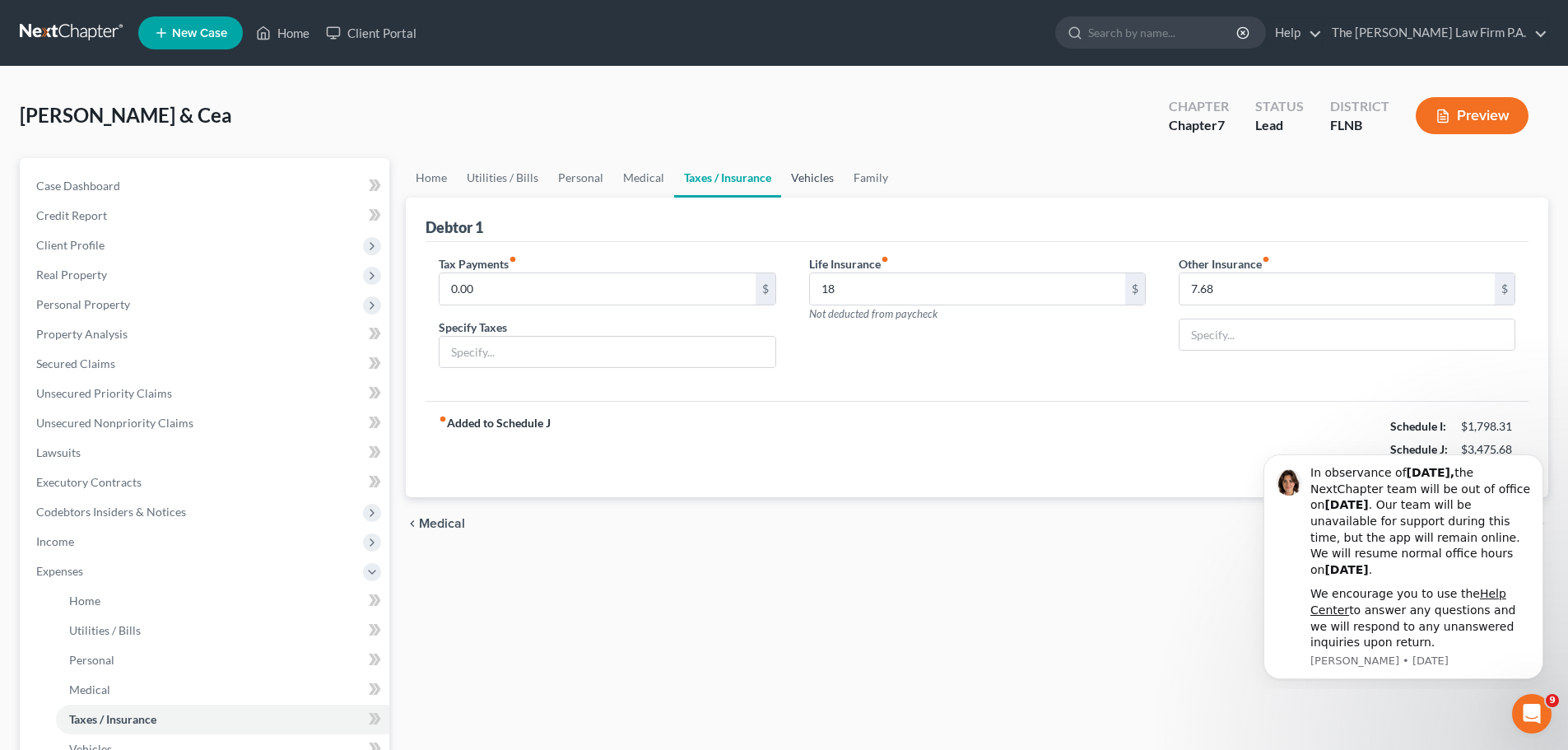
click at [807, 174] on link "Vehicles" at bounding box center [812, 178] width 62 height 40
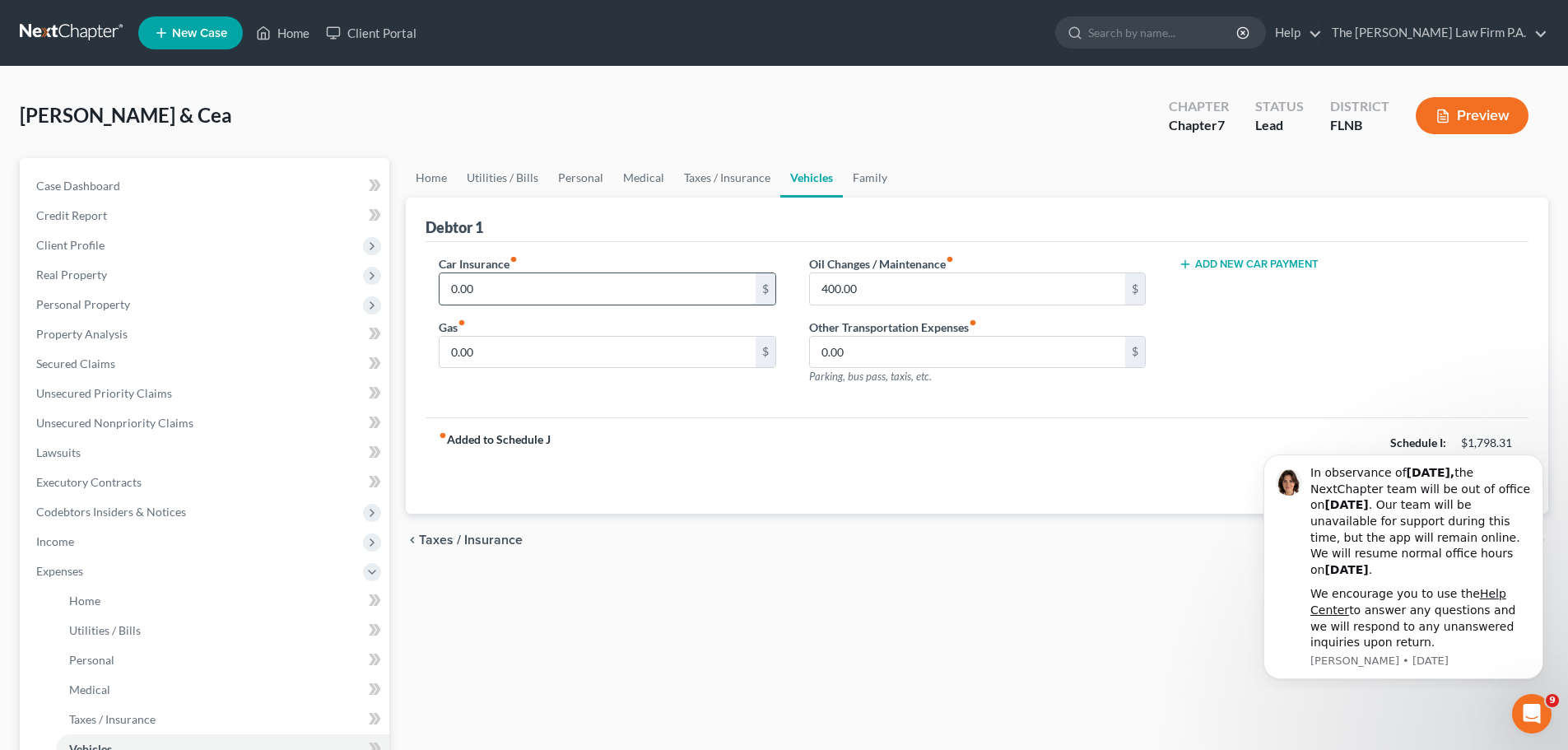
click at [601, 289] on input "0.00" at bounding box center [596, 289] width 315 height 32
type input "208.00"
click at [861, 174] on link "Family" at bounding box center [870, 178] width 54 height 40
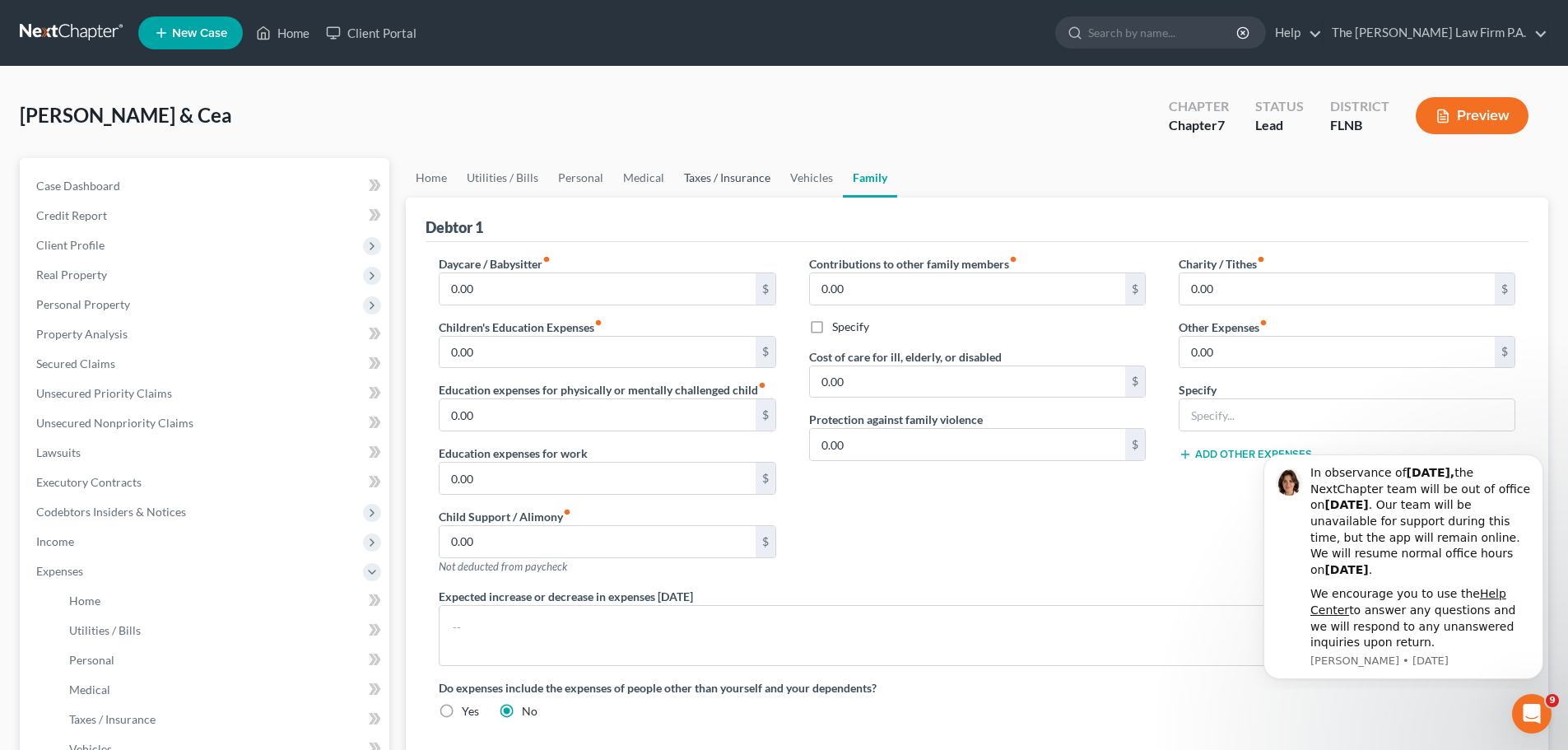
click at [696, 183] on link "Taxes / Insurance" at bounding box center [727, 178] width 106 height 40
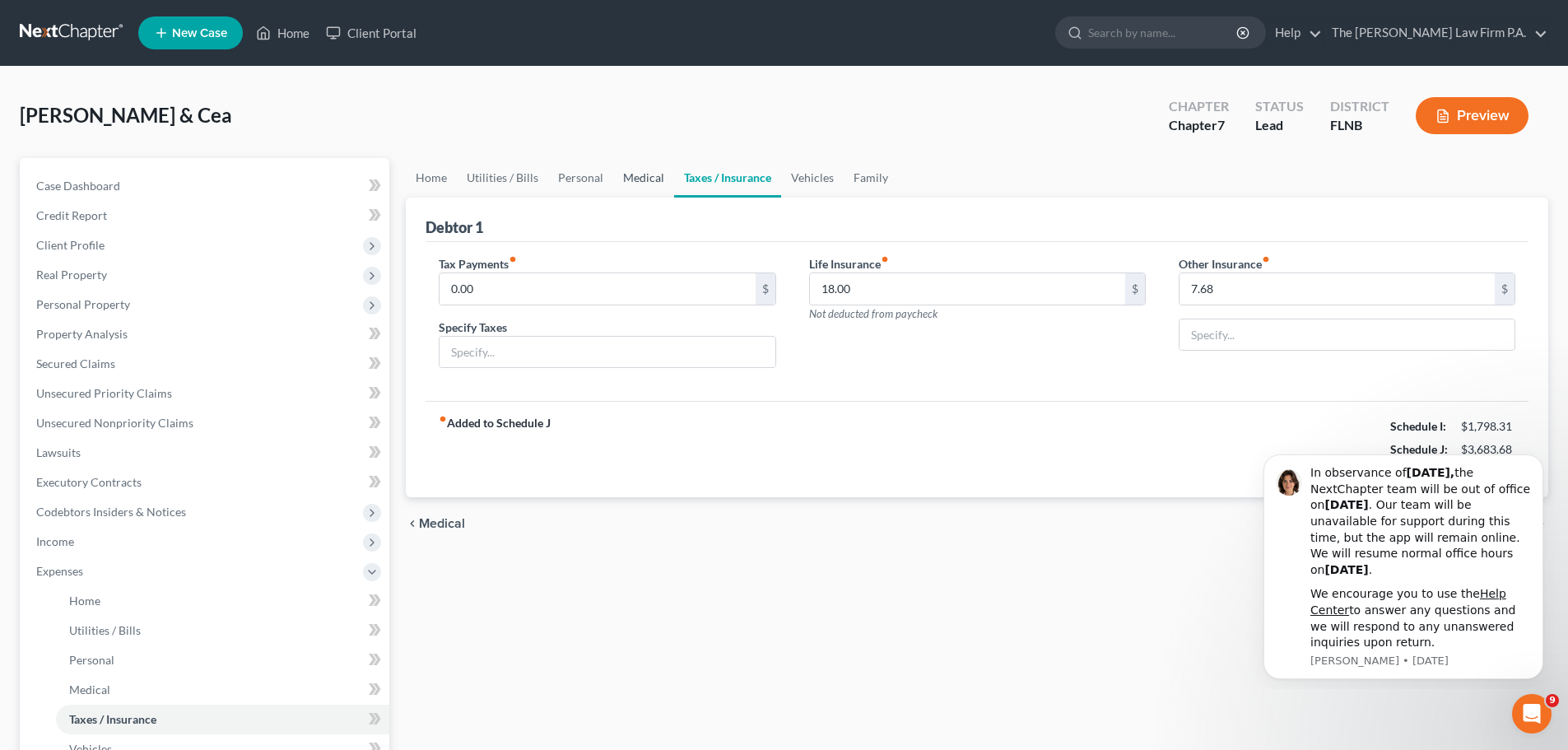
click at [648, 183] on link "Medical" at bounding box center [644, 178] width 61 height 40
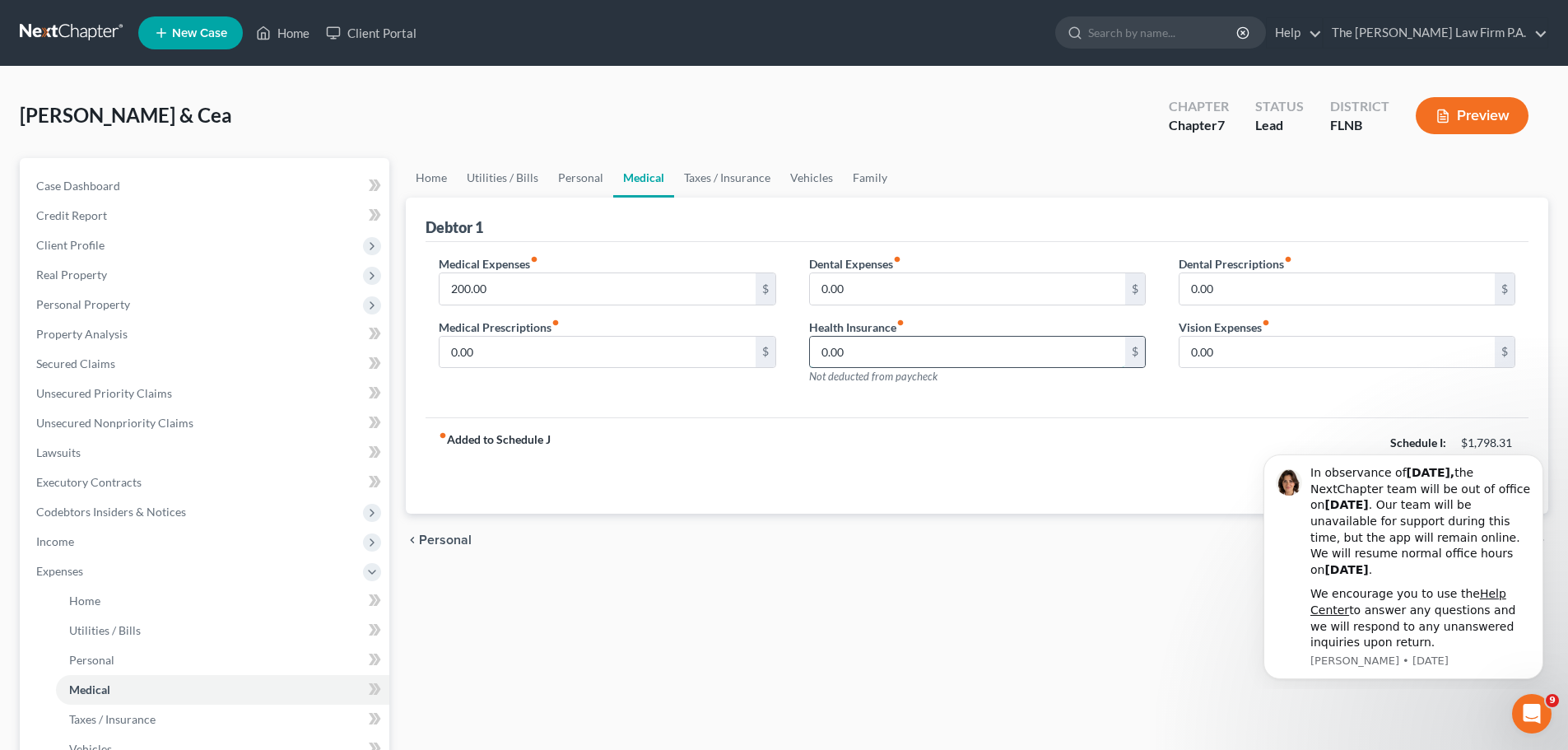
click at [966, 354] on input "0.00" at bounding box center [967, 352] width 315 height 32
type input "7.68"
click at [747, 188] on link "Taxes / Insurance" at bounding box center [727, 178] width 106 height 40
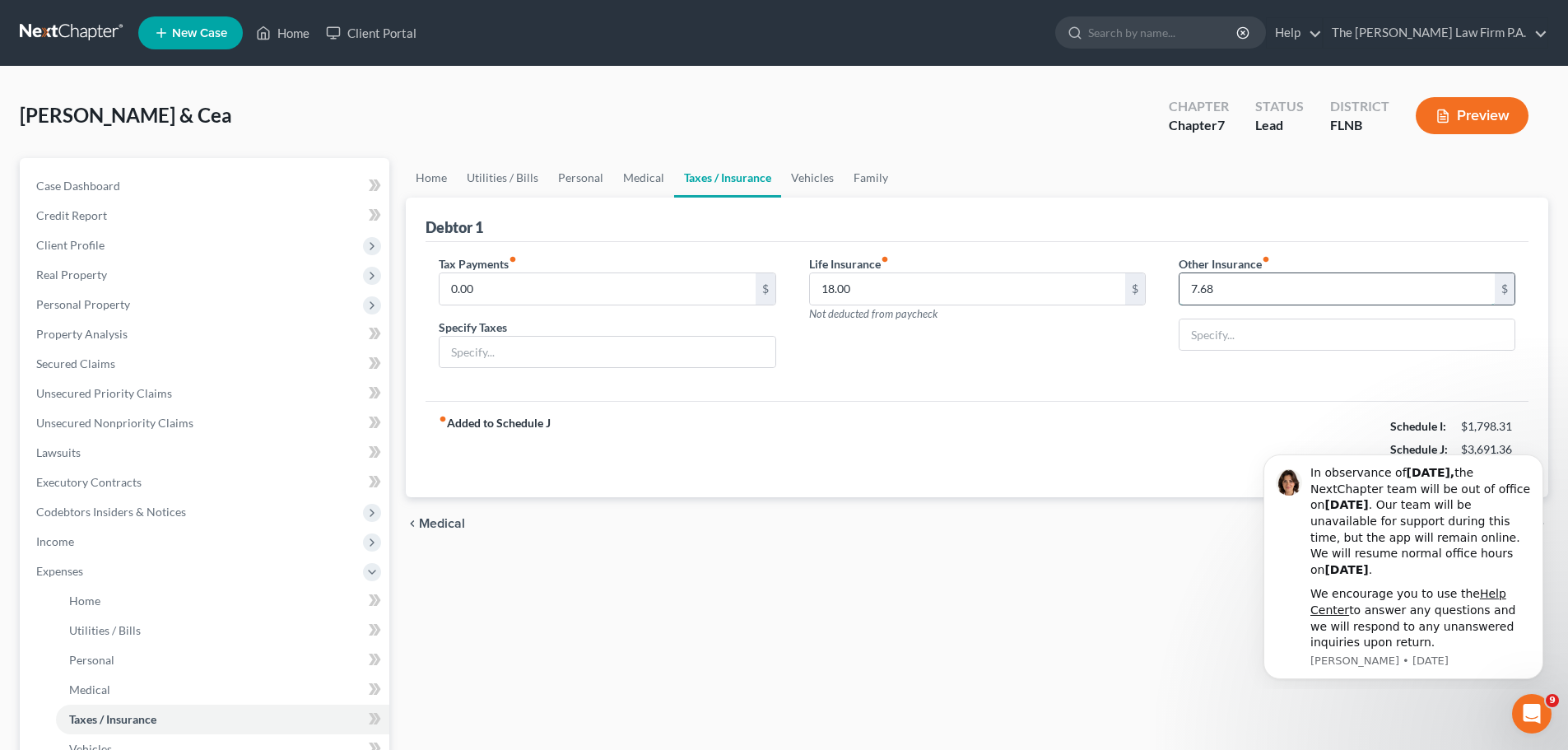
click at [1342, 303] on input "7.68" at bounding box center [1336, 289] width 315 height 32
click at [1151, 606] on div "Home Utilities / Bills Personal Medical Taxes / Insurance Vehicles Family Debto…" at bounding box center [977, 588] width 1159 height 862
click at [1536, 457] on icon "Dismiss notification" at bounding box center [1539, 460] width 9 height 9
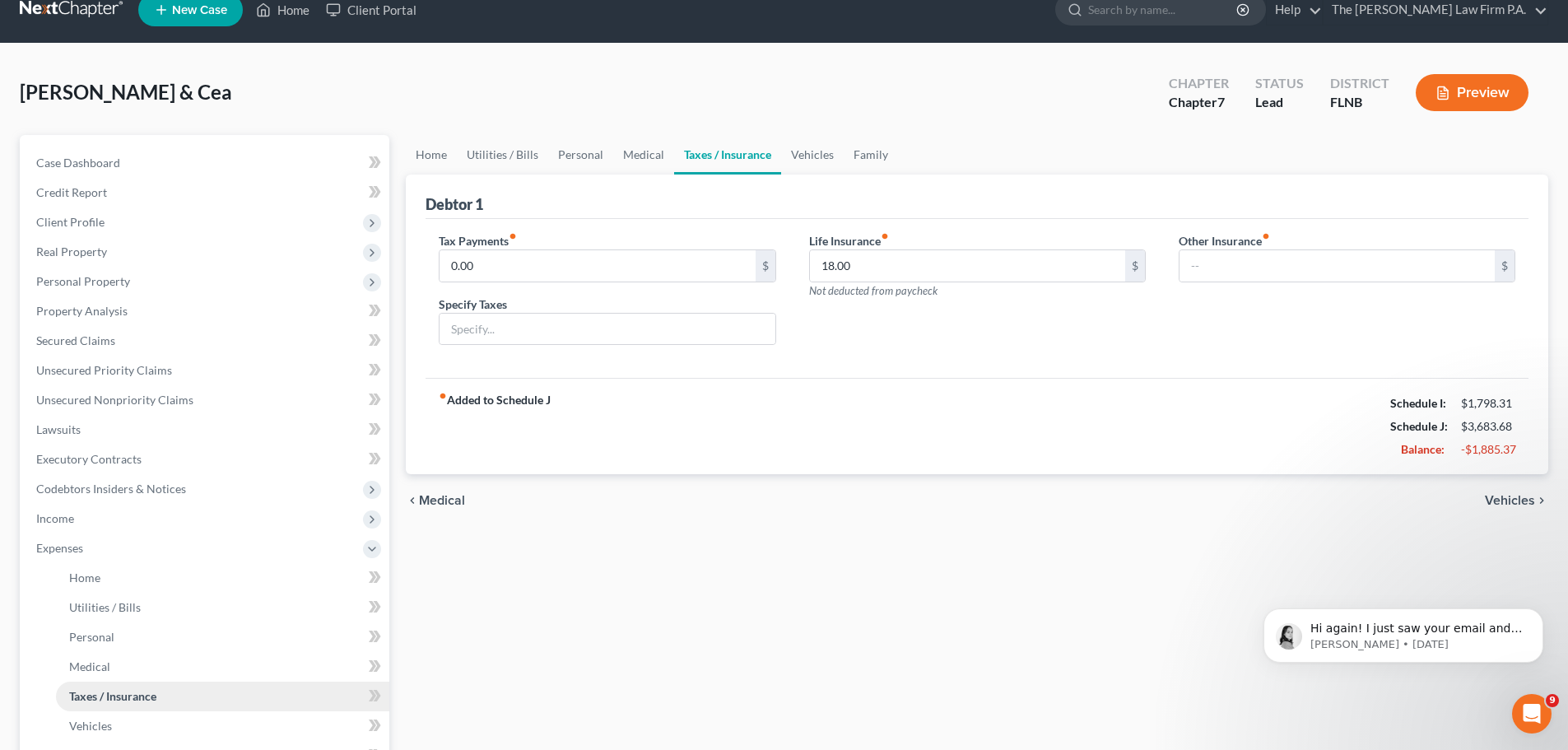
scroll to position [164, 0]
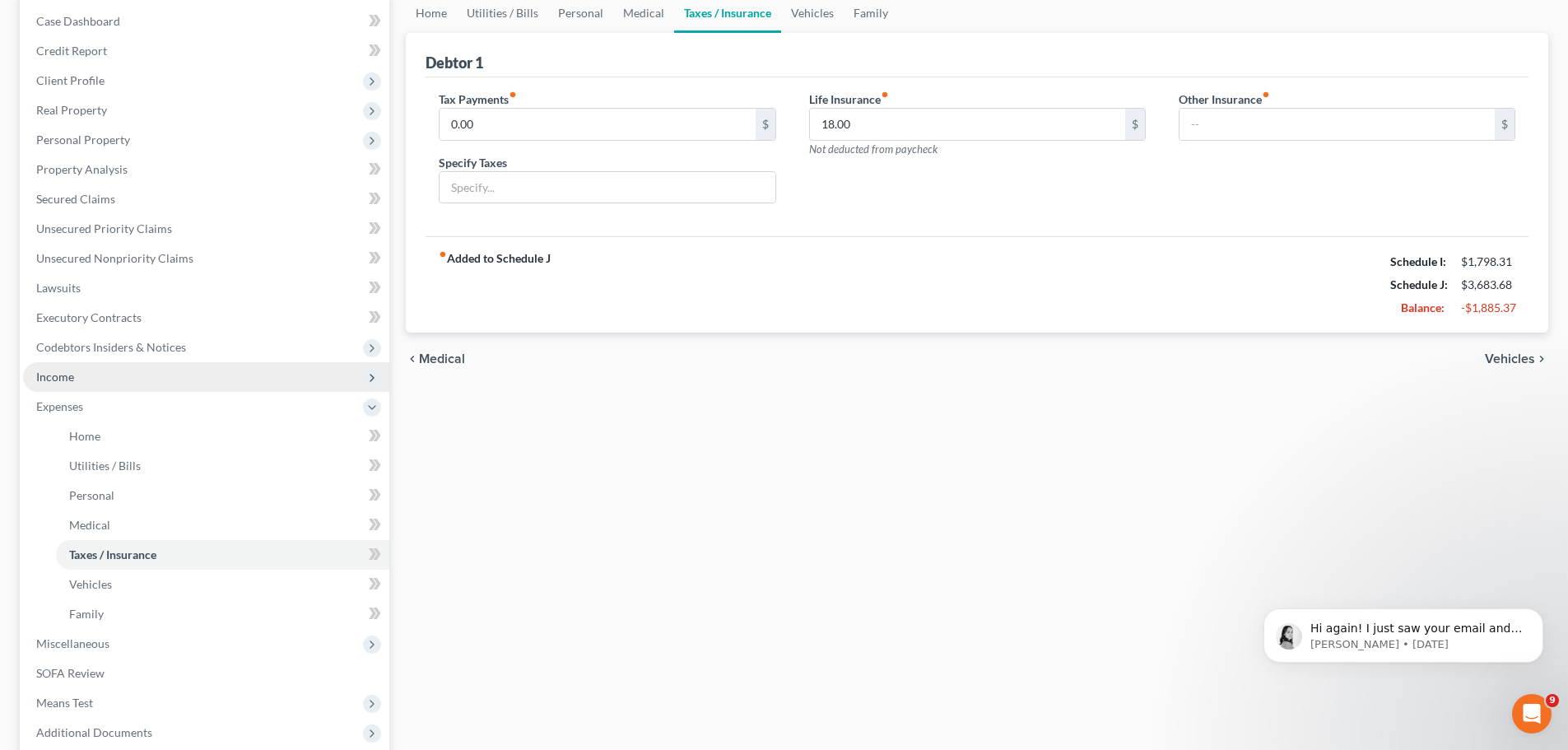
click at [55, 378] on span "Income" at bounding box center [55, 377] width 38 height 14
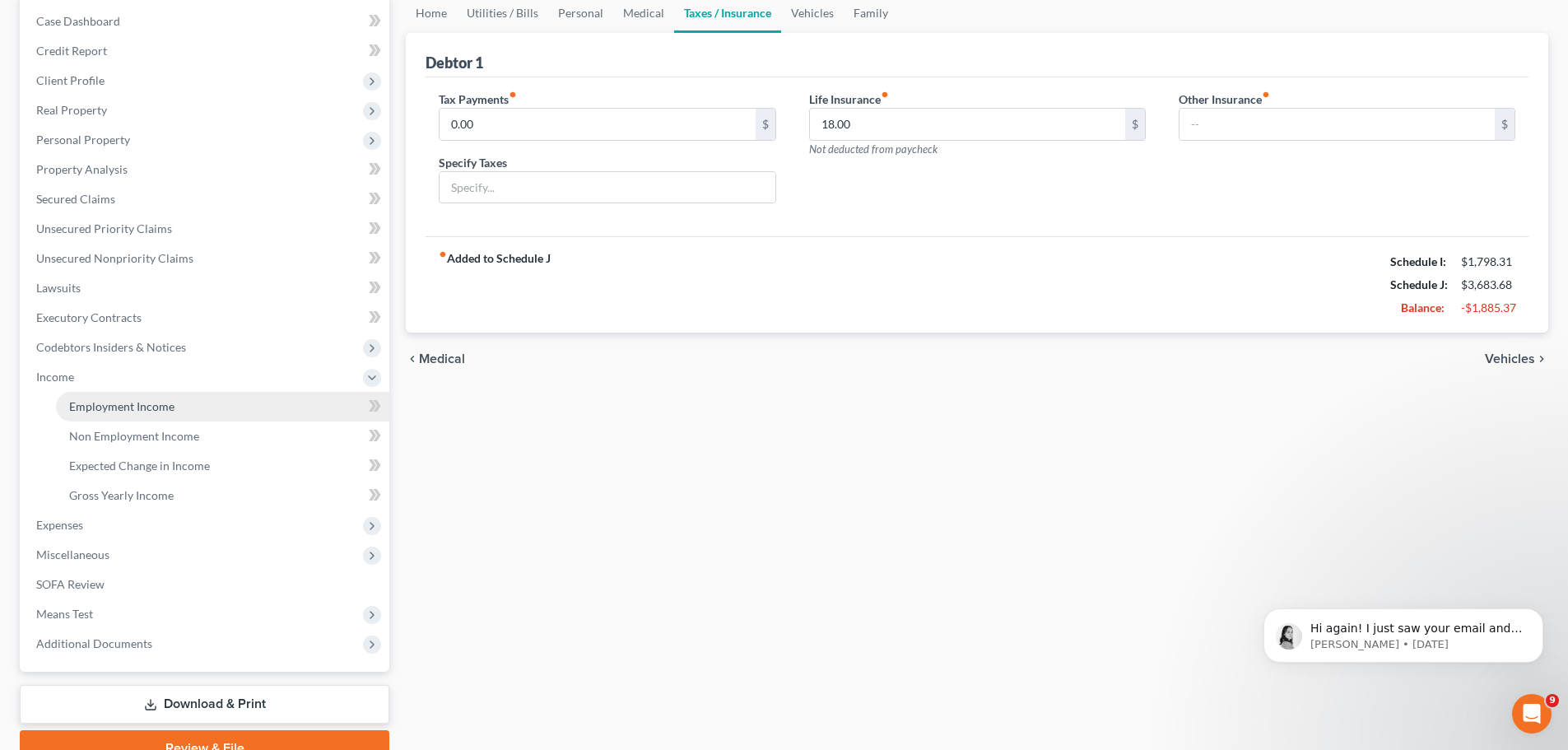
click at [138, 409] on span "Employment Income" at bounding box center [122, 407] width 106 height 14
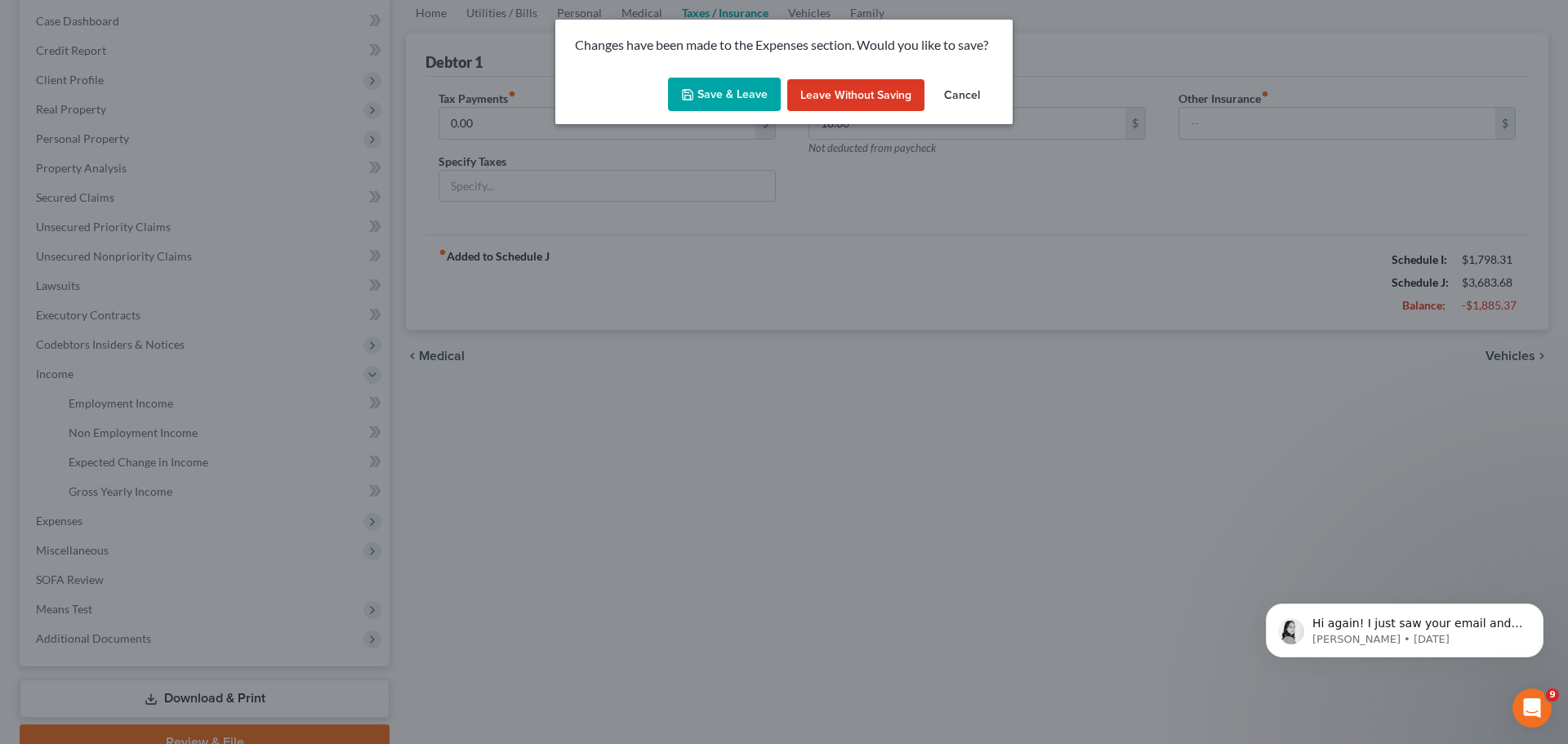
click at [713, 90] on button "Save & Leave" at bounding box center [724, 95] width 113 height 34
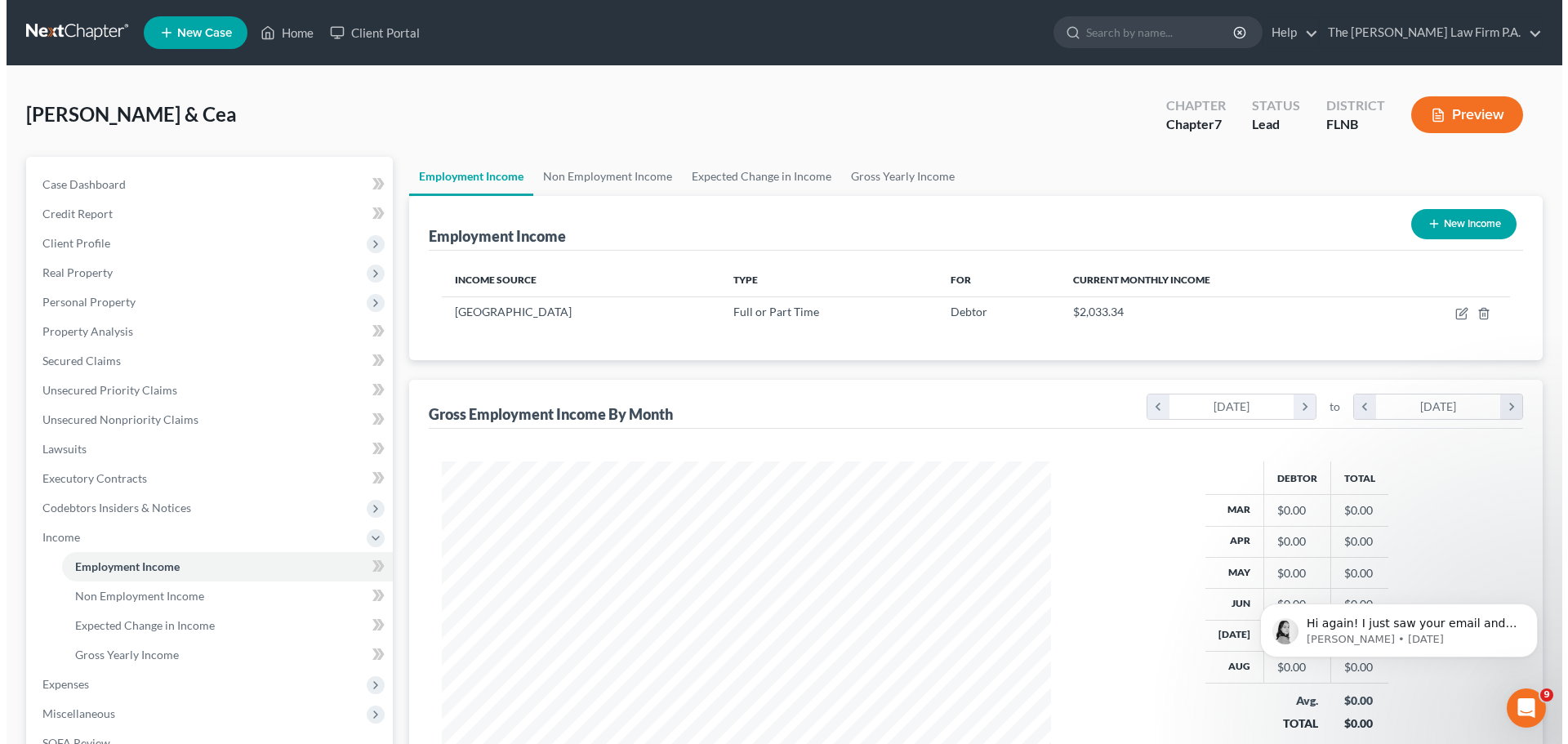
scroll to position [304, 642]
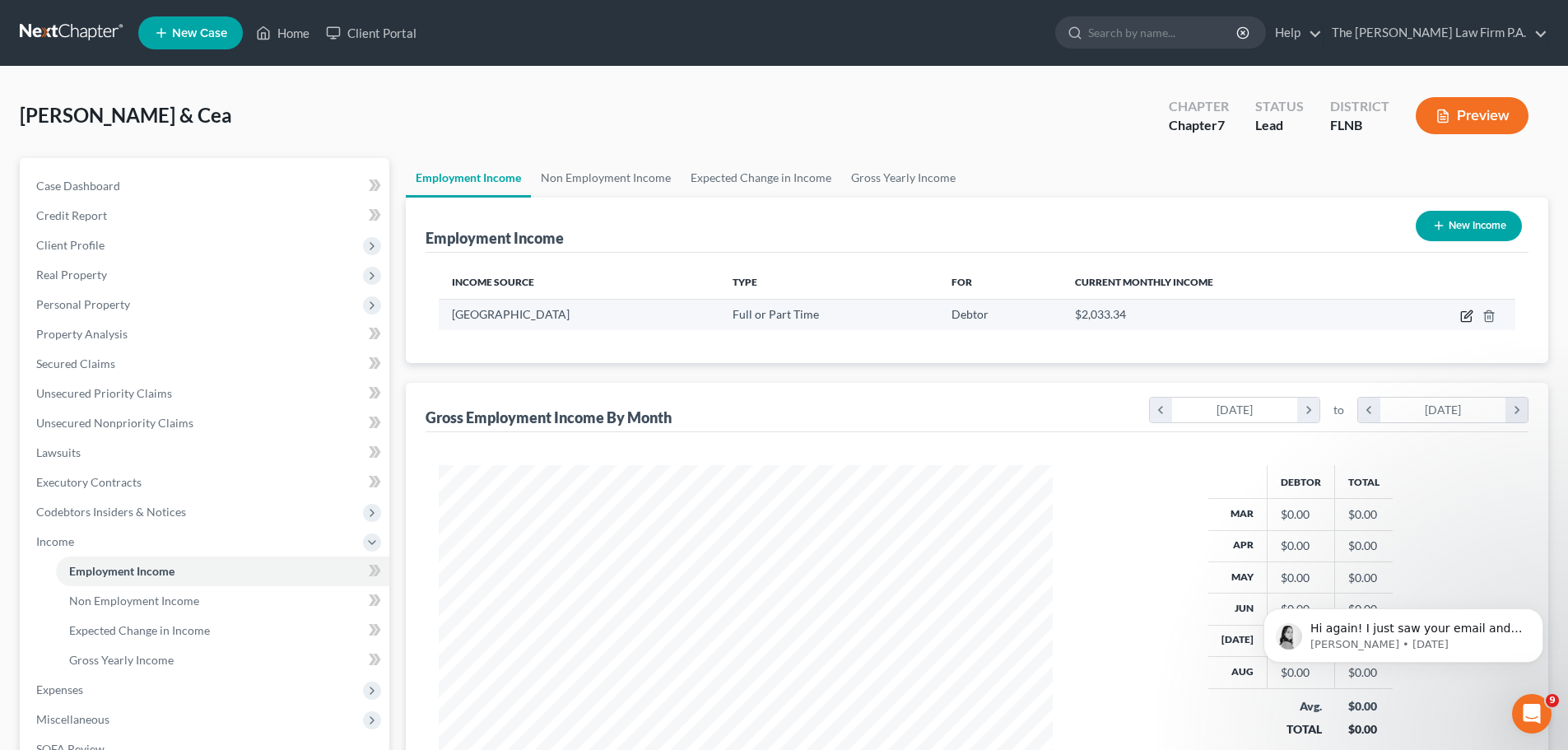
click at [1470, 317] on icon "button" at bounding box center [1467, 316] width 14 height 14
select select "0"
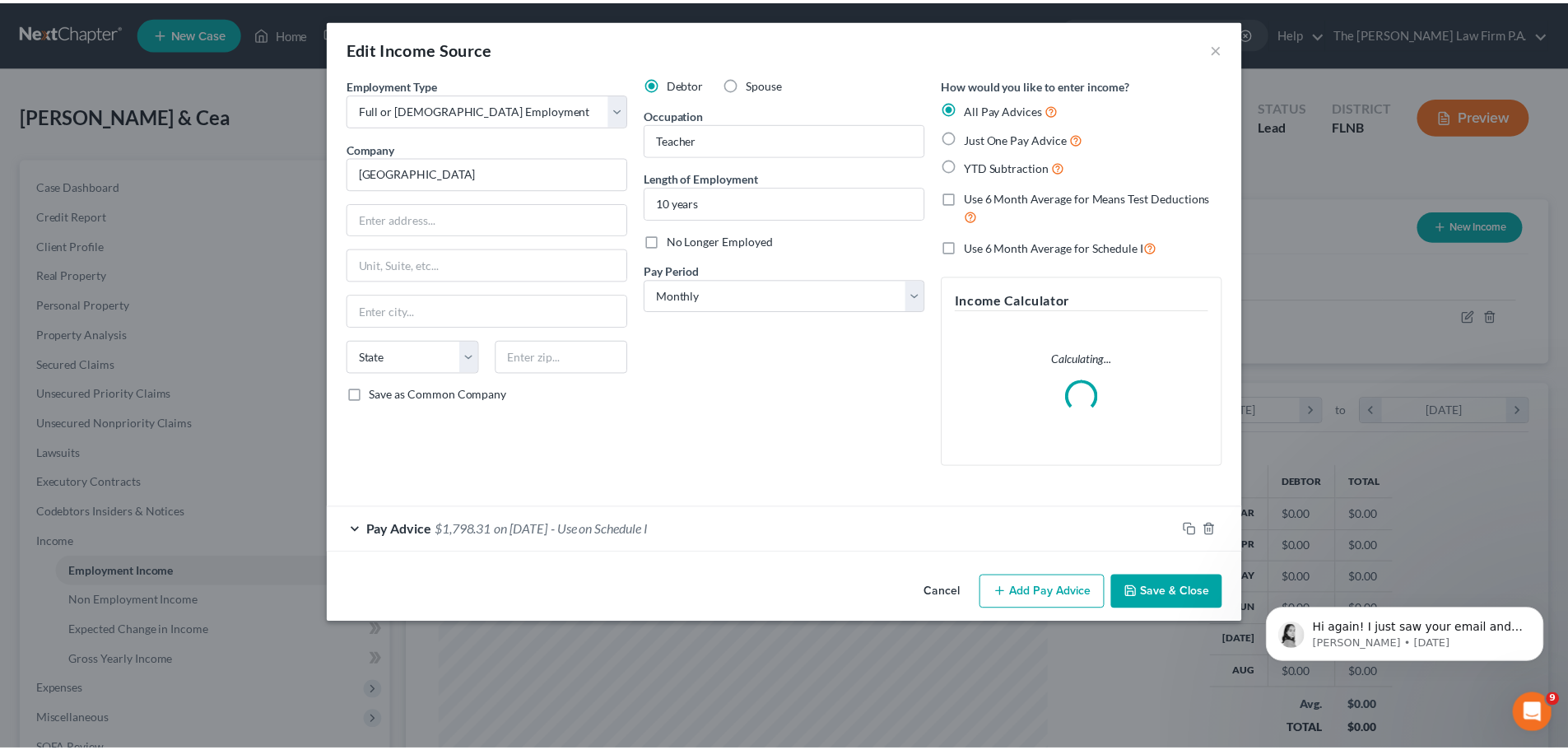
scroll to position [310, 653]
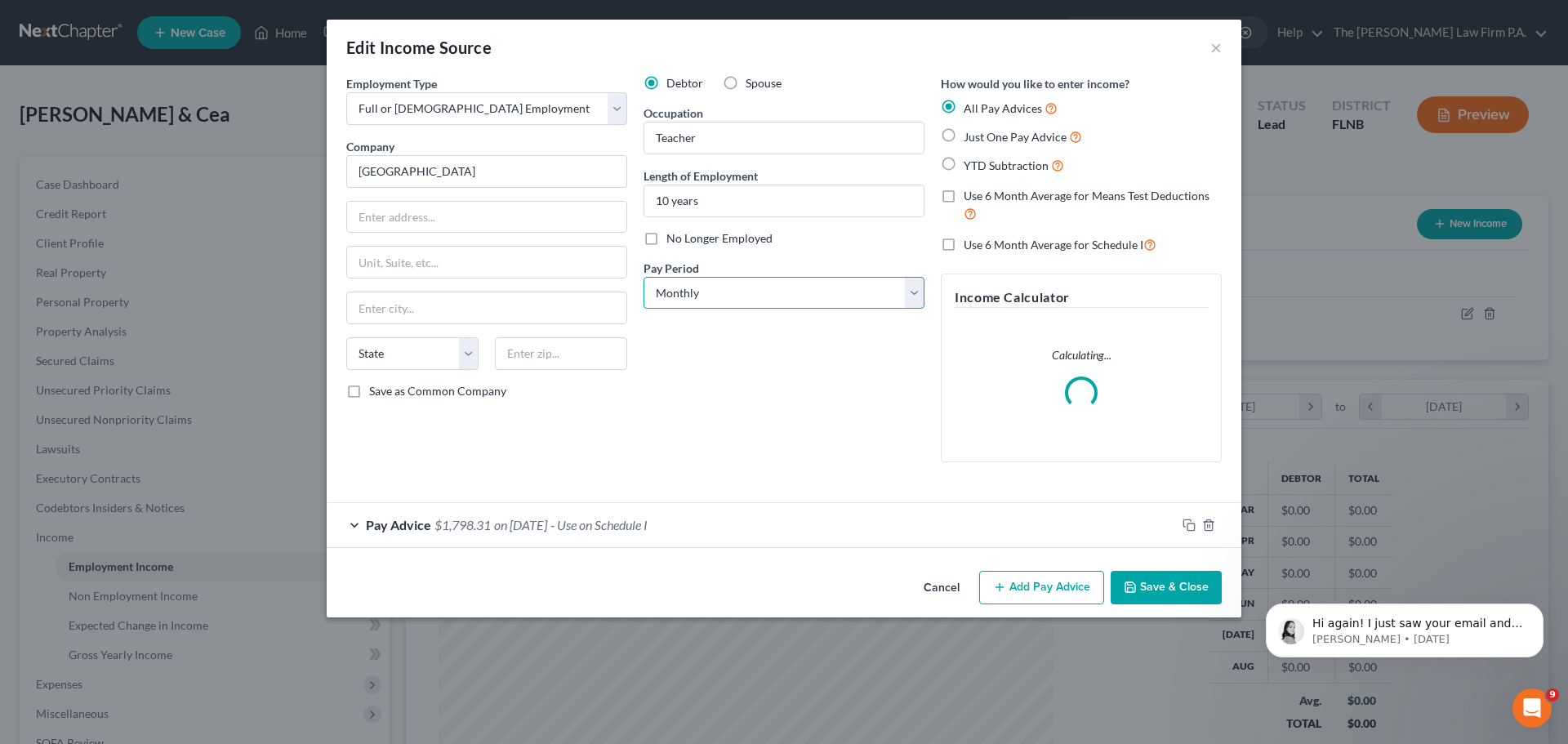
click at [722, 285] on select "Select Monthly Twice Monthly Every Other Week Weekly" at bounding box center [784, 293] width 281 height 32
select select "2"
click at [643, 277] on select "Select Monthly Twice Monthly Every Other Week Weekly" at bounding box center [784, 293] width 281 height 32
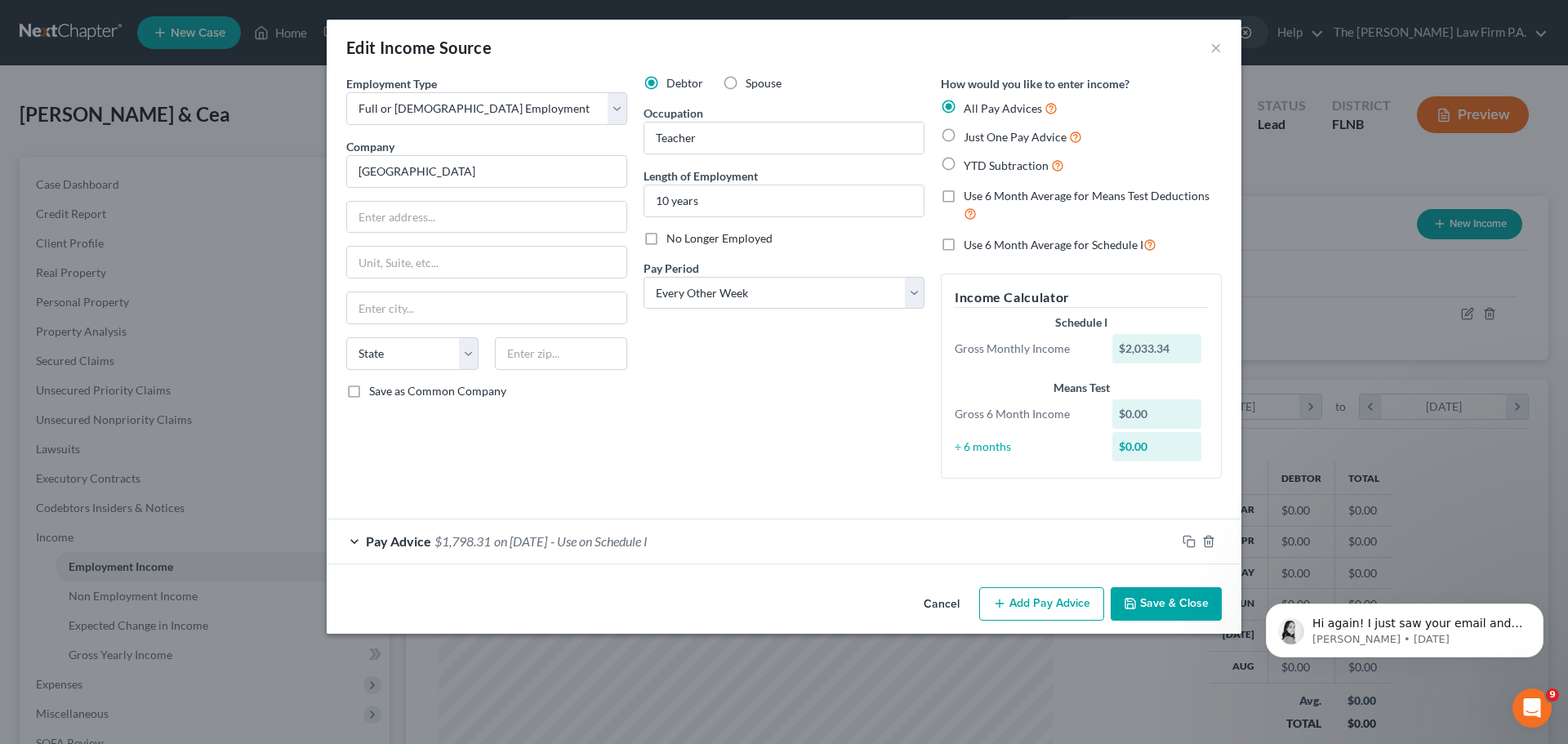
click at [1155, 603] on button "Save & Close" at bounding box center [1166, 604] width 111 height 34
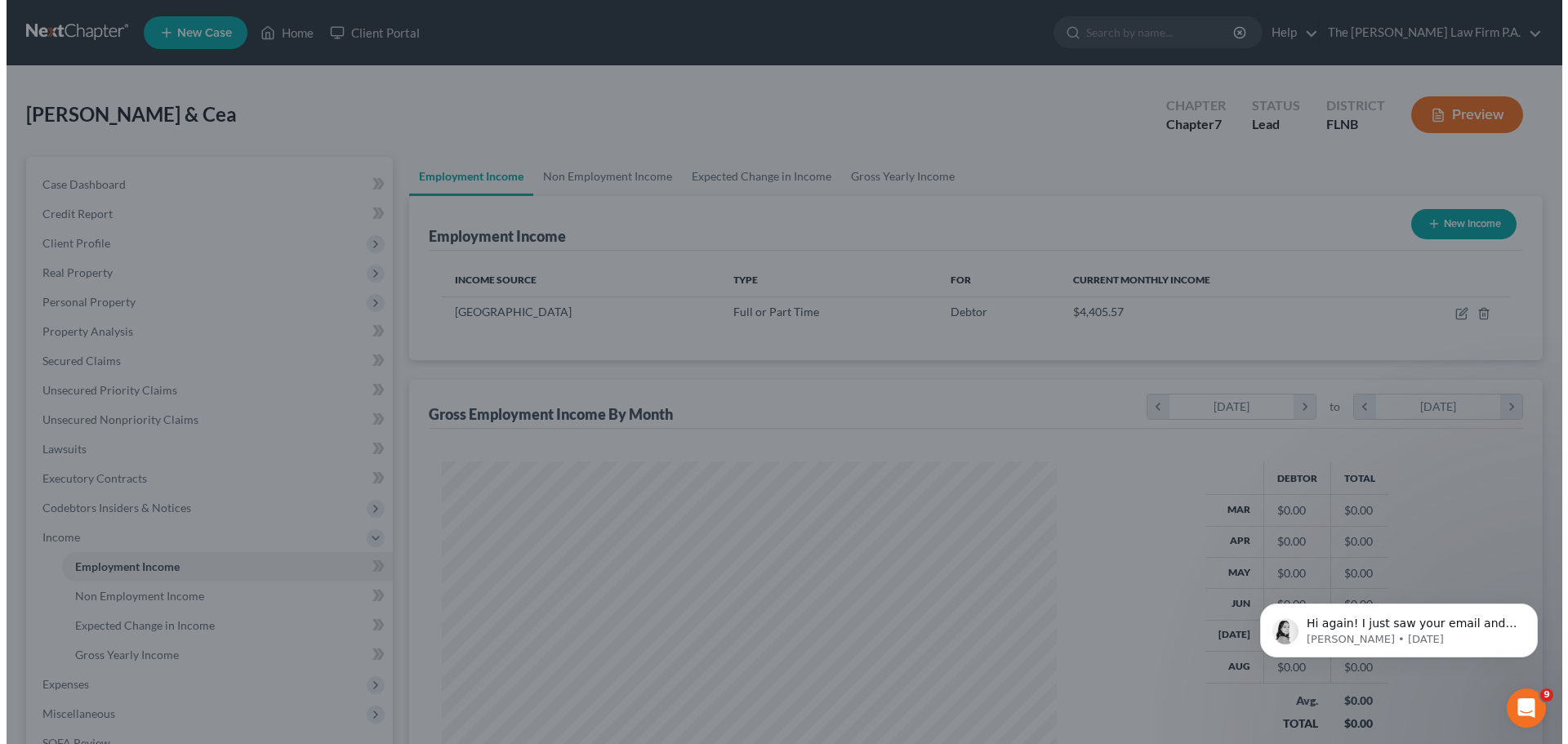
scroll to position [816557, 815918]
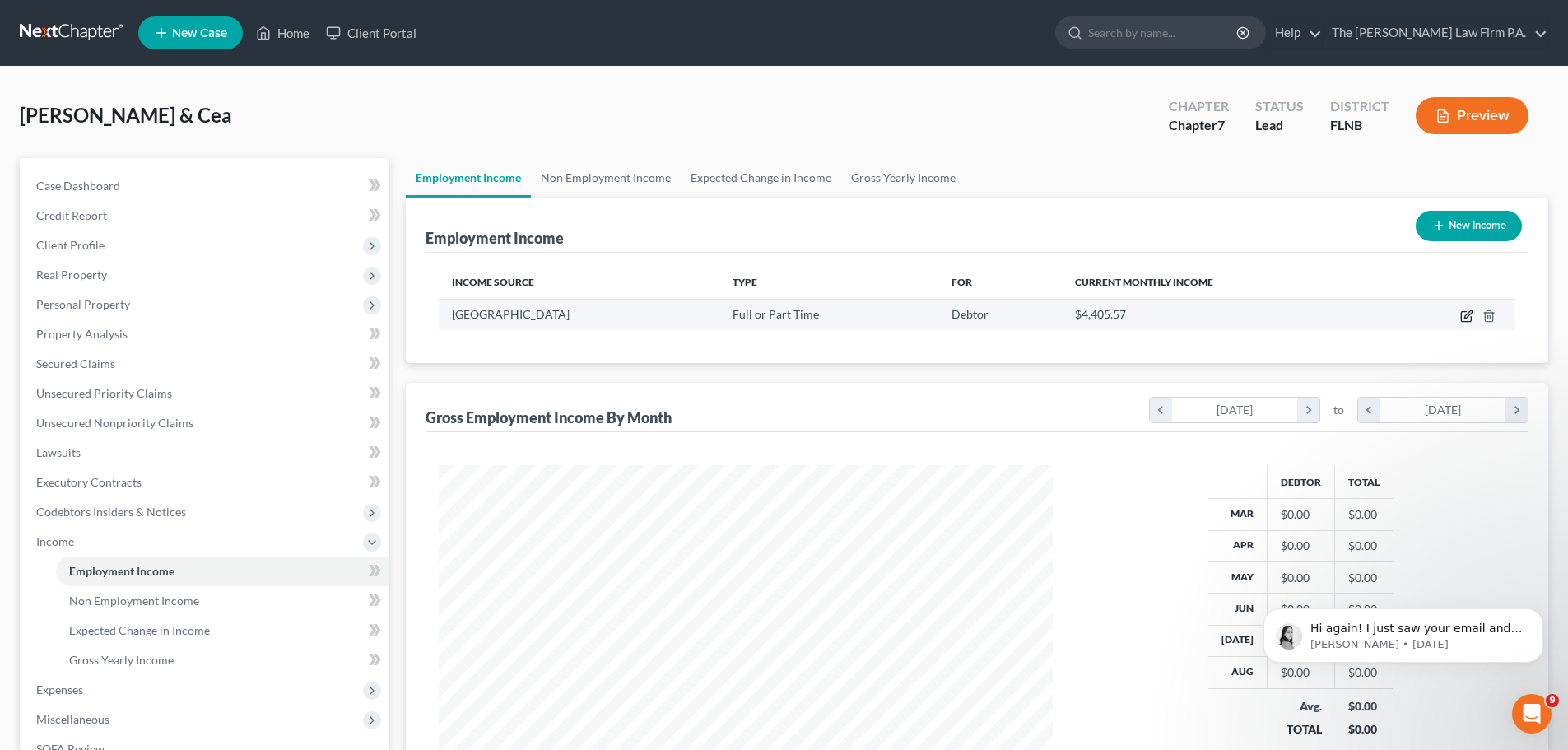
click at [1468, 317] on icon "button" at bounding box center [1468, 314] width 7 height 7
select select "0"
select select "2"
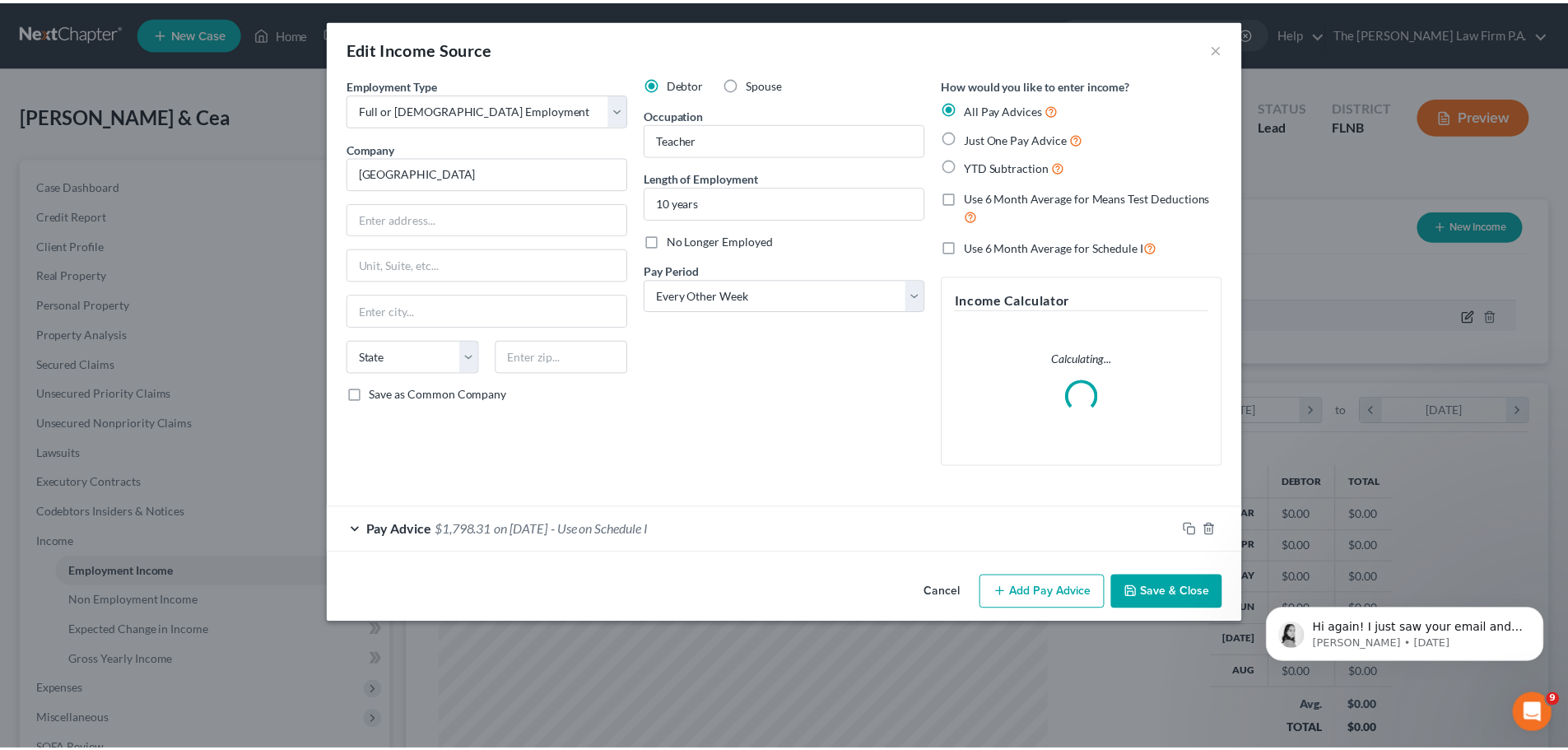
scroll to position [310, 653]
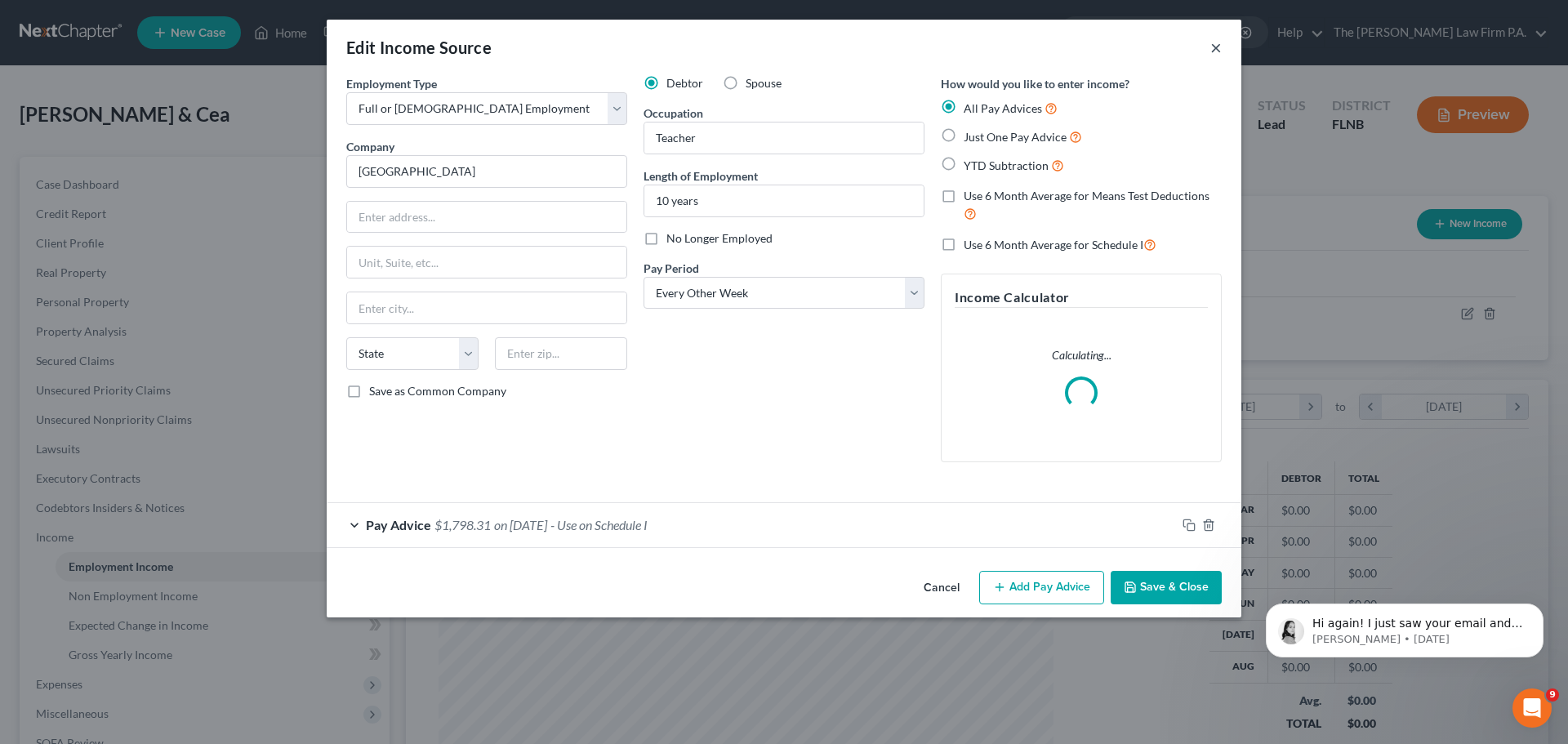
click at [1212, 47] on button "×" at bounding box center [1215, 47] width 12 height 20
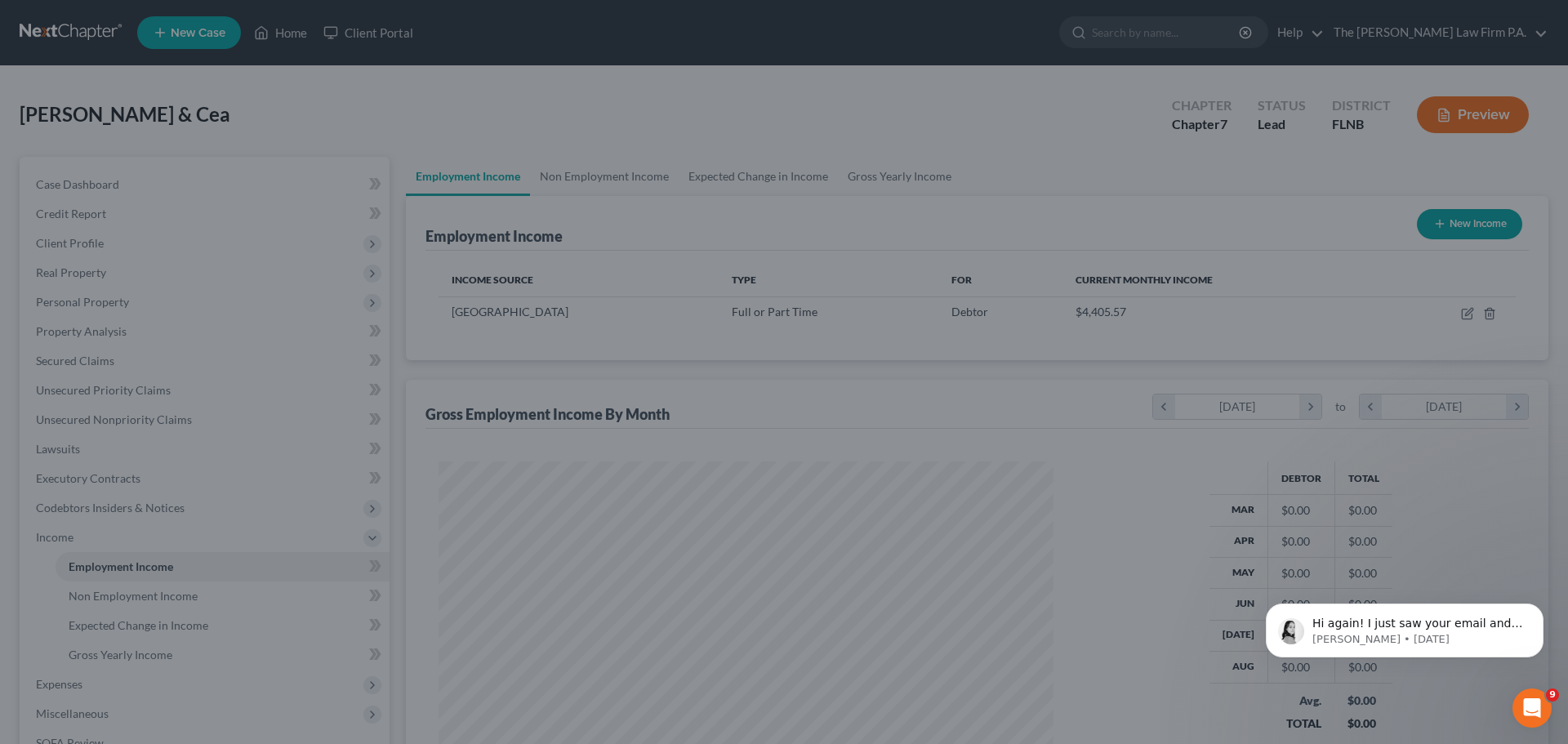
scroll to position [816557, 815918]
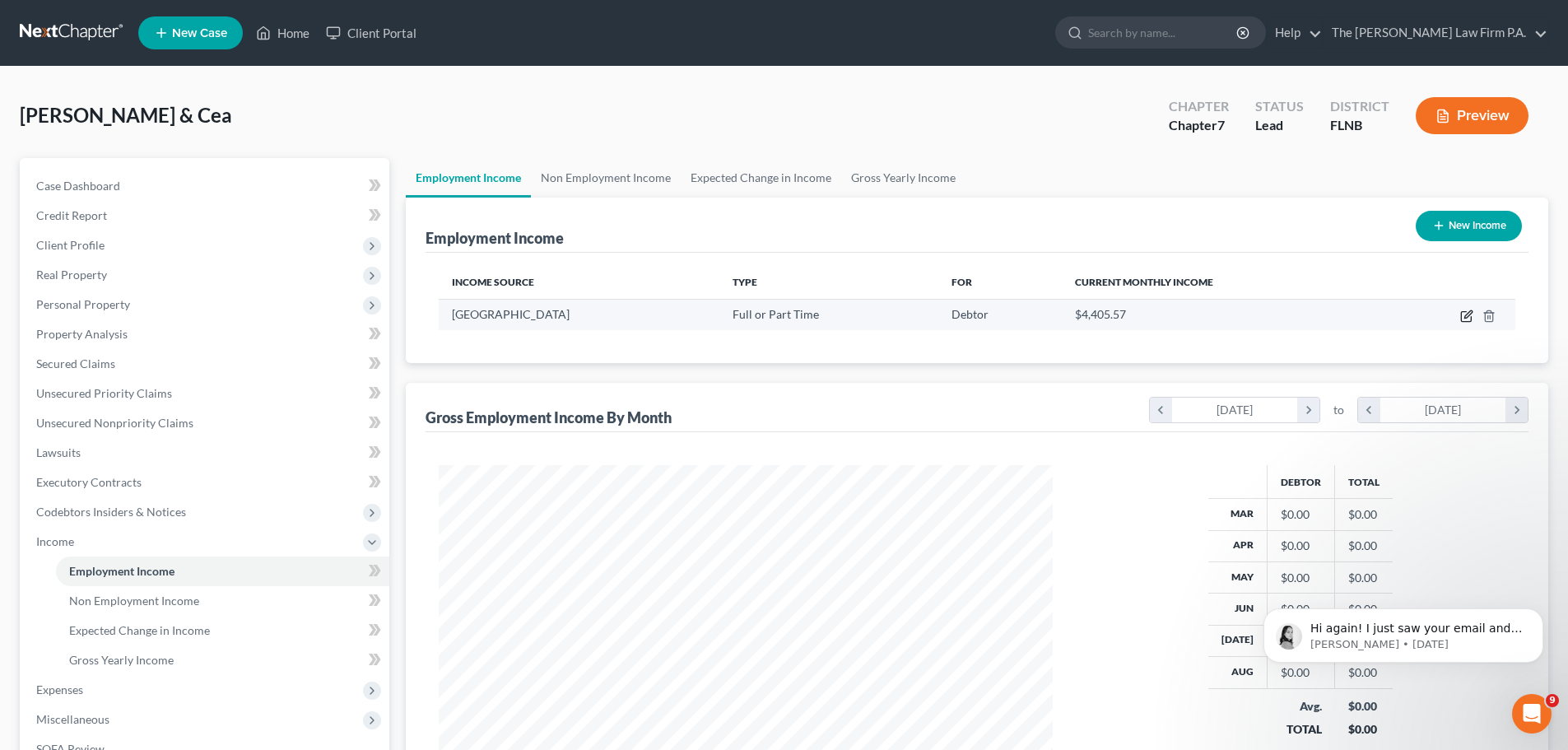
click at [1463, 314] on icon "button" at bounding box center [1467, 316] width 14 height 14
select select "0"
select select "2"
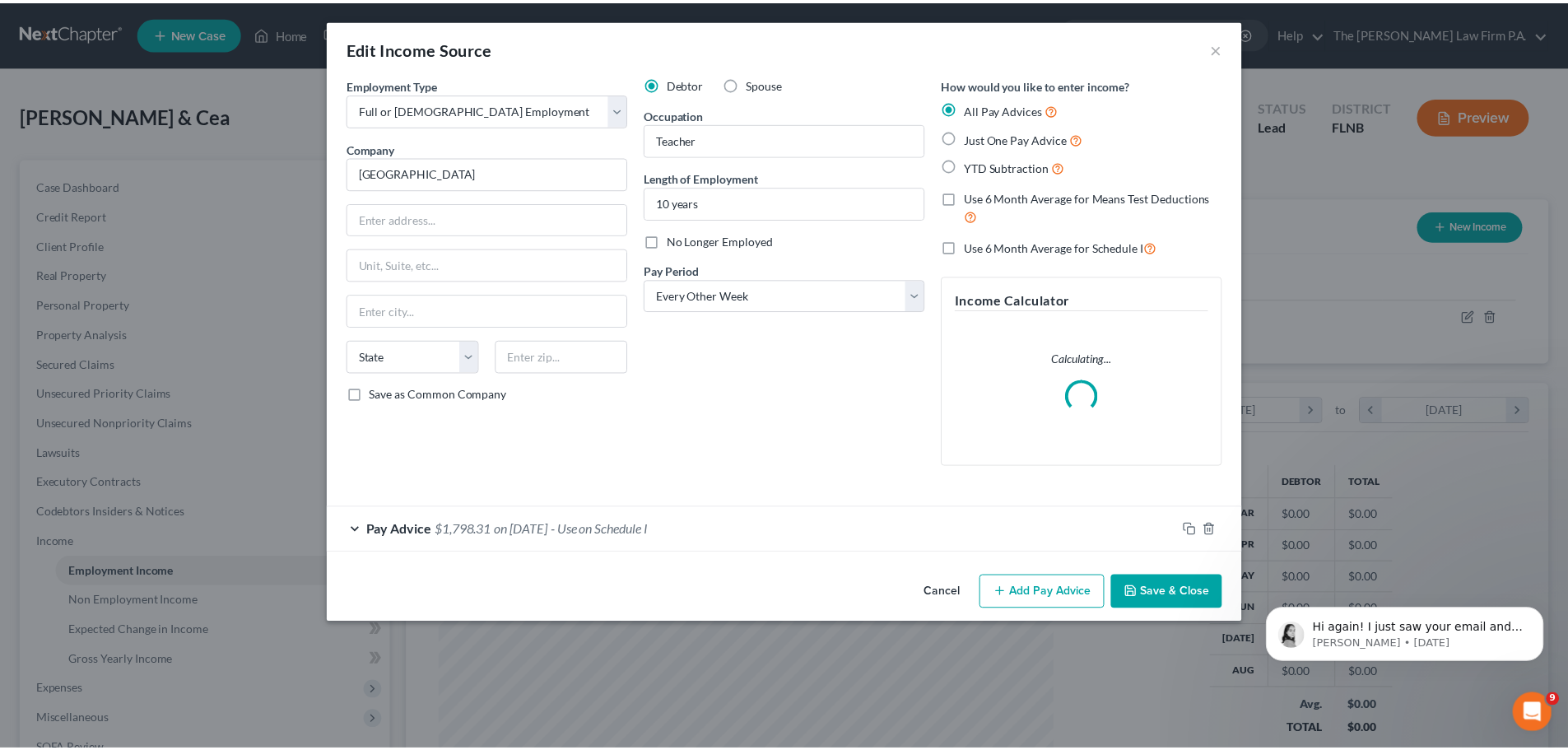
scroll to position [310, 653]
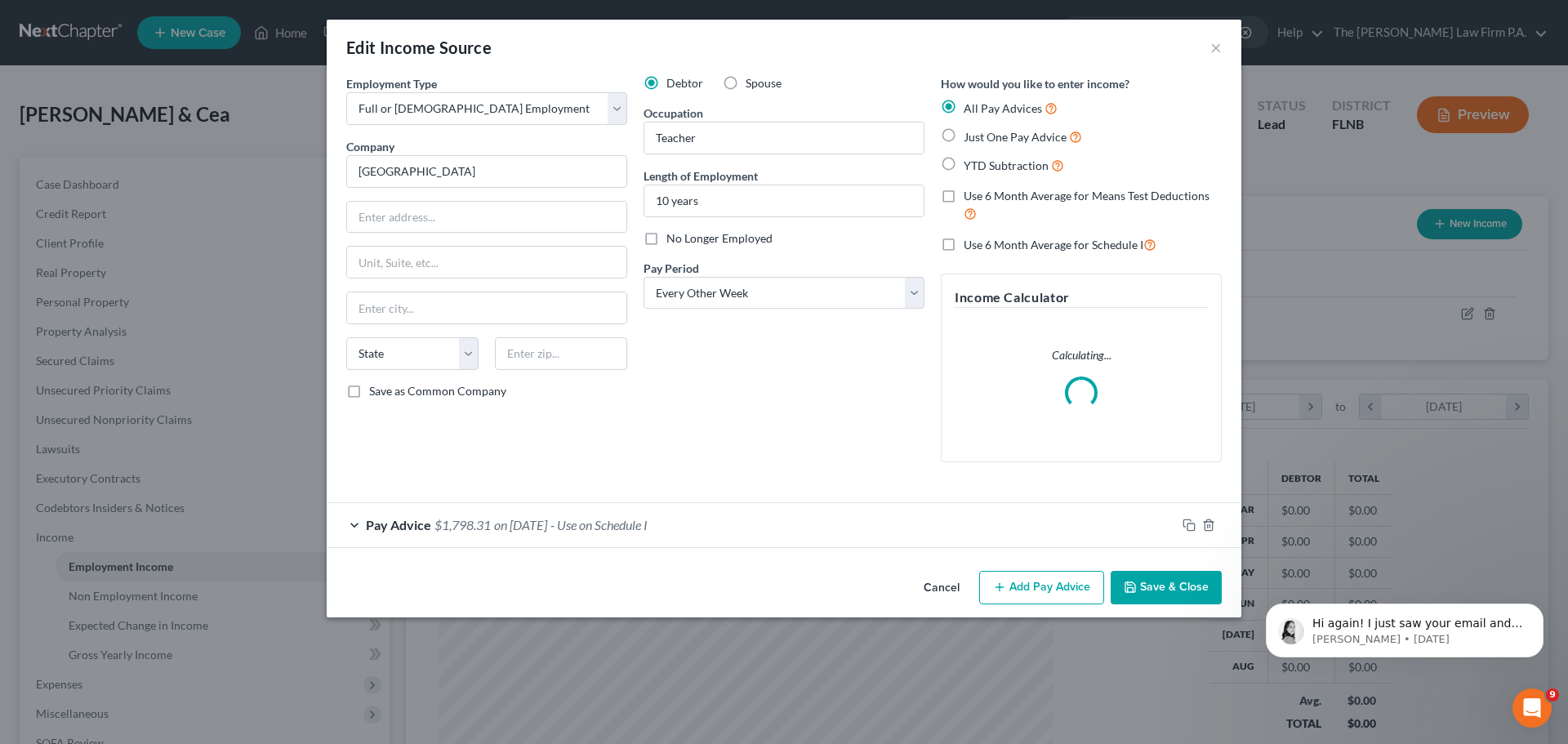
click at [1017, 139] on span "Just One Pay Advice" at bounding box center [1015, 137] width 103 height 14
click at [981, 138] on input "Just One Pay Advice" at bounding box center [976, 133] width 11 height 11
radio input "true"
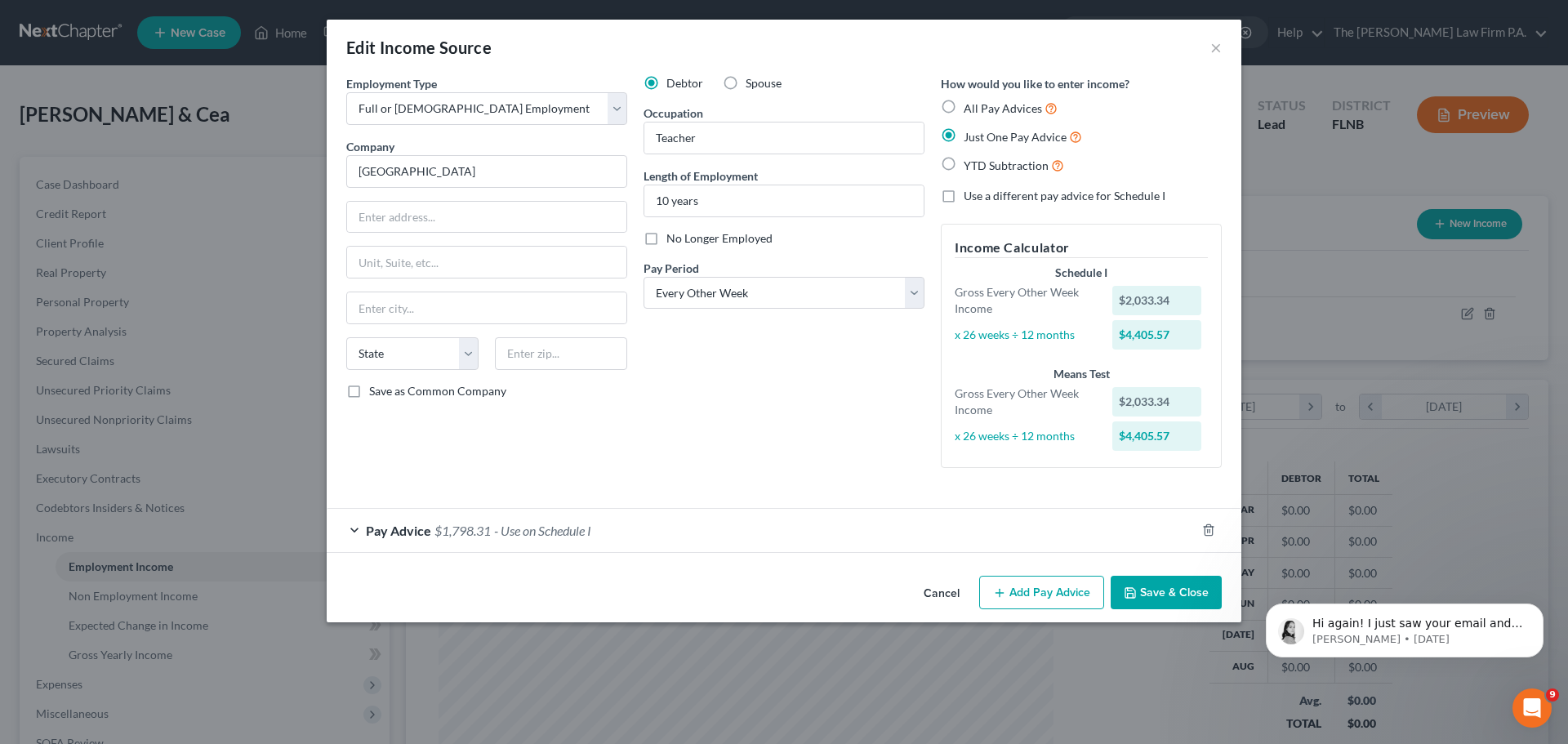
click at [1176, 602] on button "Save & Close" at bounding box center [1166, 593] width 111 height 34
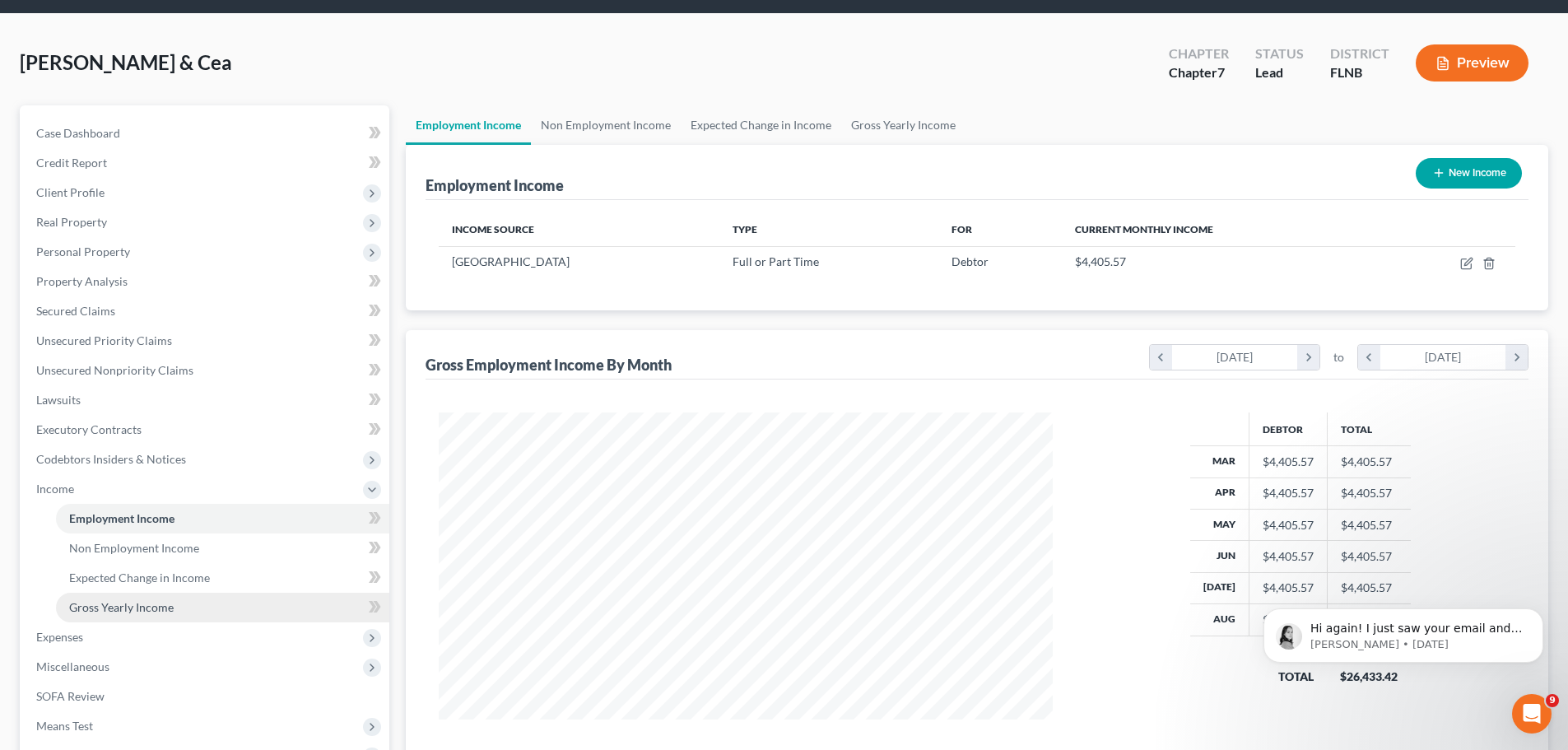
scroll to position [82, 0]
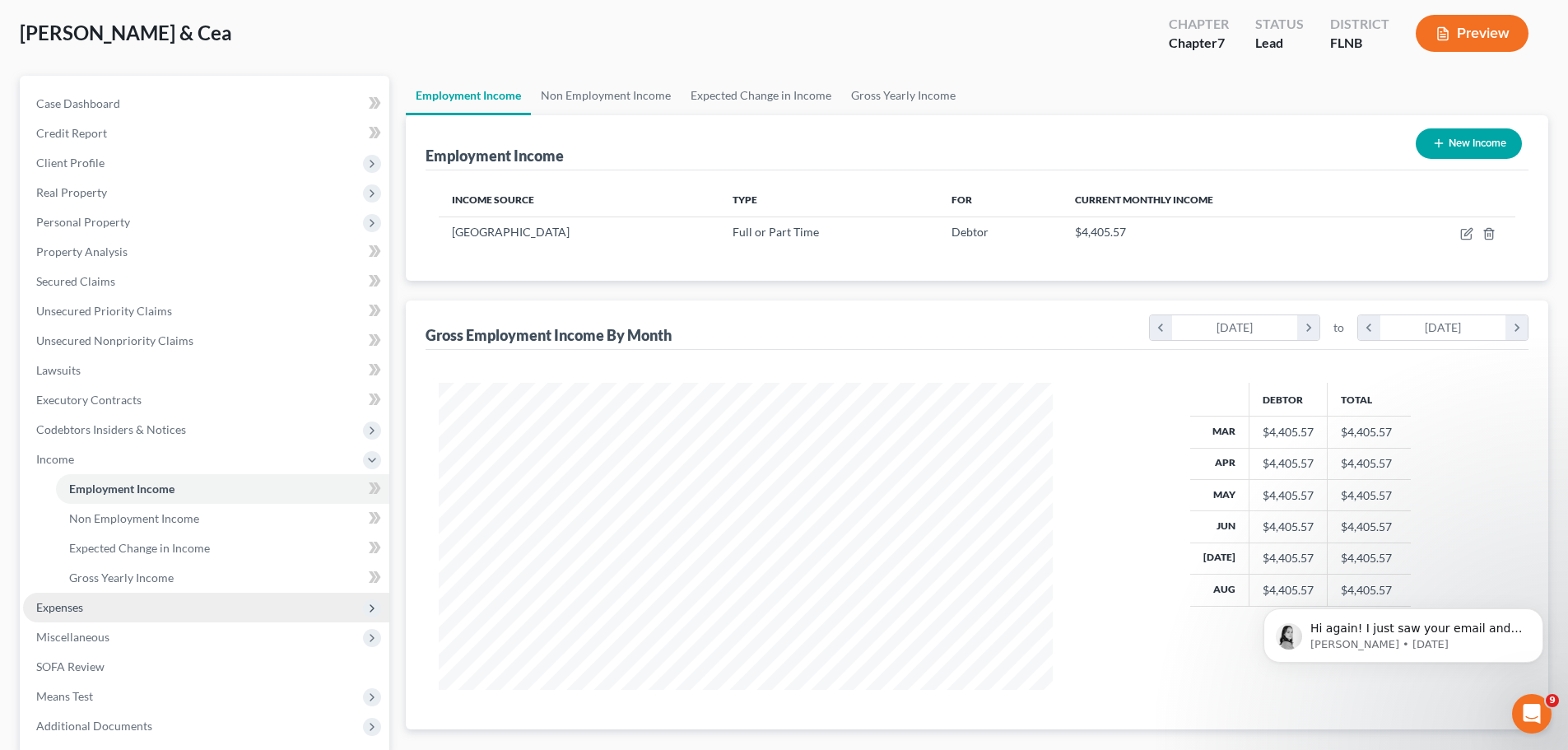
click at [91, 617] on span "Expenses" at bounding box center [207, 607] width 366 height 30
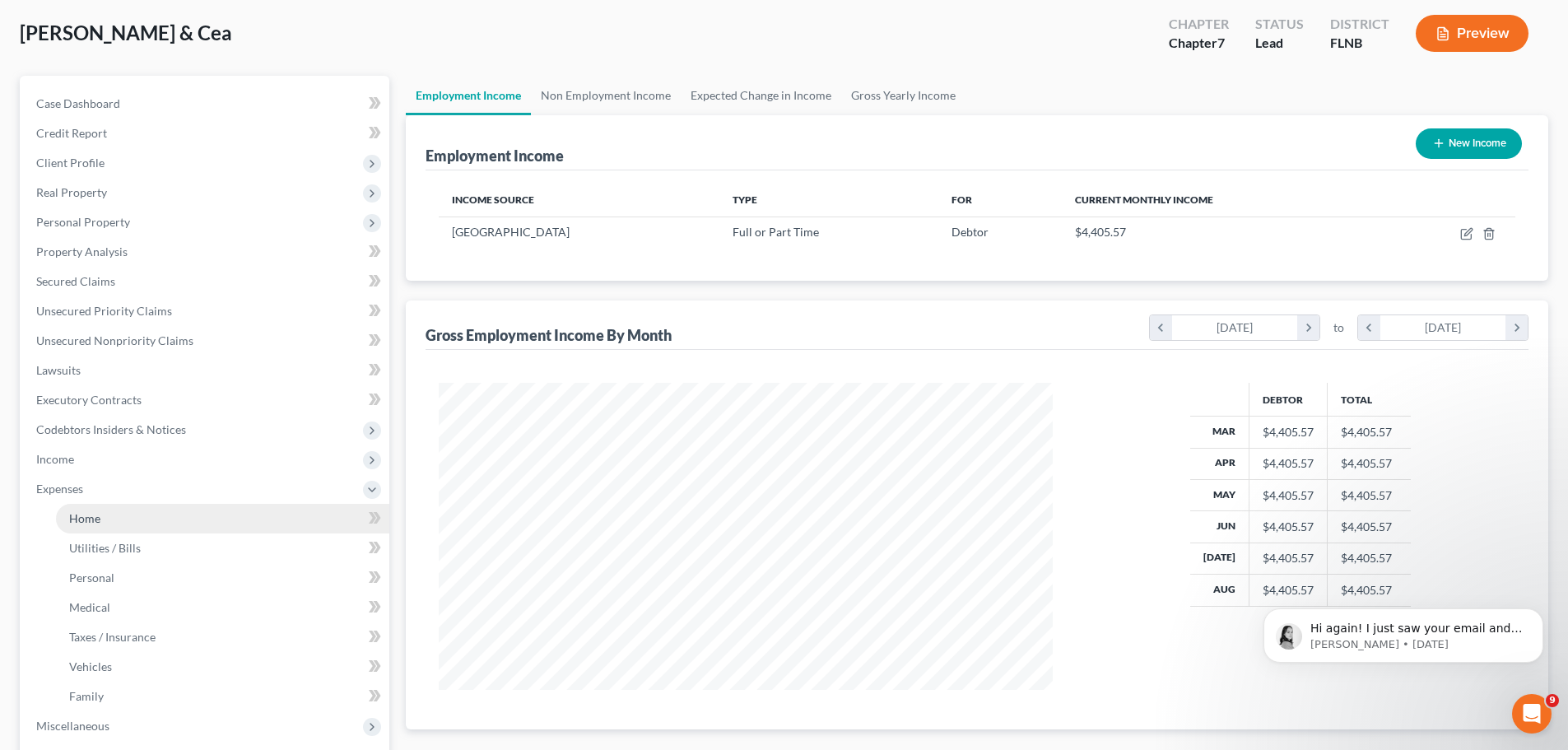
click at [128, 522] on link "Home" at bounding box center [223, 518] width 334 height 30
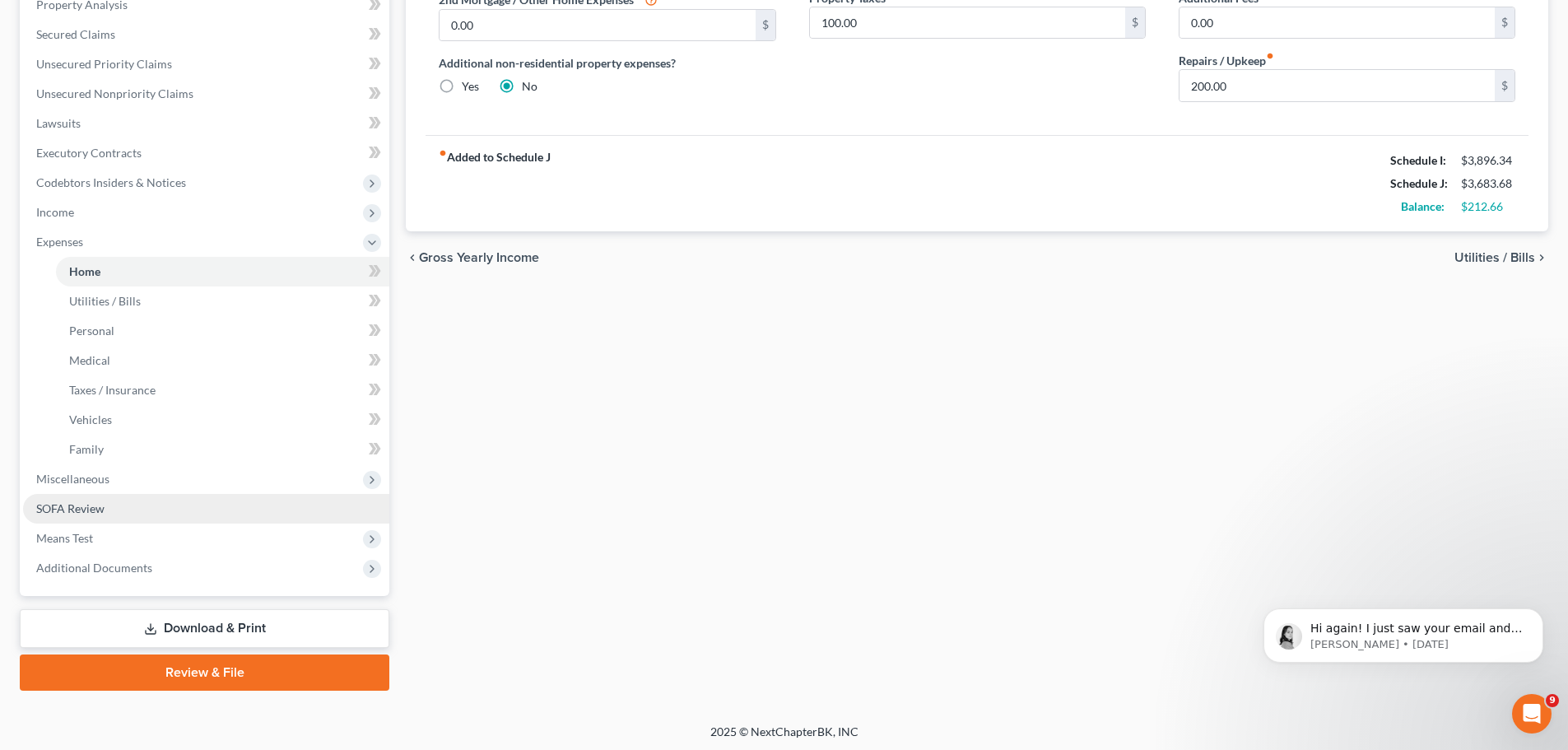
click at [101, 510] on span "SOFA Review" at bounding box center [70, 509] width 69 height 14
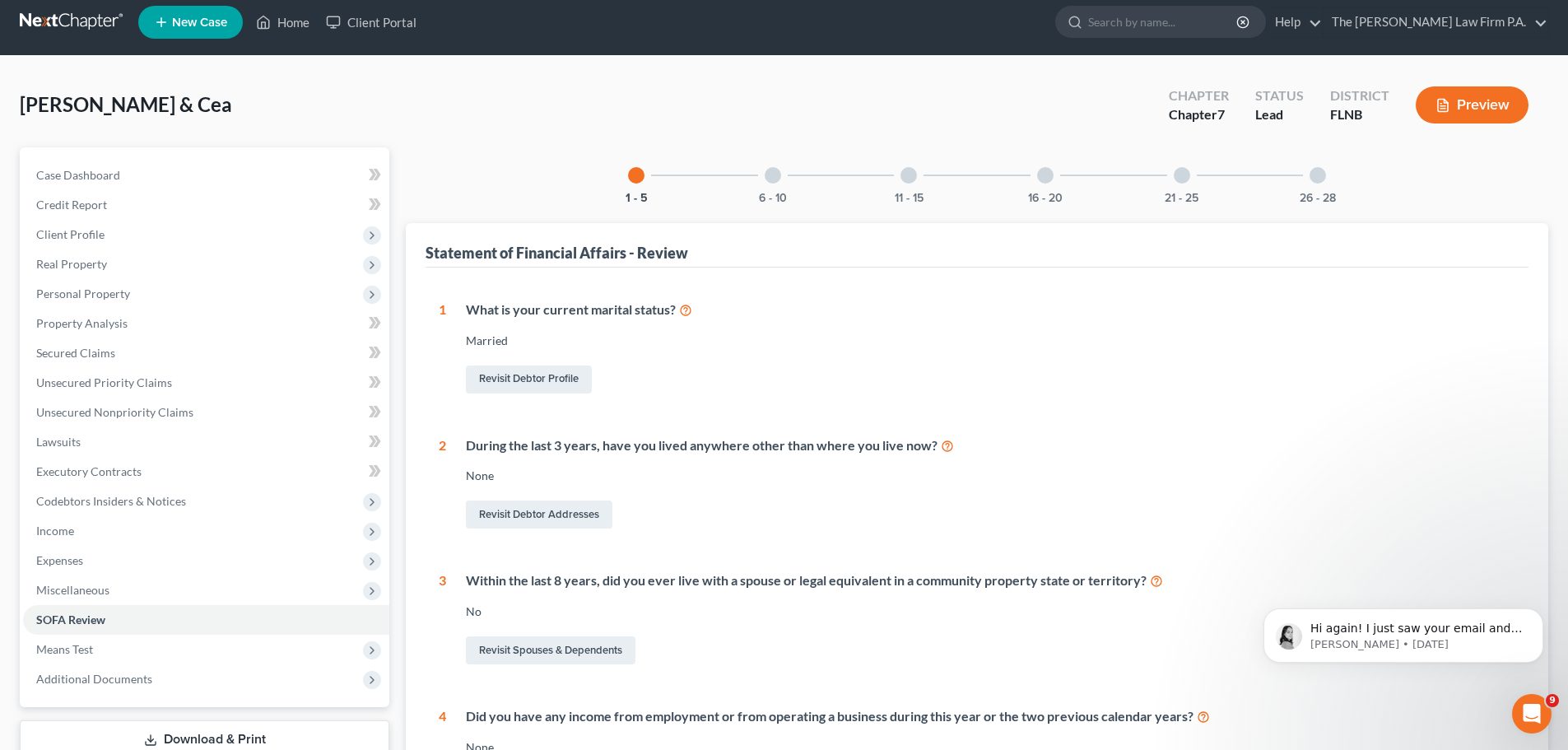
scroll to position [164, 0]
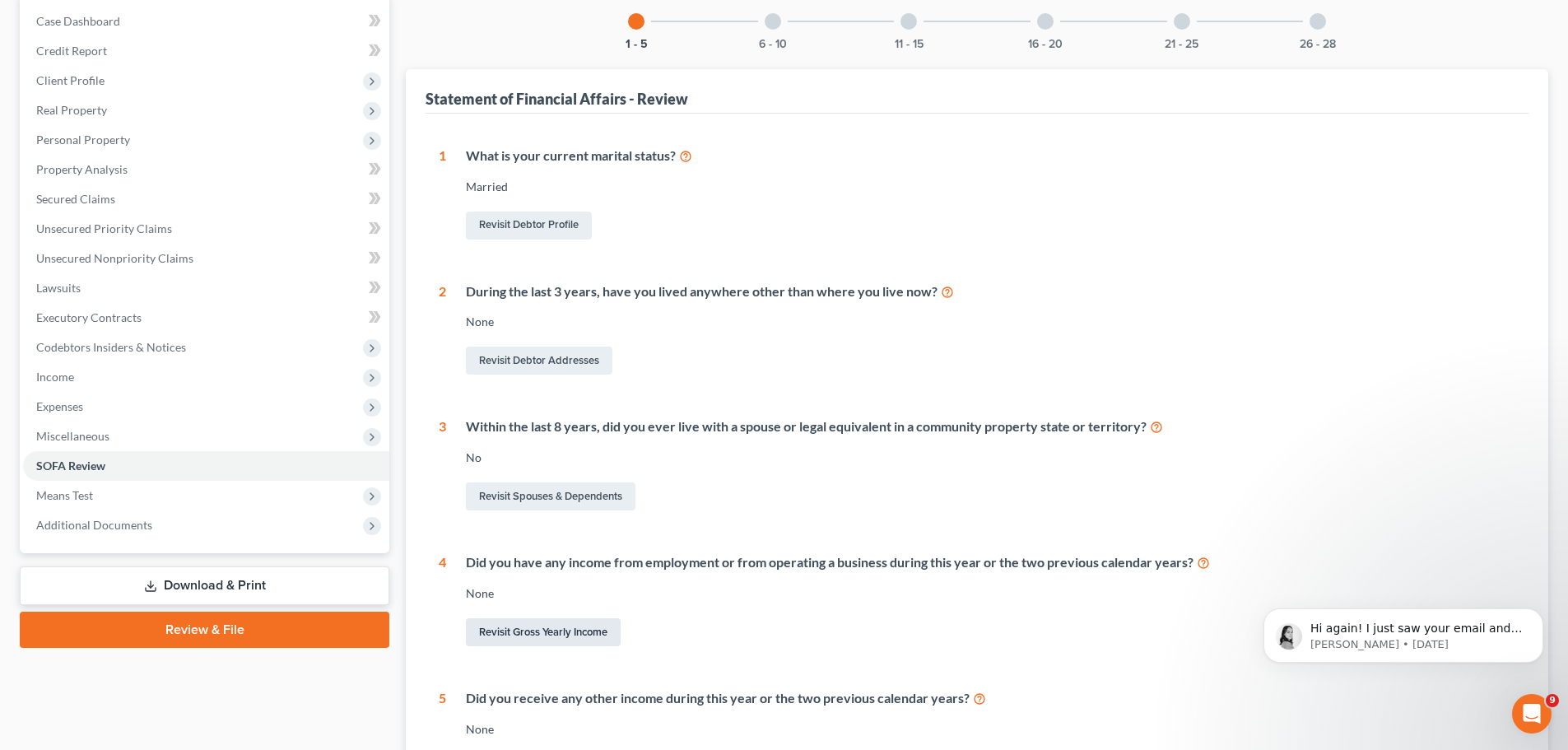
click at [570, 632] on link "Revisit Gross Yearly Income" at bounding box center [543, 632] width 155 height 28
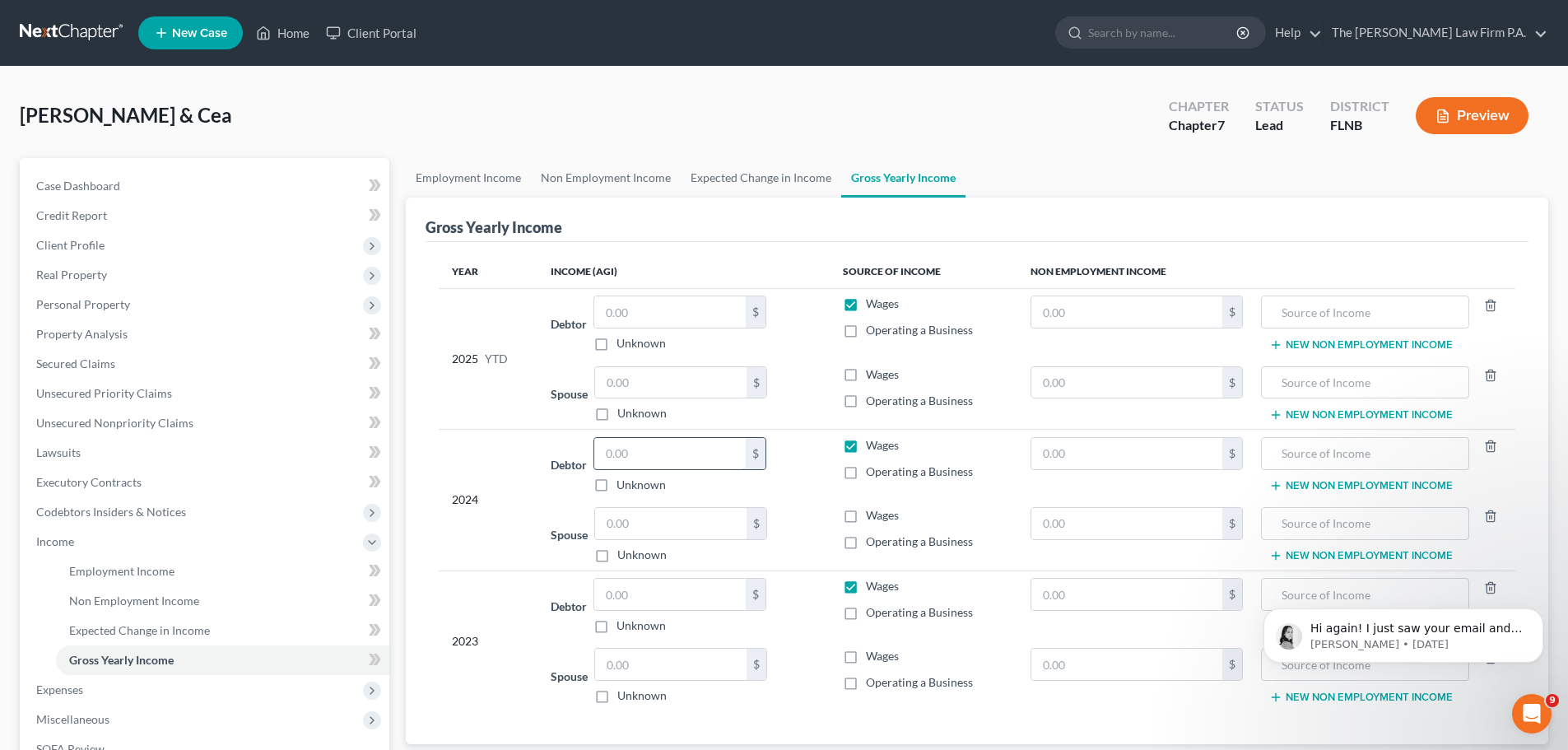
click at [643, 458] on input "text" at bounding box center [670, 453] width 152 height 32
type input "51,424.75"
click at [659, 601] on input "text" at bounding box center [670, 594] width 152 height 32
click at [617, 597] on input "text" at bounding box center [670, 594] width 152 height 32
type input "46,329.58"
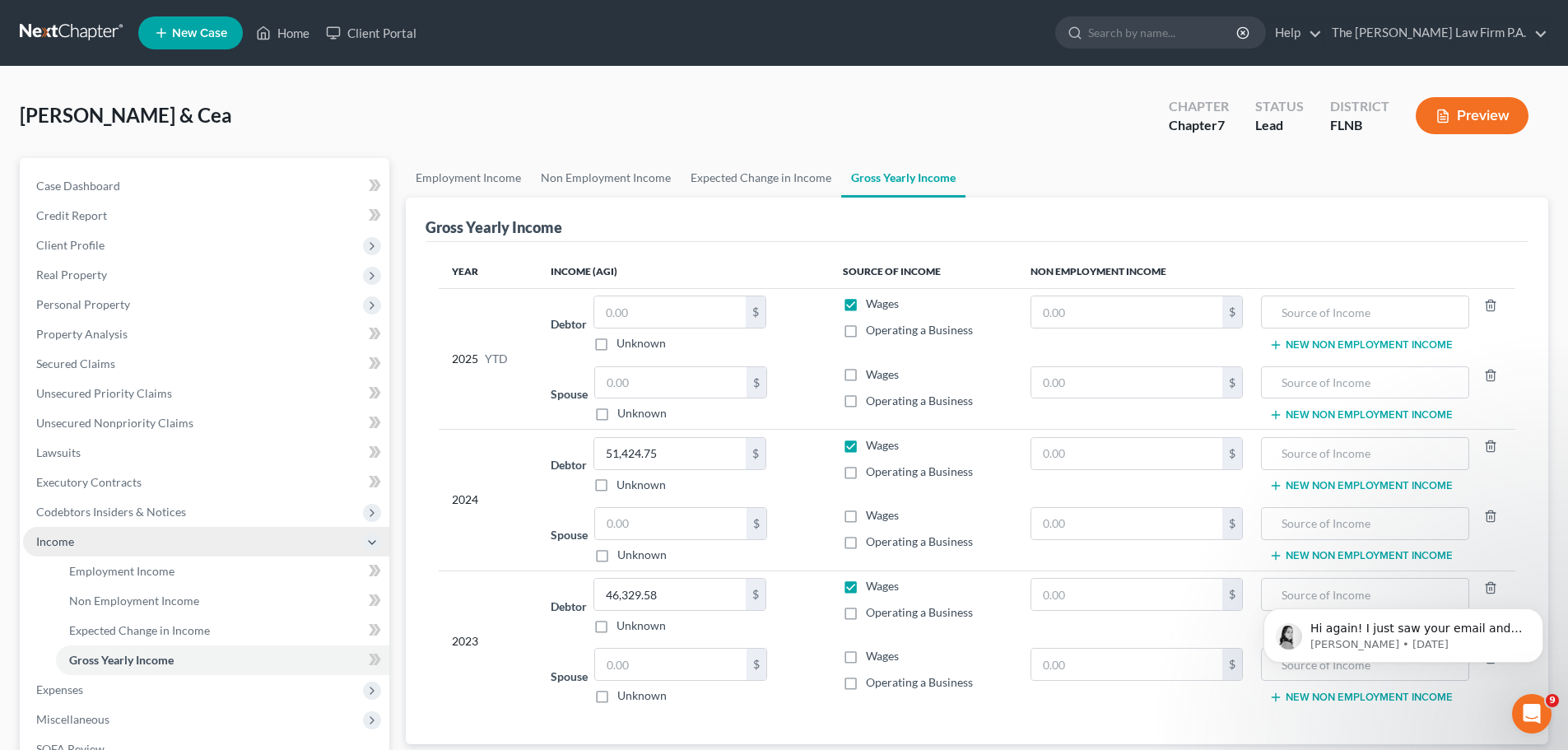
click at [104, 541] on span "Income" at bounding box center [207, 542] width 366 height 30
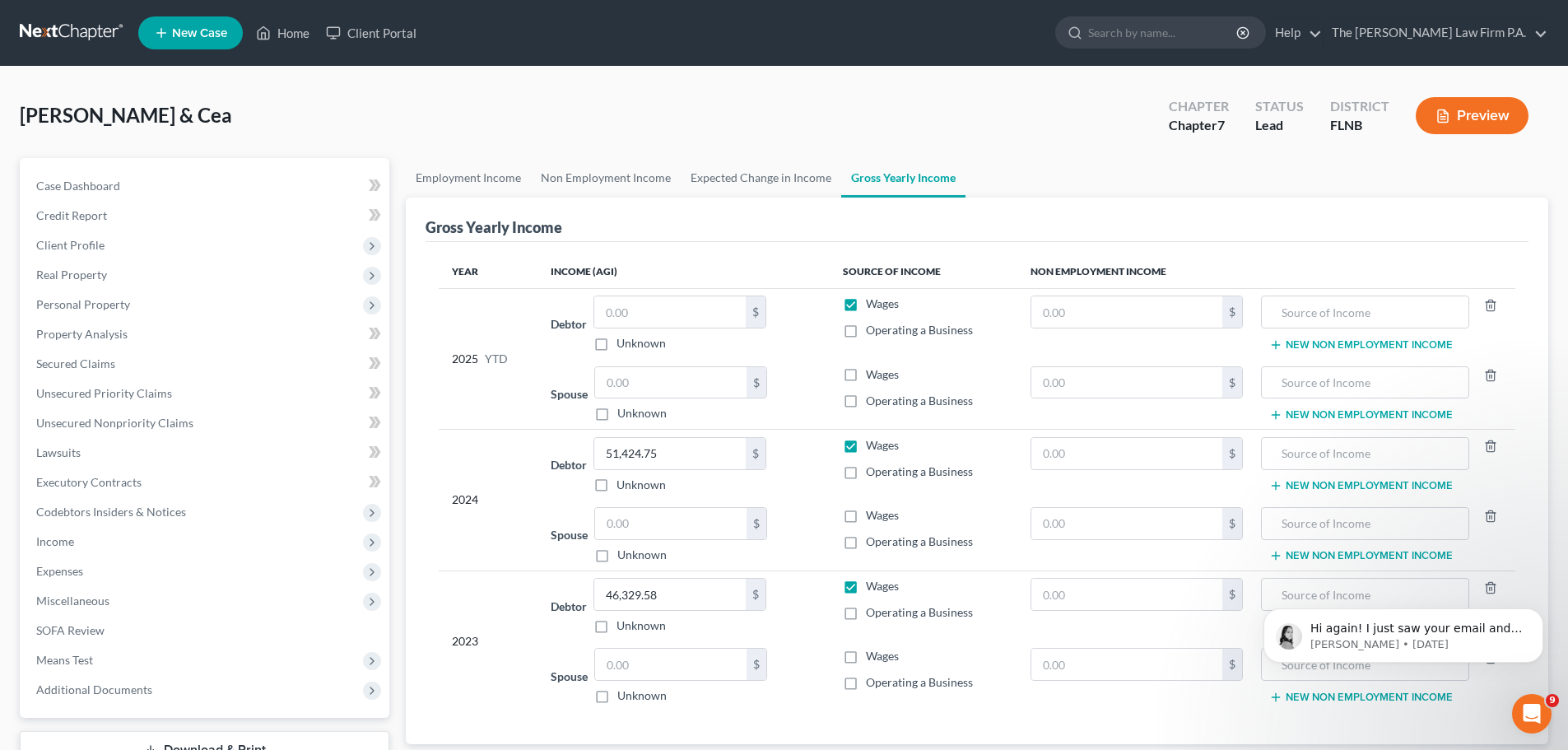
drag, startPoint x: 117, startPoint y: 547, endPoint x: 125, endPoint y: 587, distance: 40.8
click at [116, 547] on span "Income" at bounding box center [207, 542] width 366 height 30
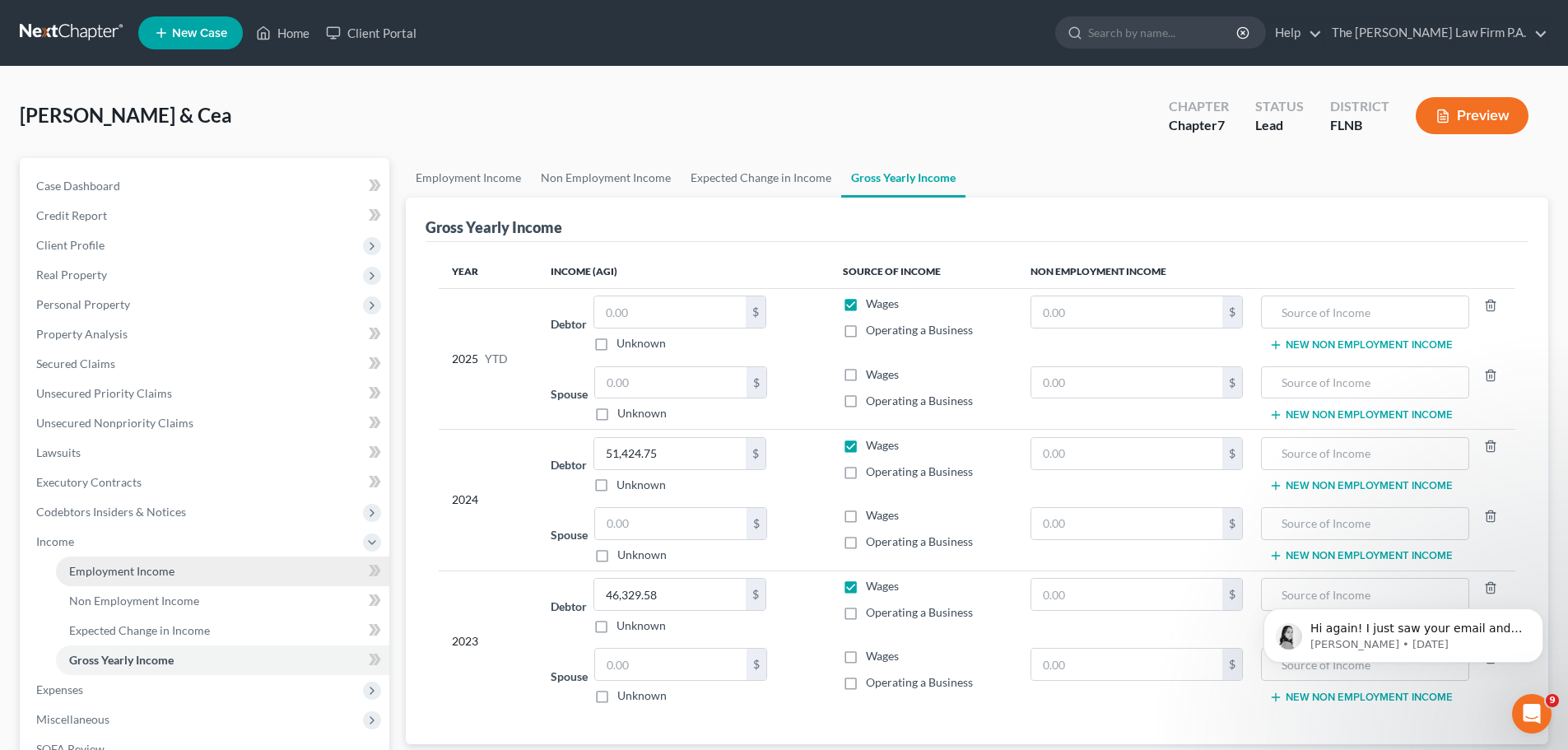
click at [125, 570] on span "Employment Income" at bounding box center [122, 571] width 106 height 14
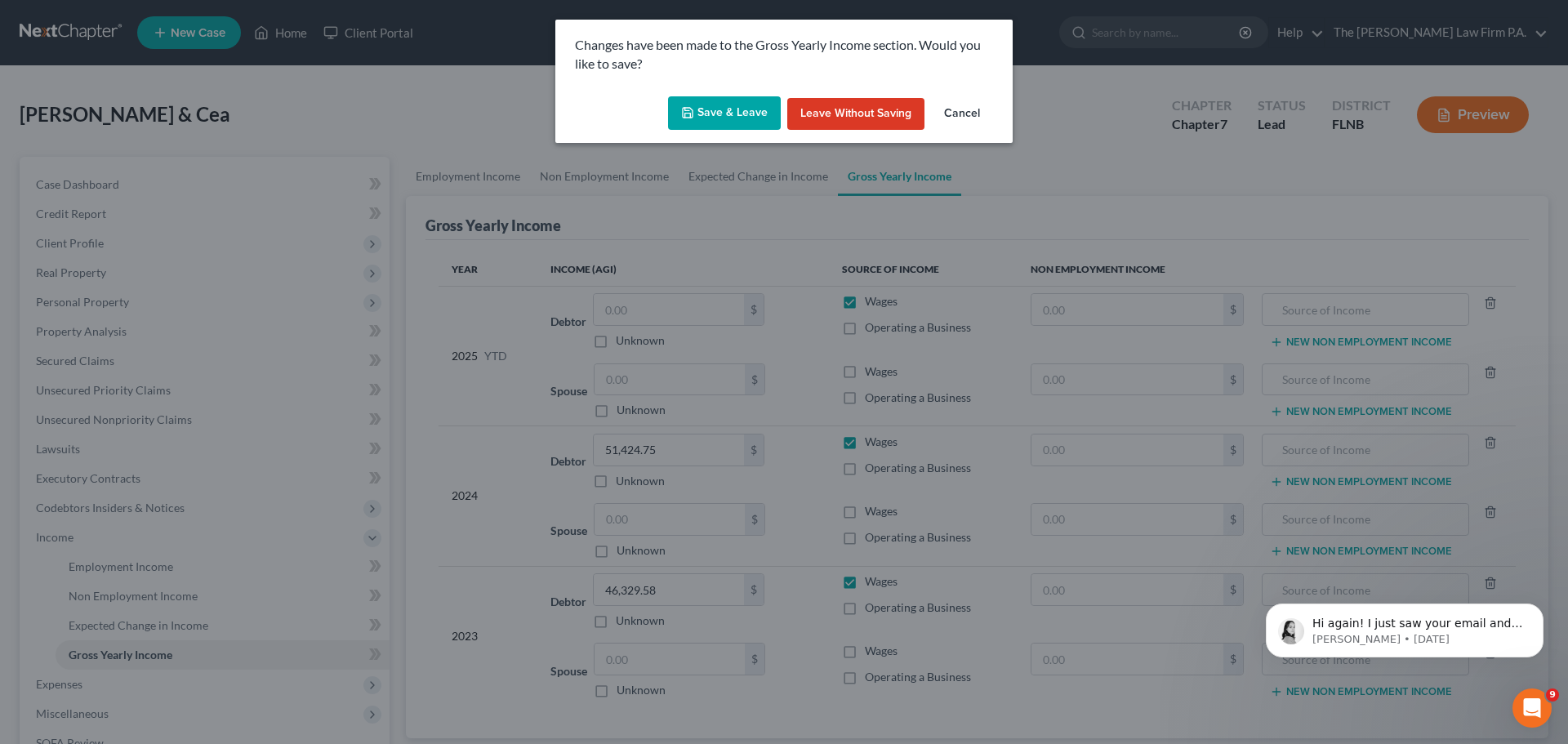
click at [737, 109] on button "Save & Leave" at bounding box center [724, 114] width 113 height 34
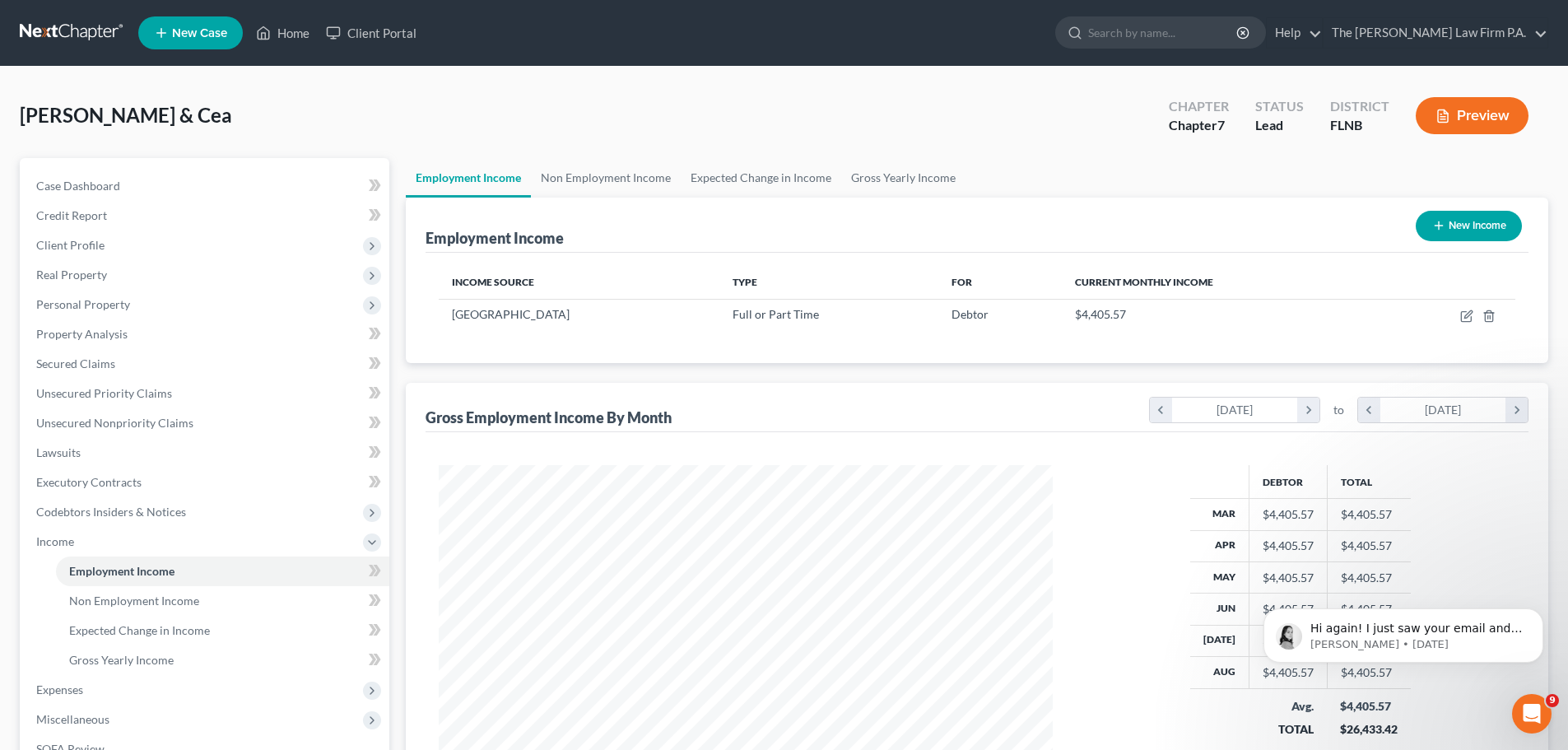
click at [475, 181] on link "Employment Income" at bounding box center [468, 178] width 125 height 40
click at [1472, 317] on icon "button" at bounding box center [1467, 316] width 14 height 14
select select "0"
select select "2"
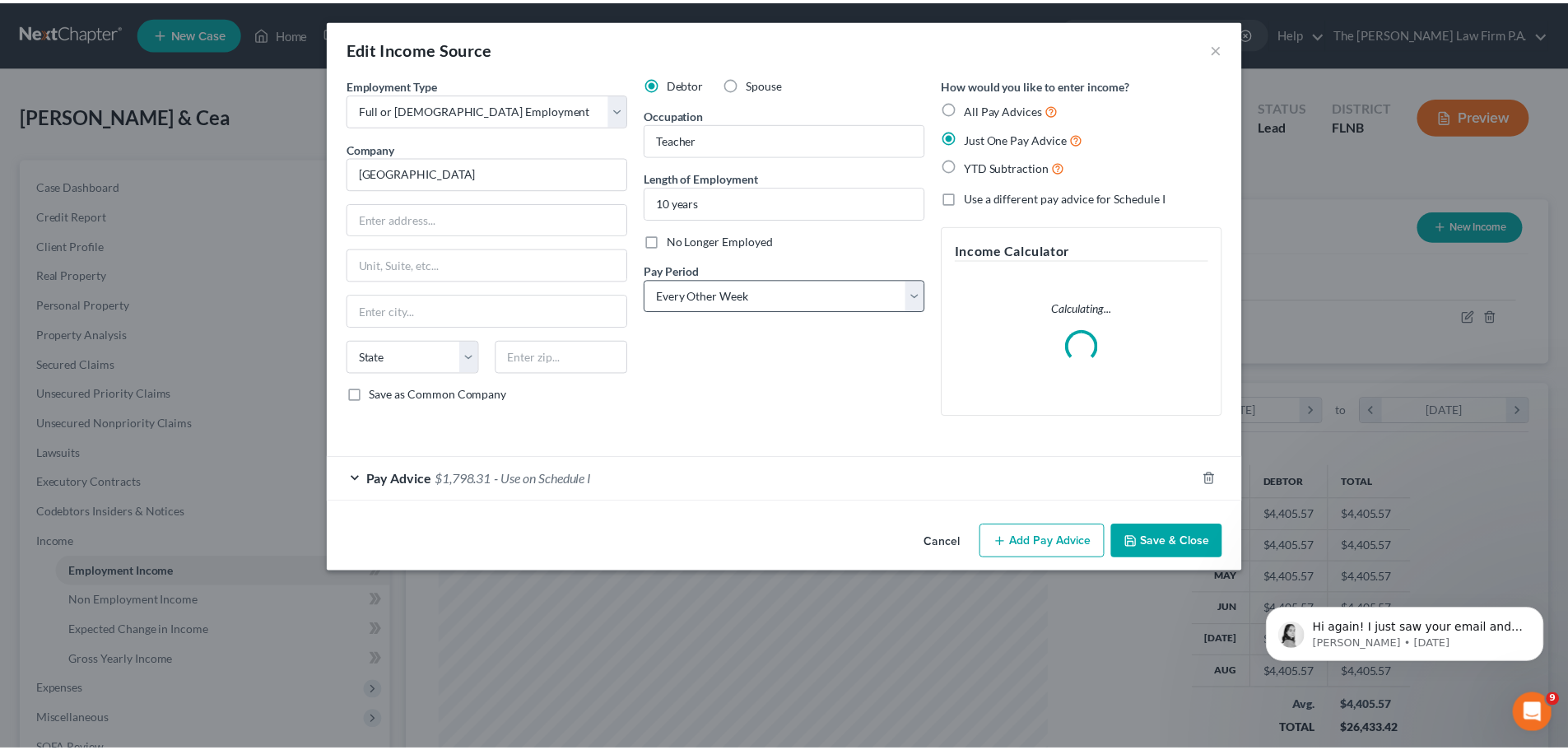
scroll to position [310, 653]
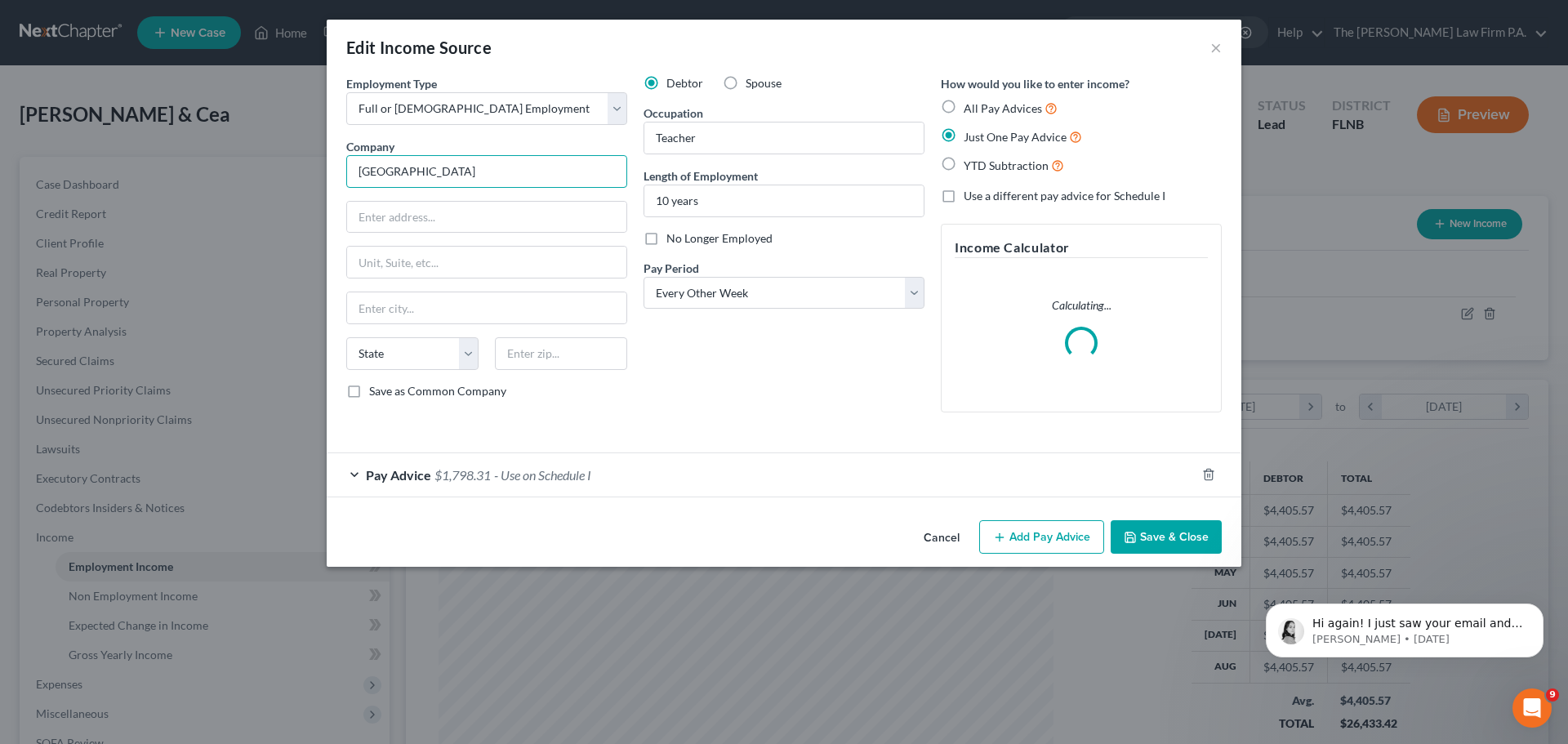
drag, startPoint x: 564, startPoint y: 167, endPoint x: 0, endPoint y: 134, distance: 565.0
click at [0, 135] on div "Edit Income Source × Employment Type * Select Full or [DEMOGRAPHIC_DATA] Employ…" at bounding box center [784, 372] width 1568 height 744
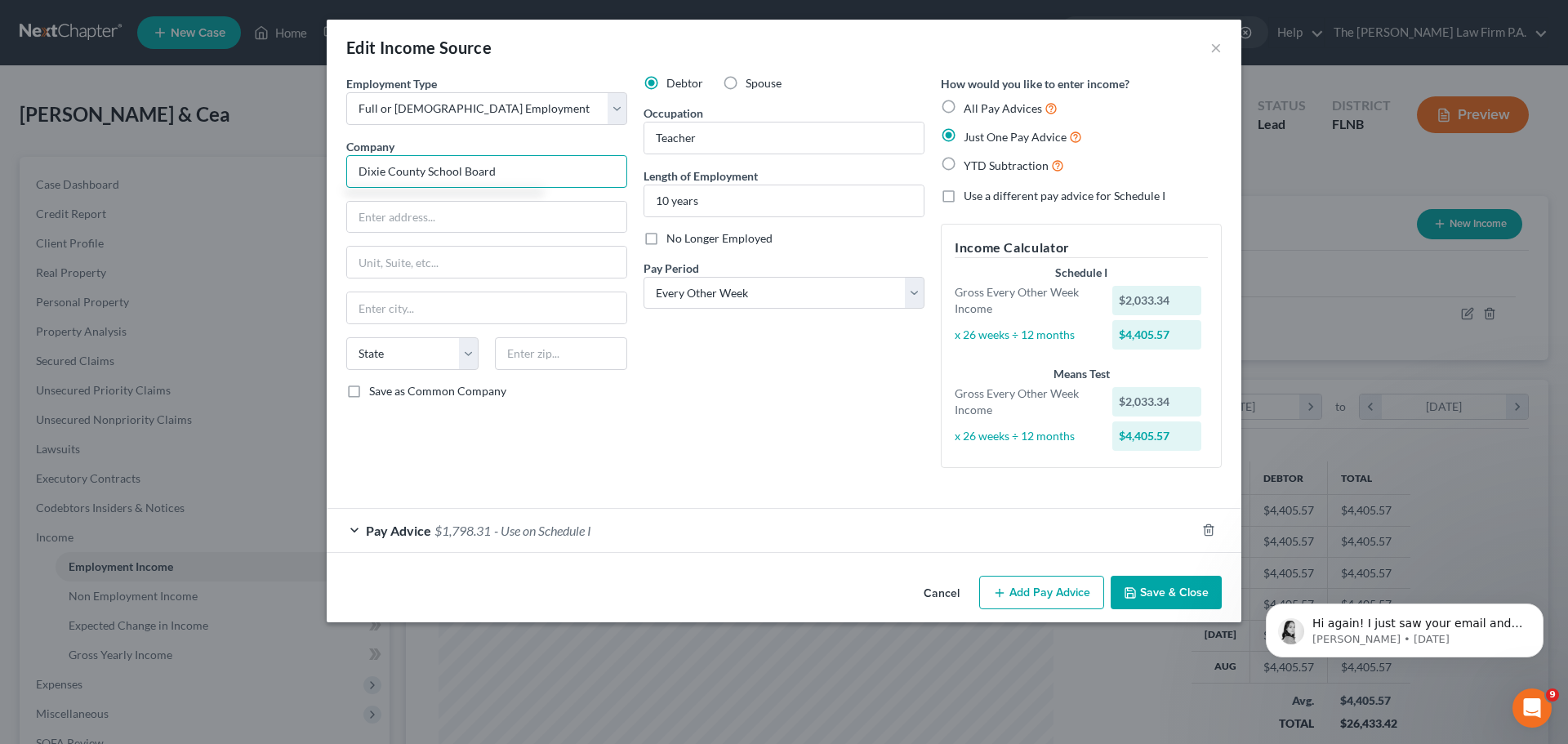
type input "Dixie County School Board"
click at [1158, 585] on button "Save & Close" at bounding box center [1166, 593] width 111 height 34
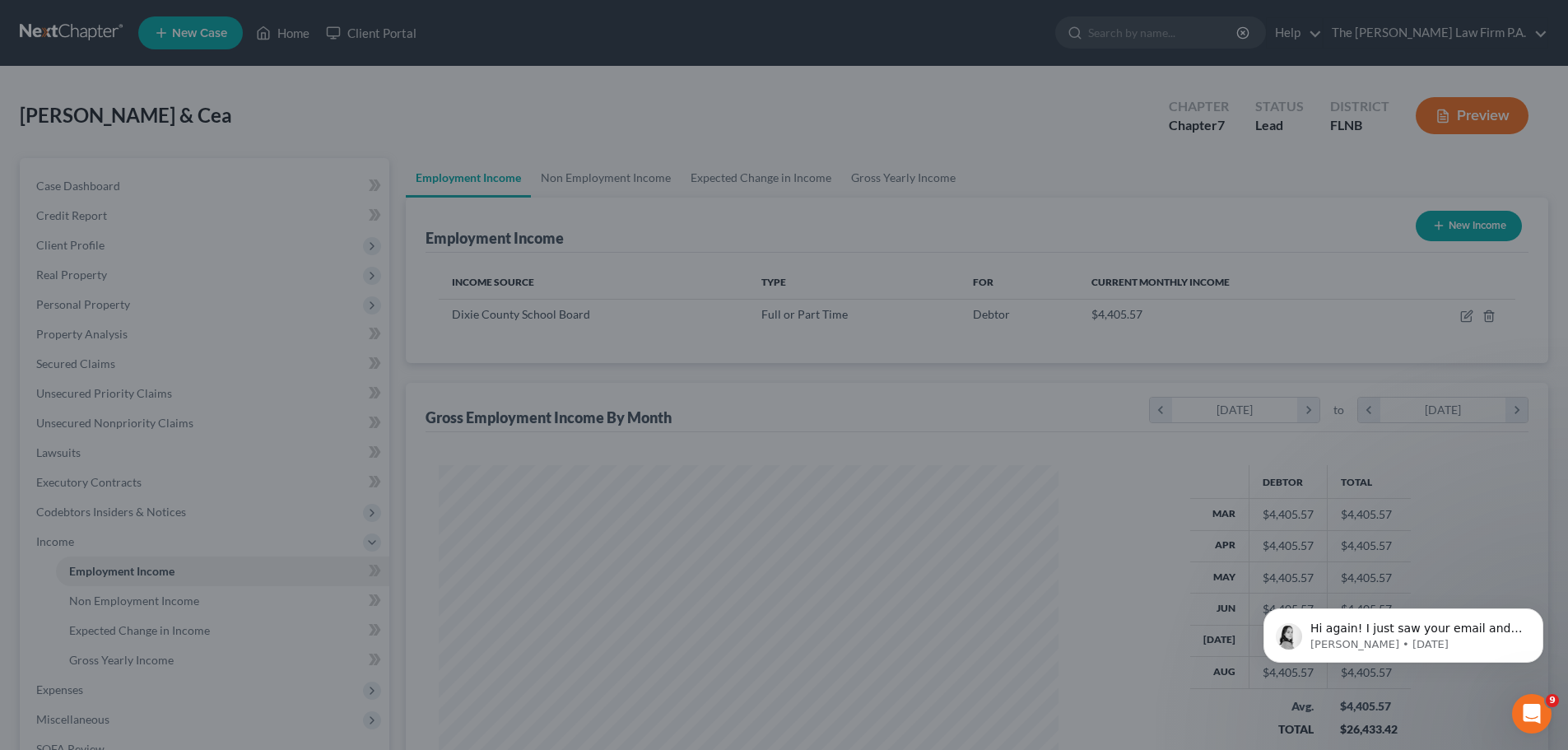
scroll to position [823142, 822491]
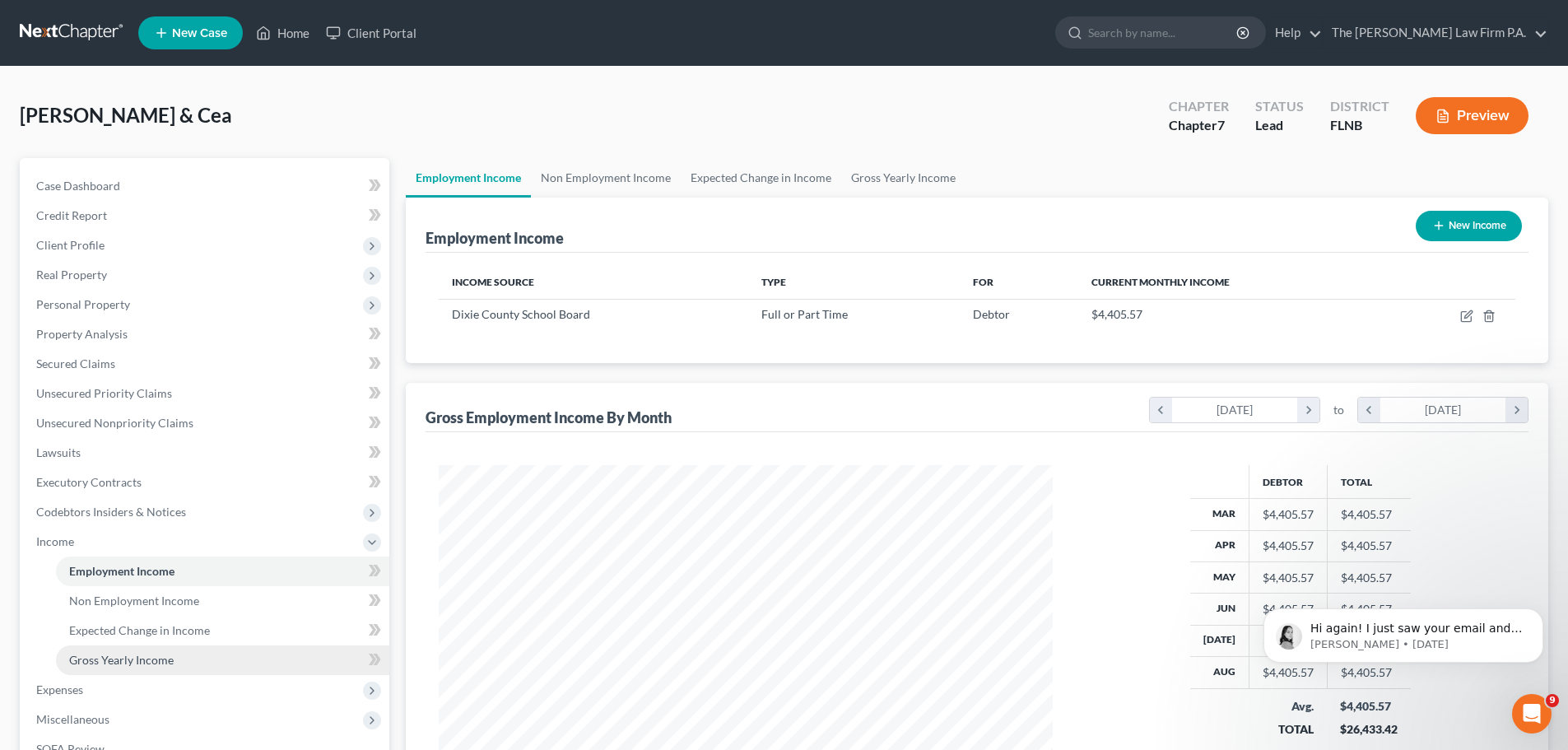
click at [197, 662] on link "Gross Yearly Income" at bounding box center [223, 660] width 334 height 30
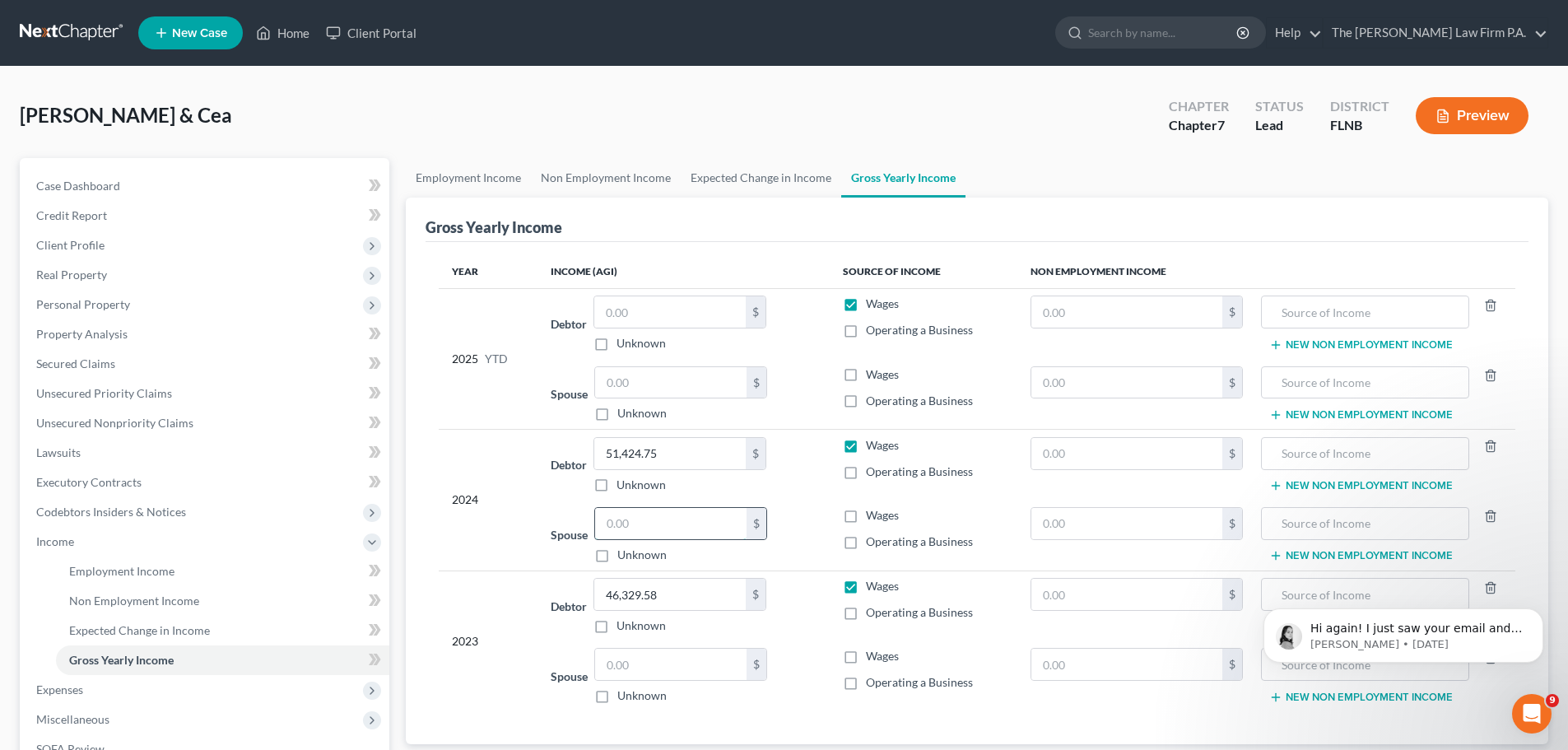
click at [656, 521] on input "text" at bounding box center [671, 523] width 152 height 32
